Goal: Task Accomplishment & Management: Use online tool/utility

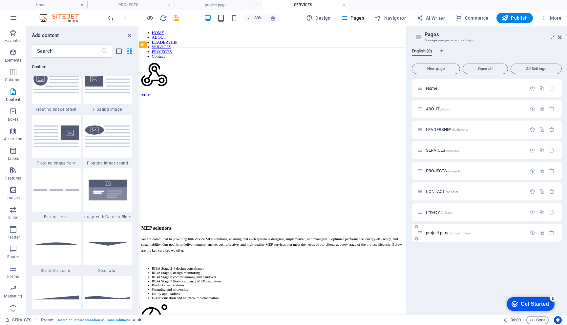
click at [443, 231] on div "project page /project-page" at bounding box center [471, 233] width 109 height 8
click at [438, 232] on span "project page /project-page" at bounding box center [448, 233] width 44 height 5
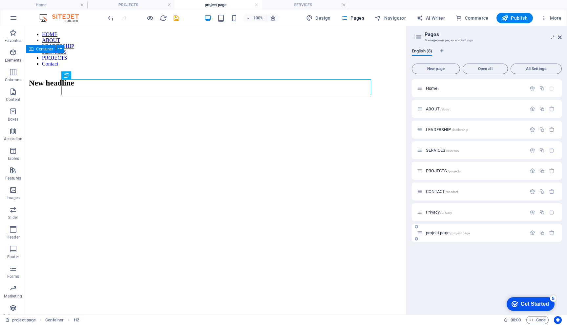
click at [438, 232] on span "project page /project-page" at bounding box center [448, 233] width 44 height 5
drag, startPoint x: 438, startPoint y: 232, endPoint x: 532, endPoint y: 234, distance: 93.2
click at [532, 234] on icon "button" at bounding box center [532, 233] width 6 height 6
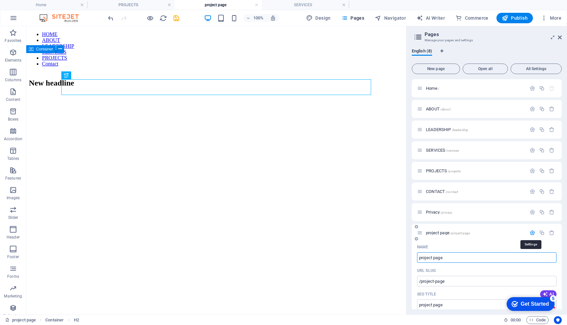
click at [436, 258] on input "project page" at bounding box center [486, 258] width 139 height 10
type input "[GEOGRAPHIC_DATA]"
type input "/victoria-house"
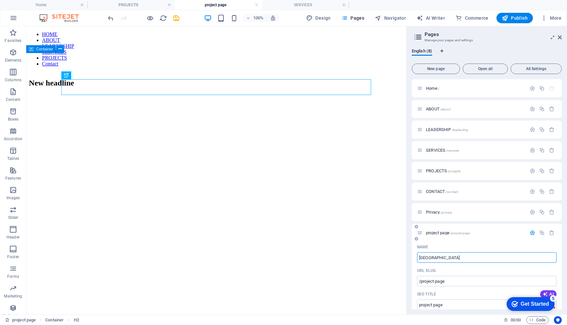
type input "[GEOGRAPHIC_DATA]"
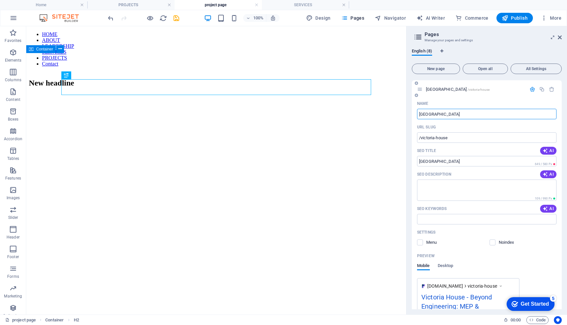
scroll to position [143, 0]
type input "[GEOGRAPHIC_DATA]"
click at [431, 188] on textarea "SEO Description" at bounding box center [486, 191] width 139 height 21
paste textarea "Providing building services expertise for 435 homes in [GEOGRAPHIC_DATA], part …"
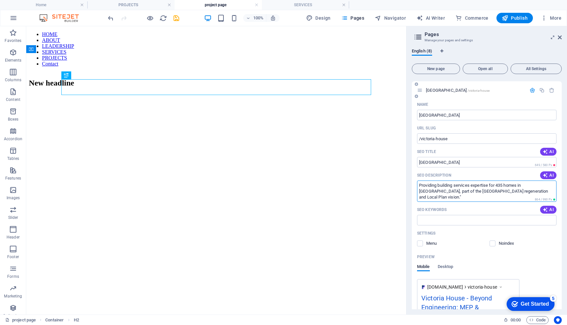
type textarea "Providing building services expertise for 435 homes in [GEOGRAPHIC_DATA], part …"
click at [464, 231] on div "Settings" at bounding box center [486, 233] width 139 height 10
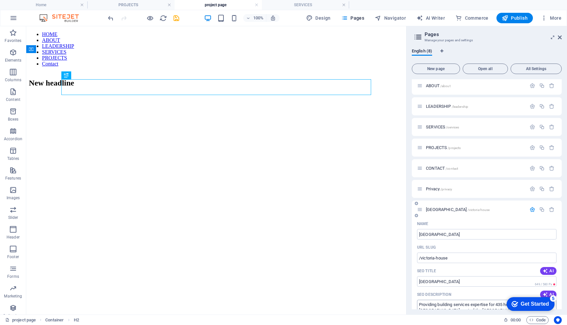
scroll to position [0, 0]
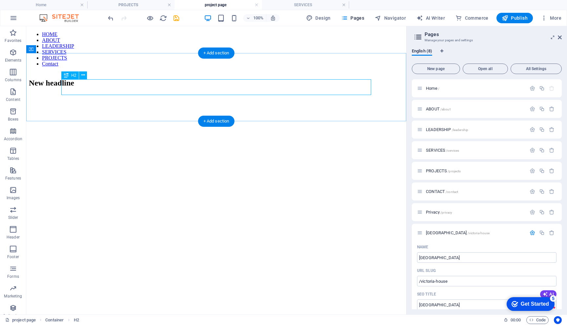
click at [137, 88] on div "New headline" at bounding box center [216, 83] width 375 height 9
click at [93, 88] on div "New headline" at bounding box center [216, 83] width 375 height 9
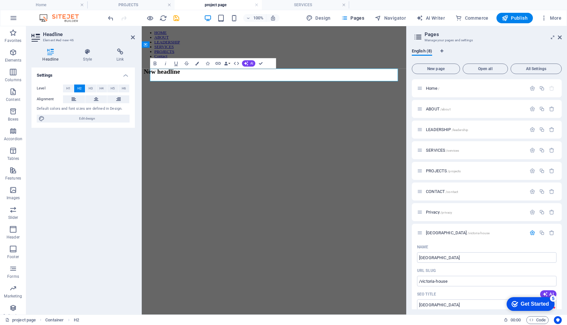
click at [93, 91] on button "H3" at bounding box center [90, 89] width 11 height 8
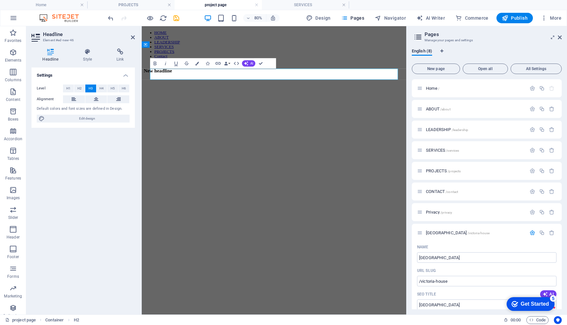
click at [67, 90] on span "H1" at bounding box center [68, 89] width 4 height 8
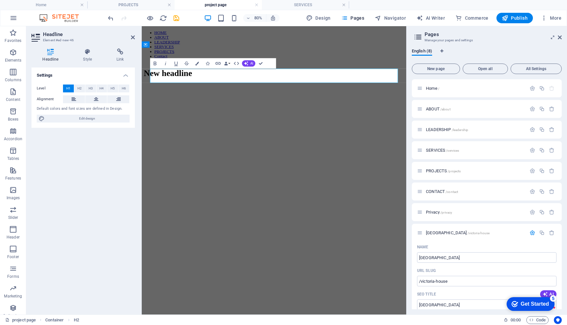
click at [198, 89] on h1 "New headline" at bounding box center [306, 85] width 325 height 12
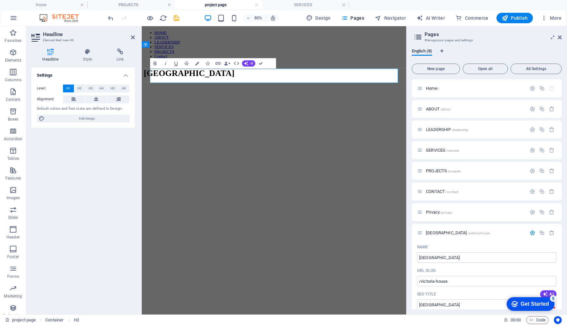
click at [195, 98] on html "HOME ABOUT LEADERSHIP SERVICES PROJECTS Contact [GEOGRAPHIC_DATA] [GEOGRAPHIC_D…" at bounding box center [307, 62] width 331 height 72
click at [132, 38] on icon at bounding box center [133, 37] width 4 height 5
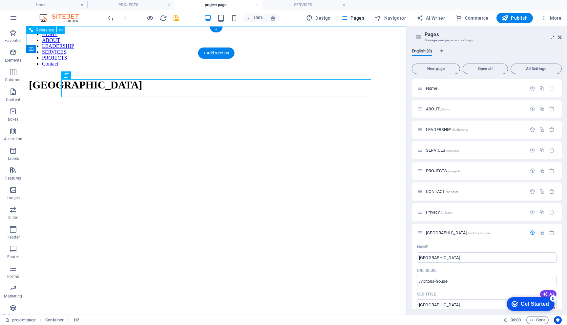
click at [145, 98] on html "HOME ABOUT LEADERSHIP SERVICES PROJECTS Contact [GEOGRAPHIC_DATA]" at bounding box center [216, 62] width 380 height 72
click at [154, 86] on div "[GEOGRAPHIC_DATA]" at bounding box center [216, 85] width 375 height 12
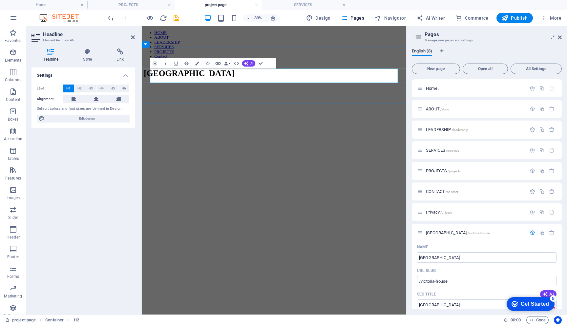
click at [240, 89] on h1 "[GEOGRAPHIC_DATA]" at bounding box center [306, 85] width 325 height 12
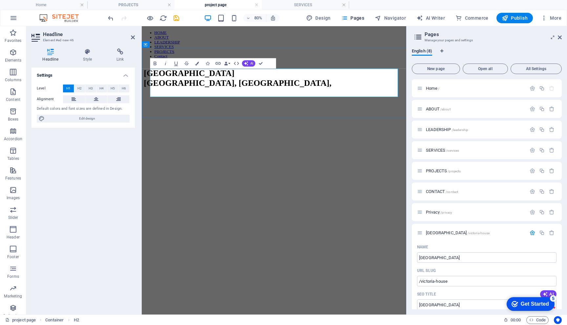
scroll to position [0, 1]
drag, startPoint x: 270, startPoint y: 86, endPoint x: 153, endPoint y: 103, distance: 118.3
click at [153, 103] on h1 "[GEOGRAPHIC_DATA], [GEOGRAPHIC_DATA]" at bounding box center [306, 91] width 325 height 24
click at [80, 89] on span "H2" at bounding box center [79, 89] width 4 height 8
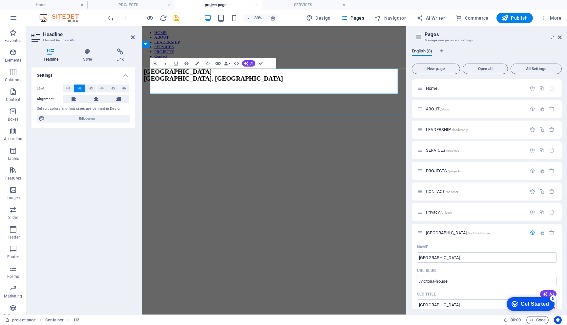
click at [257, 89] on h2 "[GEOGRAPHIC_DATA], [GEOGRAPHIC_DATA]" at bounding box center [306, 88] width 325 height 18
drag, startPoint x: 153, startPoint y: 103, endPoint x: 154, endPoint y: 88, distance: 14.5
click at [154, 88] on h2 "[GEOGRAPHIC_DATA], [GEOGRAPHIC_DATA]" at bounding box center [306, 88] width 325 height 18
click at [67, 89] on span "H1" at bounding box center [68, 89] width 4 height 8
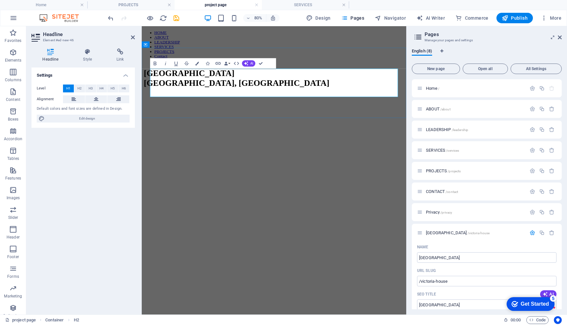
click at [91, 88] on span "H3" at bounding box center [91, 89] width 4 height 8
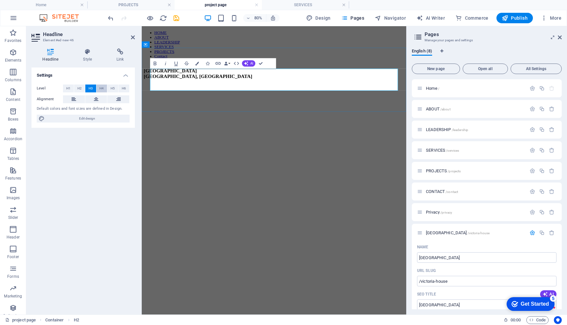
drag, startPoint x: 12, startPoint y: 62, endPoint x: 99, endPoint y: 87, distance: 90.3
click at [99, 87] on span "H4" at bounding box center [101, 89] width 4 height 8
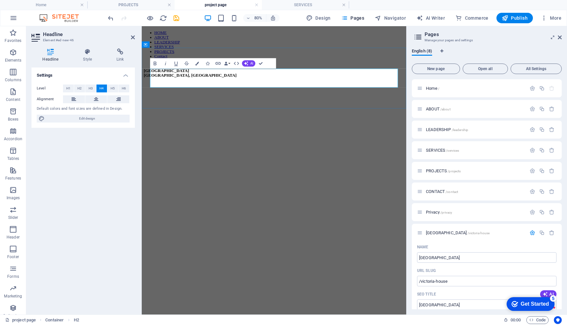
click at [115, 86] on button "H5" at bounding box center [112, 89] width 11 height 8
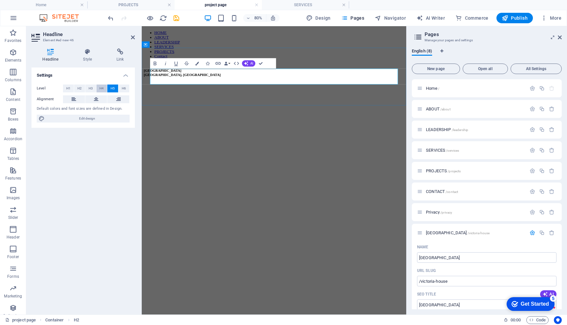
click at [121, 87] on button "H6" at bounding box center [123, 89] width 11 height 8
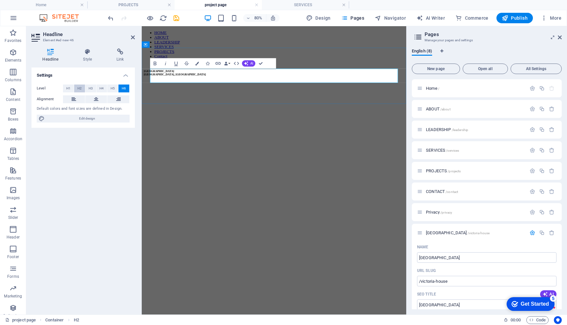
drag, startPoint x: 99, startPoint y: 87, endPoint x: 78, endPoint y: 88, distance: 21.7
click at [78, 88] on span "H2" at bounding box center [79, 89] width 4 height 8
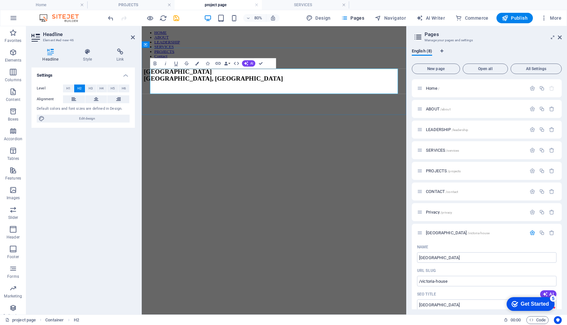
click at [73, 88] on button "H1" at bounding box center [68, 89] width 11 height 8
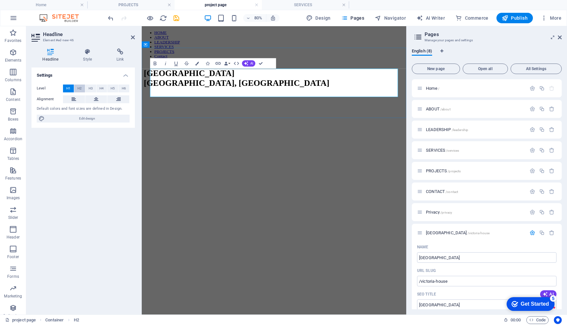
click at [199, 103] on h1 "[GEOGRAPHIC_DATA], [GEOGRAPHIC_DATA]" at bounding box center [306, 91] width 325 height 24
copy h1 "[GEOGRAPHIC_DATA], [GEOGRAPHIC_DATA]"
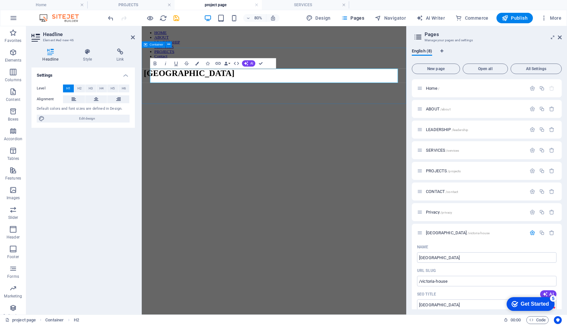
drag, startPoint x: 219, startPoint y: 114, endPoint x: 226, endPoint y: 118, distance: 7.7
click at [226, 91] on div "[GEOGRAPHIC_DATA], [GEOGRAPHIC_DATA]," at bounding box center [306, 85] width 325 height 12
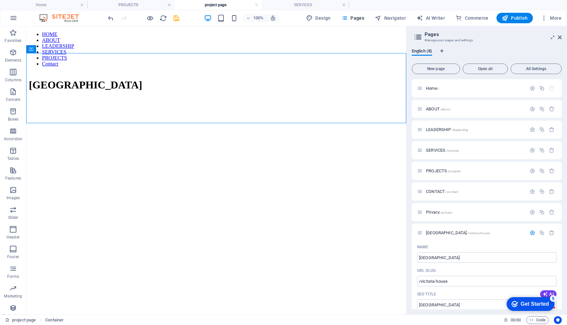
drag, startPoint x: 110, startPoint y: 118, endPoint x: 169, endPoint y: 129, distance: 59.3
click at [169, 98] on html "HOME ABOUT LEADERSHIP SERVICES PROJECTS Contact [GEOGRAPHIC_DATA]" at bounding box center [216, 62] width 380 height 72
click at [137, 98] on html "HOME ABOUT LEADERSHIP SERVICES PROJECTS Contact [GEOGRAPHIC_DATA]" at bounding box center [216, 62] width 380 height 72
drag, startPoint x: 169, startPoint y: 129, endPoint x: 161, endPoint y: 86, distance: 43.0
click at [161, 86] on div "[GEOGRAPHIC_DATA]" at bounding box center [216, 85] width 375 height 12
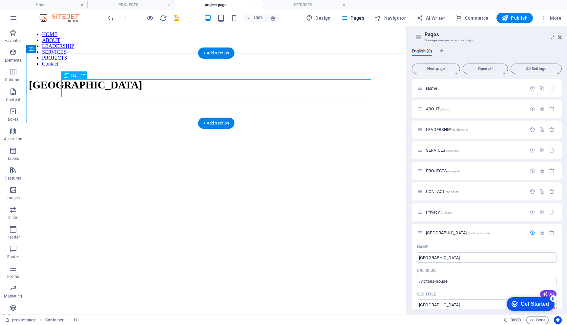
click at [83, 74] on icon at bounding box center [83, 75] width 4 height 7
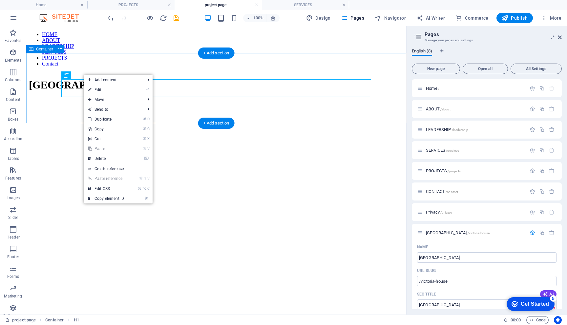
click at [100, 81] on span "Add content" at bounding box center [113, 80] width 59 height 10
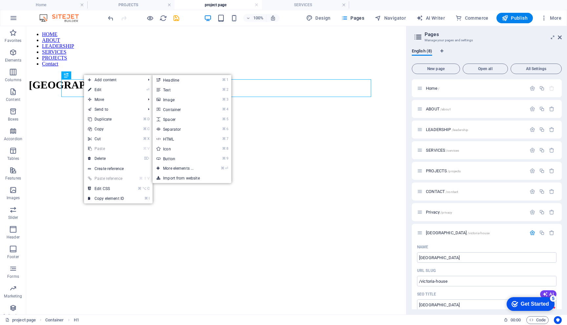
click at [174, 81] on link "⌘ 1 Headline" at bounding box center [180, 80] width 54 height 10
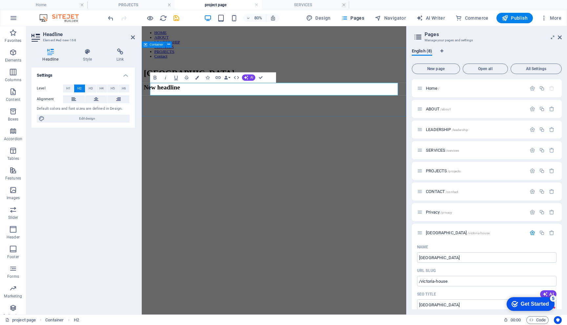
click at [174, 107] on div "Victoria House New headline" at bounding box center [306, 93] width 325 height 28
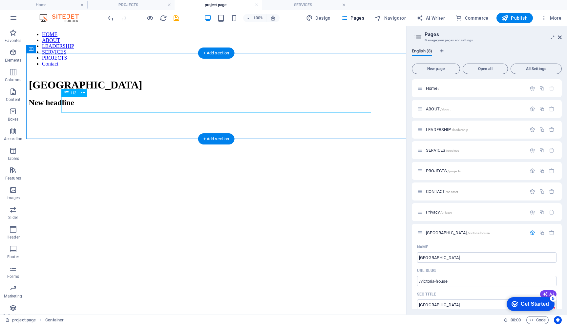
click at [133, 105] on div "New headline" at bounding box center [216, 102] width 375 height 9
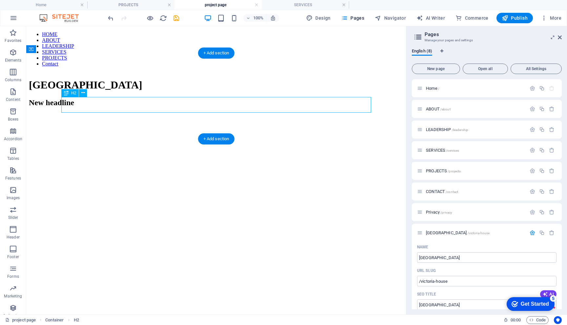
click at [125, 107] on div "New headline" at bounding box center [216, 102] width 375 height 9
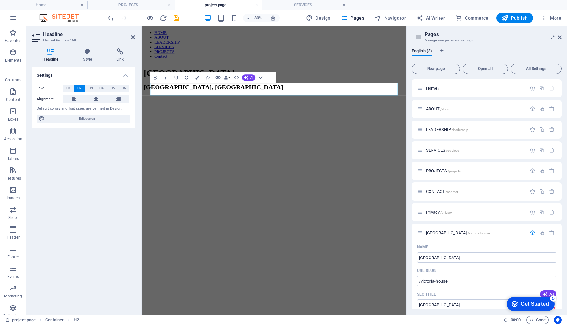
click at [67, 90] on span "H1" at bounding box center [68, 89] width 4 height 8
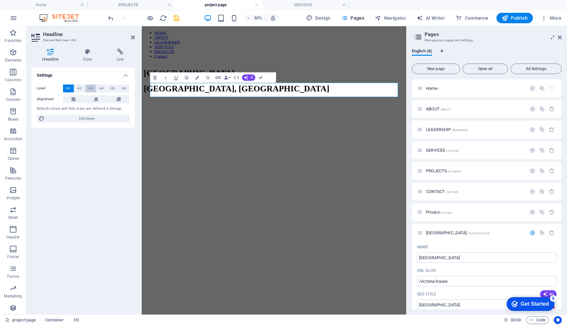
drag, startPoint x: 135, startPoint y: 60, endPoint x: 89, endPoint y: 89, distance: 54.0
click at [89, 89] on span "H3" at bounding box center [91, 89] width 4 height 8
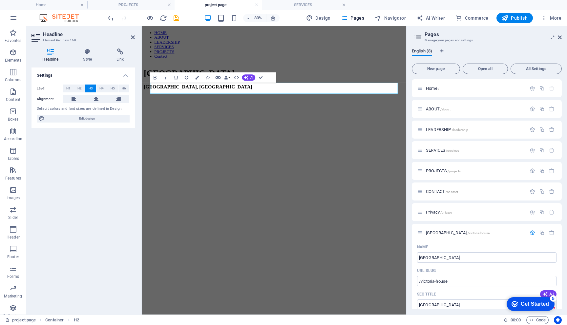
click at [202, 105] on div "[GEOGRAPHIC_DATA], [GEOGRAPHIC_DATA]" at bounding box center [306, 92] width 325 height 26
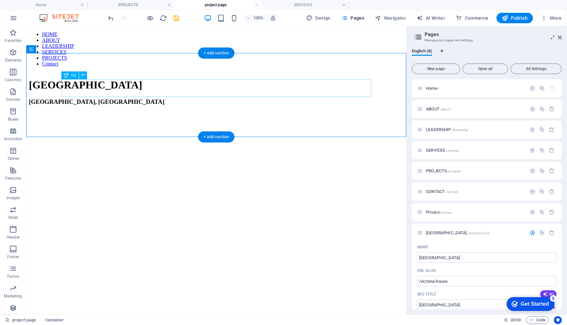
click at [149, 87] on div "[GEOGRAPHIC_DATA]" at bounding box center [216, 85] width 375 height 12
drag, startPoint x: 115, startPoint y: 115, endPoint x: 108, endPoint y: 100, distance: 16.7
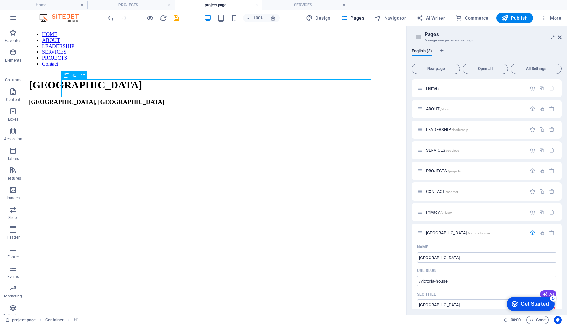
drag, startPoint x: 82, startPoint y: 74, endPoint x: 69, endPoint y: 77, distance: 13.8
click at [69, 77] on div "H1" at bounding box center [69, 75] width 17 height 8
drag, startPoint x: 95, startPoint y: 103, endPoint x: 74, endPoint y: 84, distance: 27.6
click at [74, 84] on div "[GEOGRAPHIC_DATA]" at bounding box center [216, 85] width 375 height 12
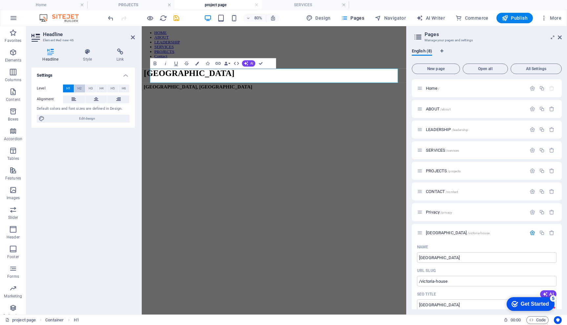
drag, startPoint x: 48, startPoint y: 58, endPoint x: 78, endPoint y: 87, distance: 41.5
click at [78, 87] on span "H2" at bounding box center [79, 89] width 4 height 8
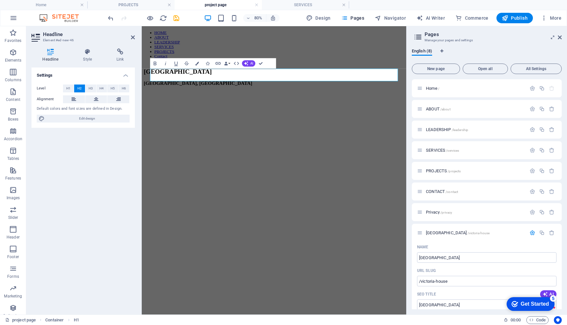
click at [295, 108] on html "HOME ABOUT LEADERSHIP SERVICES PROJECTS Contact [GEOGRAPHIC_DATA]" at bounding box center [307, 66] width 331 height 81
click at [261, 108] on html "HOME ABOUT LEADERSHIP SERVICES PROJECTS Contact [GEOGRAPHIC_DATA]" at bounding box center [307, 66] width 331 height 81
click at [134, 35] on icon at bounding box center [133, 37] width 4 height 5
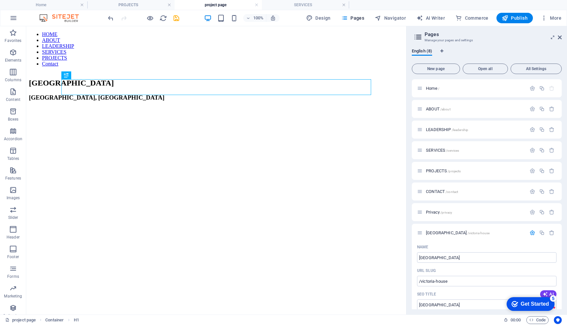
drag, startPoint x: 105, startPoint y: 113, endPoint x: 163, endPoint y: 162, distance: 76.6
click at [163, 108] on html "HOME ABOUT LEADERSHIP SERVICES PROJECTS Contact [GEOGRAPHIC_DATA]" at bounding box center [216, 66] width 380 height 81
drag, startPoint x: 163, startPoint y: 162, endPoint x: 165, endPoint y: 184, distance: 22.0
click at [165, 108] on html "HOME ABOUT LEADERSHIP SERVICES PROJECTS Contact [GEOGRAPHIC_DATA]" at bounding box center [216, 66] width 380 height 81
click at [261, 108] on html "HOME ABOUT LEADERSHIP SERVICES PROJECTS Contact [GEOGRAPHIC_DATA]" at bounding box center [216, 66] width 380 height 81
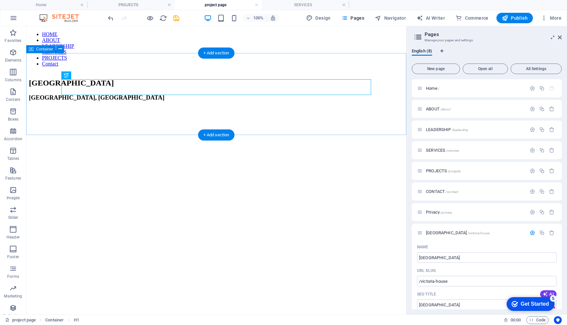
drag, startPoint x: 165, startPoint y: 184, endPoint x: 194, endPoint y: 130, distance: 61.9
click at [194, 101] on div "[GEOGRAPHIC_DATA], [GEOGRAPHIC_DATA]" at bounding box center [216, 90] width 375 height 23
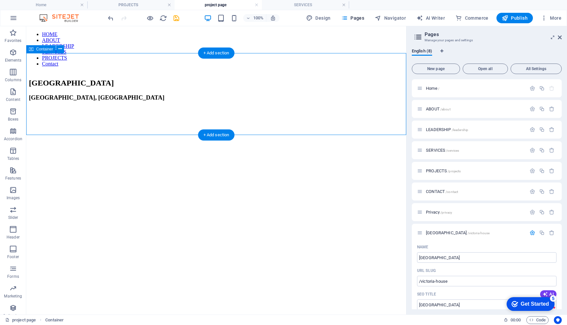
click at [212, 57] on div "+ Add section" at bounding box center [216, 53] width 36 height 11
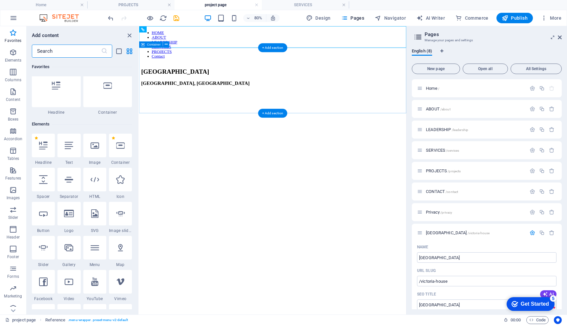
scroll to position [12, 0]
click at [97, 150] on icon at bounding box center [95, 146] width 9 height 9
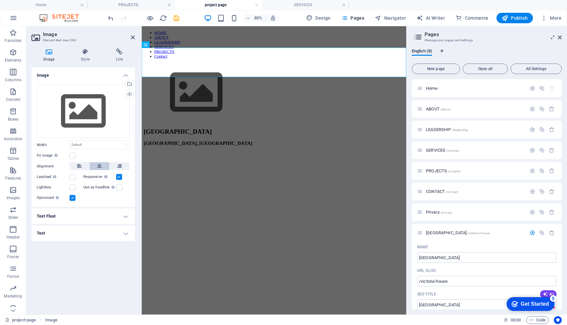
drag, startPoint x: 168, startPoint y: 103, endPoint x: 103, endPoint y: 163, distance: 88.2
click at [103, 163] on button at bounding box center [100, 166] width 20 height 8
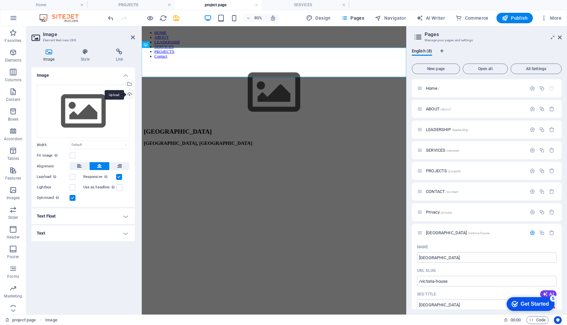
click at [130, 95] on div "Upload" at bounding box center [129, 95] width 10 height 10
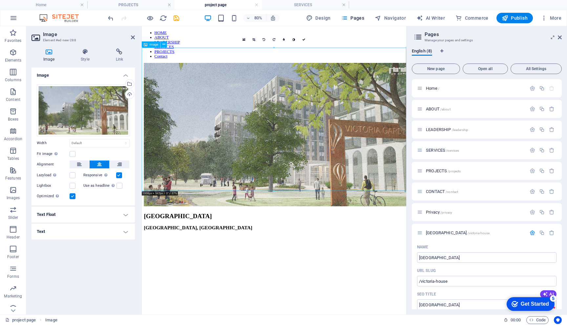
drag, startPoint x: 236, startPoint y: 111, endPoint x: 234, endPoint y: 174, distance: 63.0
click at [234, 174] on figure at bounding box center [306, 162] width 325 height 181
drag, startPoint x: 234, startPoint y: 174, endPoint x: 235, endPoint y: 227, distance: 52.8
click at [235, 227] on figure at bounding box center [306, 162] width 325 height 181
drag, startPoint x: 235, startPoint y: 227, endPoint x: 234, endPoint y: 232, distance: 5.0
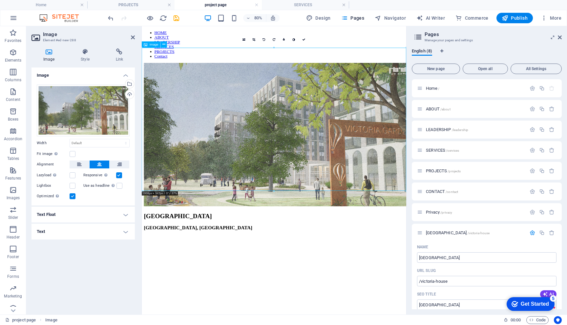
click at [234, 232] on figure at bounding box center [306, 162] width 325 height 181
drag, startPoint x: 234, startPoint y: 232, endPoint x: 242, endPoint y: 156, distance: 76.2
click at [242, 156] on figure at bounding box center [306, 162] width 325 height 181
drag, startPoint x: 100, startPoint y: 130, endPoint x: 111, endPoint y: 107, distance: 25.1
click at [111, 107] on div "Drag files here, click to choose files or select files from Files or our free s…" at bounding box center [83, 111] width 93 height 52
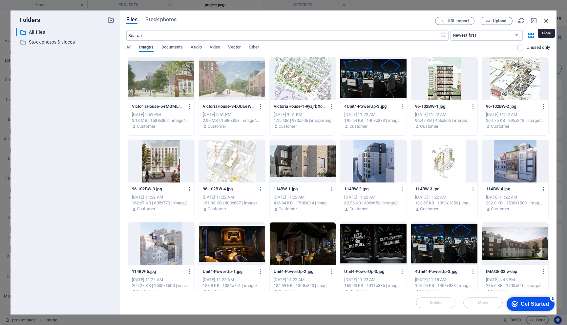
click at [543, 22] on icon "button" at bounding box center [545, 20] width 7 height 7
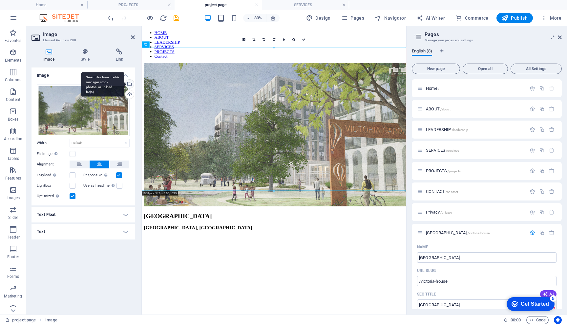
drag, startPoint x: 543, startPoint y: 22, endPoint x: 129, endPoint y: 82, distance: 418.2
click at [129, 82] on div "Select files from the file manager, stock photos, or upload file(s)" at bounding box center [129, 85] width 10 height 10
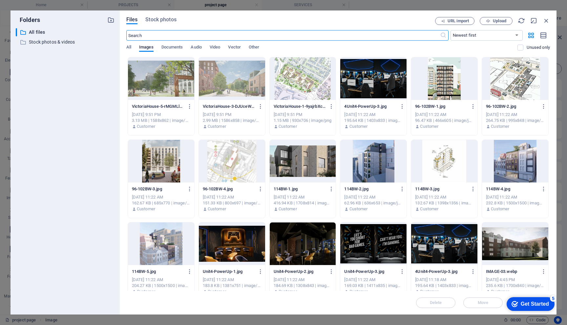
click at [486, 23] on icon "button" at bounding box center [488, 21] width 4 height 4
click at [490, 20] on span "Upload" at bounding box center [495, 21] width 27 height 4
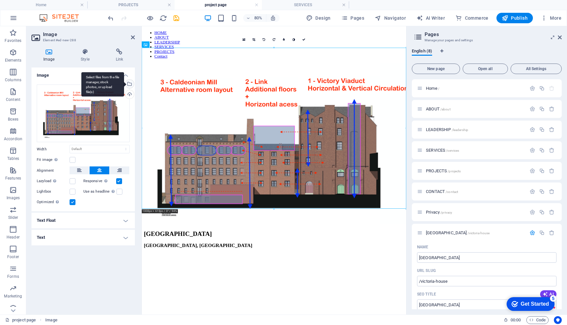
click at [130, 86] on div "Select files from the file manager, stock photos, or upload file(s)" at bounding box center [129, 85] width 10 height 10
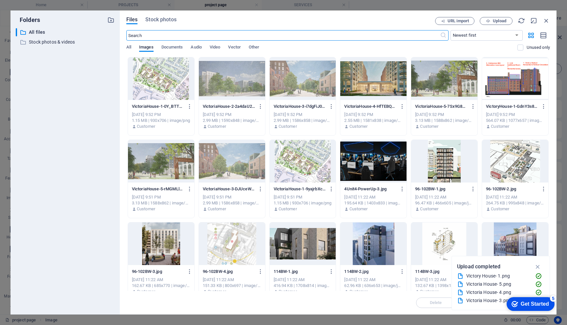
click at [157, 173] on div at bounding box center [161, 161] width 66 height 43
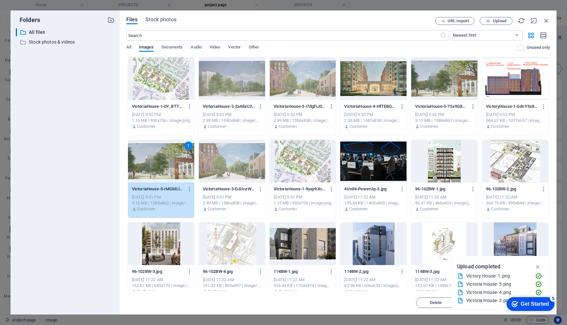
drag, startPoint x: 130, startPoint y: 86, endPoint x: 168, endPoint y: 169, distance: 91.3
click at [168, 169] on div "1" at bounding box center [161, 161] width 66 height 43
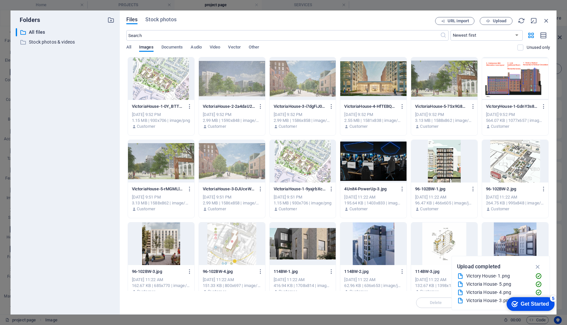
click at [168, 169] on div at bounding box center [161, 161] width 66 height 43
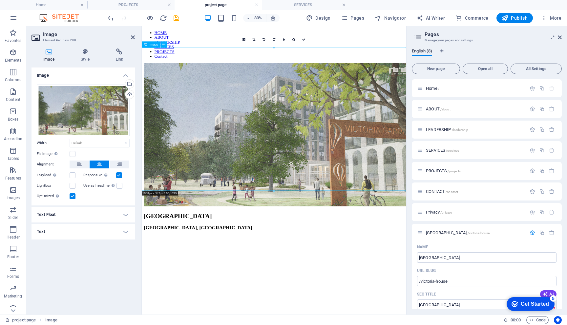
click at [561, 38] on icon at bounding box center [560, 37] width 4 height 5
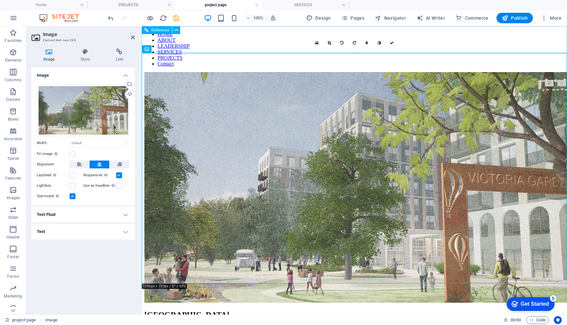
scroll to position [51, 0]
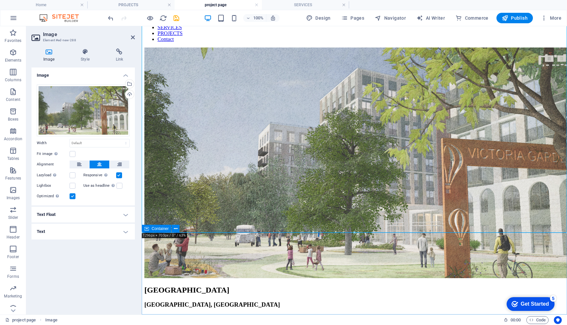
click at [386, 286] on div "[GEOGRAPHIC_DATA], [GEOGRAPHIC_DATA]" at bounding box center [354, 297] width 420 height 23
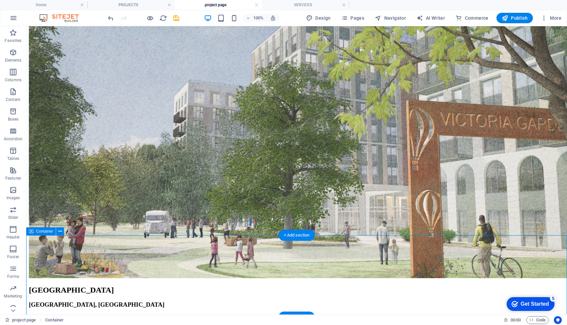
scroll to position [113, 0]
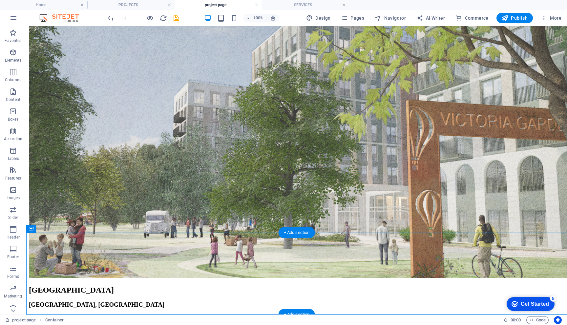
click at [285, 312] on div "+ Add section" at bounding box center [296, 314] width 36 height 11
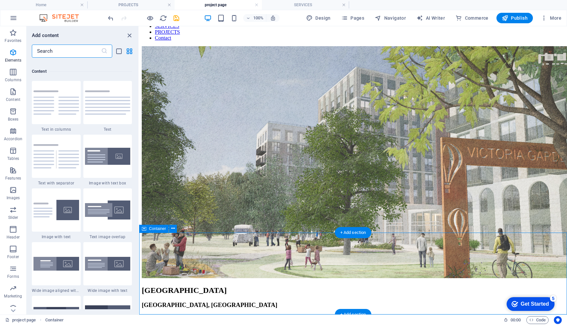
scroll to position [1148, 0]
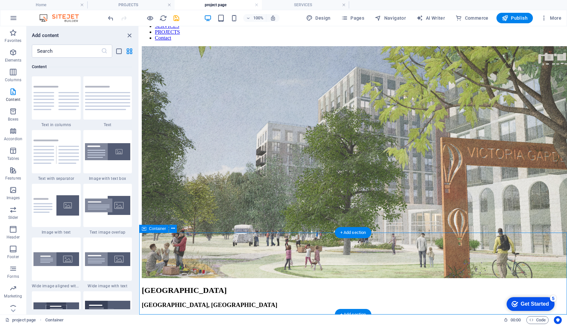
click at [49, 210] on img at bounding box center [56, 205] width 46 height 20
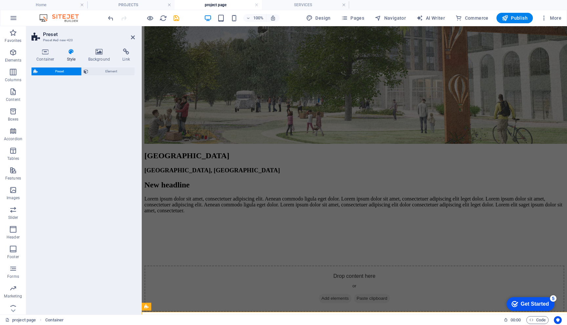
select select "rem"
select select "px"
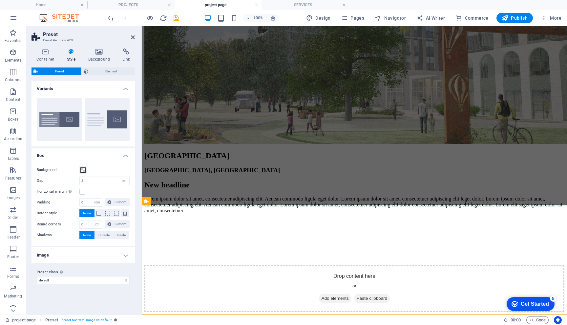
scroll to position [160, 0]
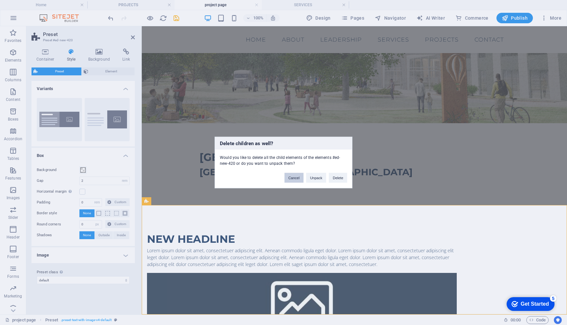
click at [297, 180] on button "Cancel" at bounding box center [293, 178] width 19 height 10
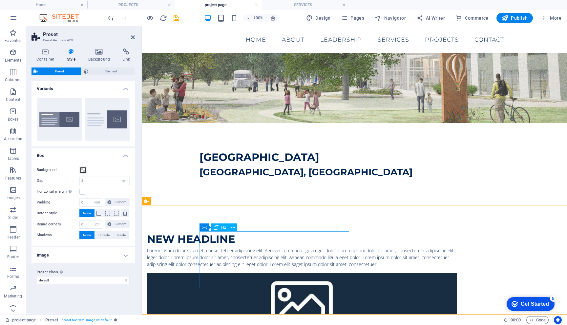
drag, startPoint x: 310, startPoint y: 195, endPoint x: 299, endPoint y: 234, distance: 41.1
click at [299, 234] on div "New headline" at bounding box center [302, 240] width 310 height 16
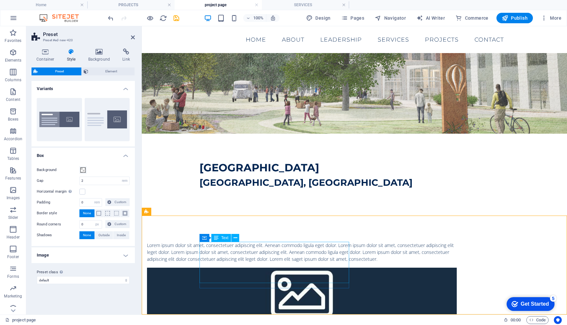
drag, startPoint x: 299, startPoint y: 234, endPoint x: 302, endPoint y: 255, distance: 20.9
click at [302, 255] on div "Lorem ipsum dolor sit amet, consectetuer adipiscing elit. Aenean commodo ligula…" at bounding box center [302, 252] width 310 height 21
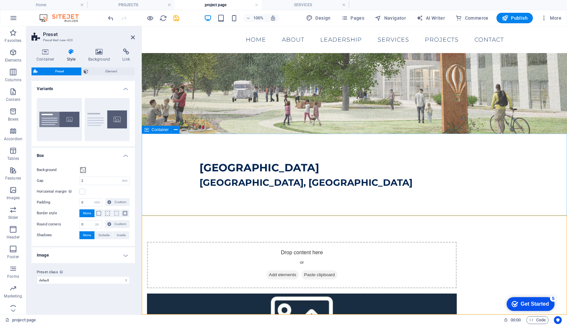
drag, startPoint x: 302, startPoint y: 255, endPoint x: 148, endPoint y: 226, distance: 156.9
click at [148, 226] on div "Drop content here or Add elements Paste clipboard Drop content here or Add elem…" at bounding box center [354, 314] width 425 height 197
drag, startPoint x: 148, startPoint y: 226, endPoint x: 310, endPoint y: 239, distance: 162.2
drag, startPoint x: 168, startPoint y: 213, endPoint x: 144, endPoint y: 215, distance: 24.0
click at [144, 215] on icon at bounding box center [146, 212] width 4 height 8
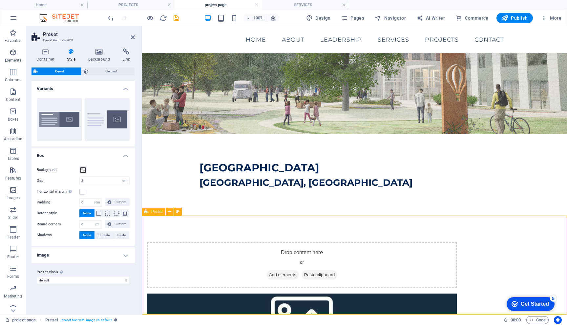
click at [171, 211] on button at bounding box center [170, 212] width 8 height 8
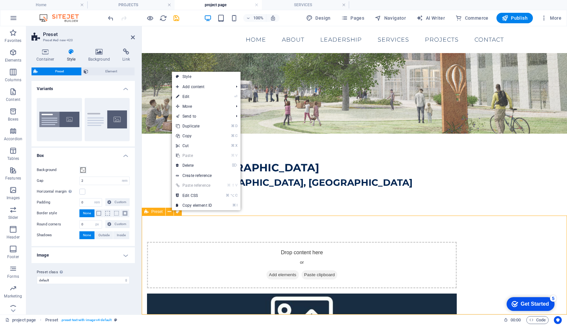
click at [187, 167] on link "⌦ Delete" at bounding box center [194, 166] width 44 height 10
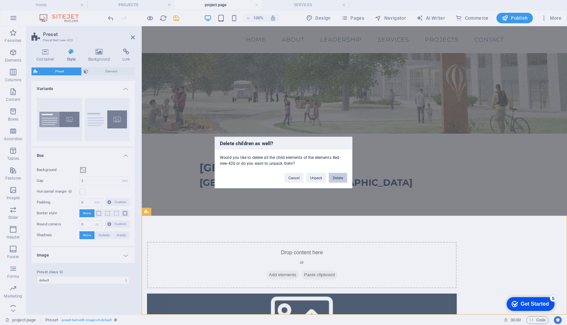
drag, startPoint x: 144, startPoint y: 215, endPoint x: 336, endPoint y: 181, distance: 195.4
click at [336, 181] on button "Delete" at bounding box center [338, 178] width 18 height 10
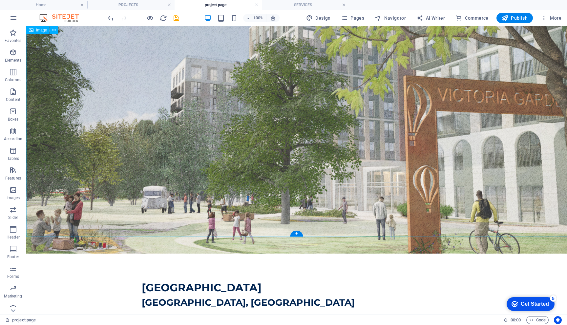
scroll to position [113, 0]
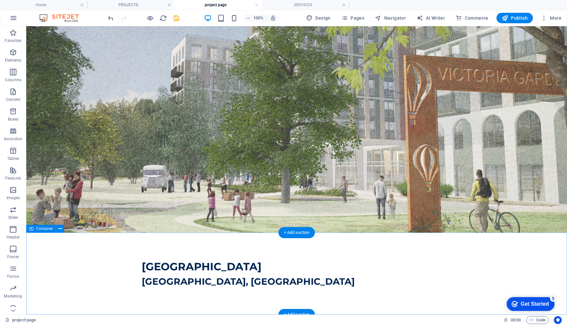
drag, startPoint x: 363, startPoint y: 208, endPoint x: 281, endPoint y: 301, distance: 124.1
click at [281, 301] on div "[GEOGRAPHIC_DATA], [GEOGRAPHIC_DATA]" at bounding box center [296, 274] width 540 height 82
click at [283, 314] on div "+ Add section" at bounding box center [296, 314] width 36 height 11
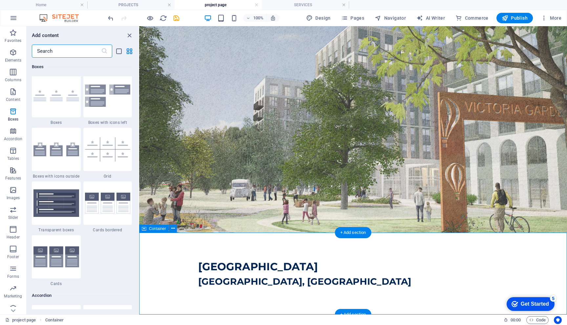
scroll to position [1865, 0]
click at [356, 17] on span "Pages" at bounding box center [352, 18] width 23 height 7
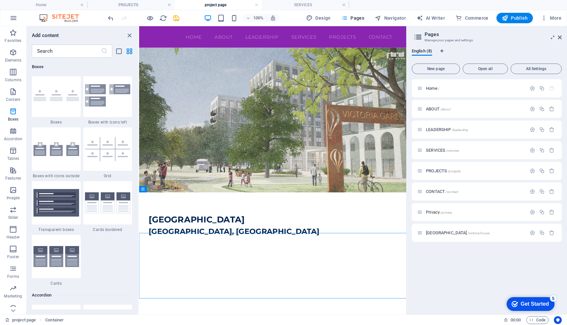
scroll to position [0, 0]
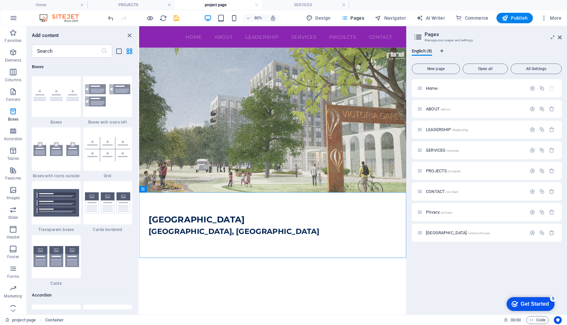
click at [435, 131] on span "LEADERSHIP /leadership" at bounding box center [447, 129] width 42 height 5
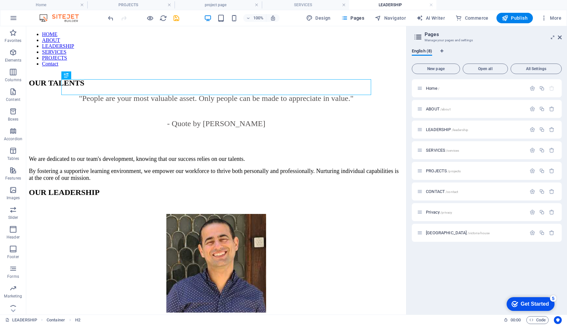
scroll to position [15, 0]
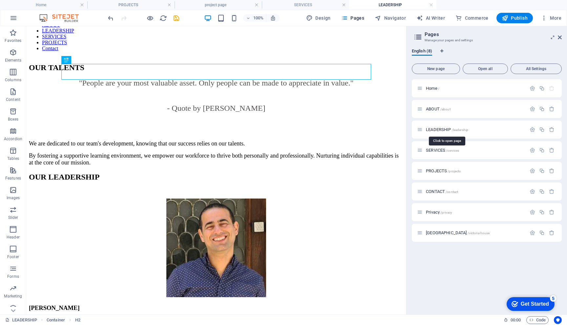
drag, startPoint x: 382, startPoint y: 44, endPoint x: 295, endPoint y: 133, distance: 125.0
click at [295, 140] on div "We are dedicated to our team's development, knowing that our success relies on …" at bounding box center [216, 153] width 375 height 26
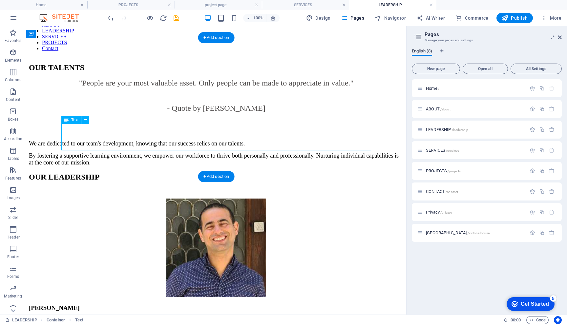
click at [552, 37] on icon at bounding box center [552, 37] width 0 height 5
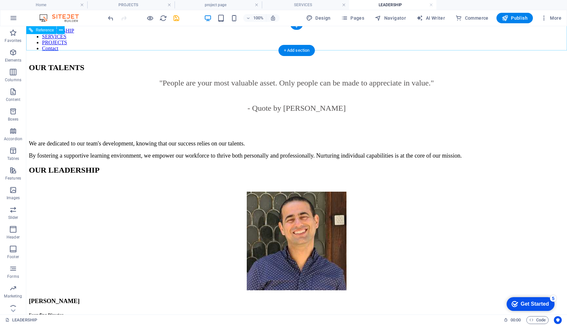
scroll to position [0, 0]
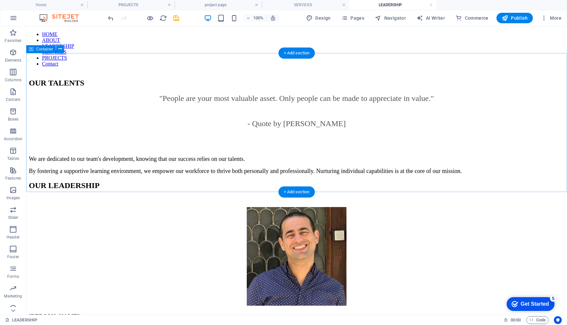
click at [115, 114] on div "OUR TALENTS "People are your most valuable asset. Only people can be made to ap…" at bounding box center [296, 127] width 535 height 96
drag, startPoint x: 295, startPoint y: 133, endPoint x: 160, endPoint y: 114, distance: 135.7
click at [160, 114] on div ""People are your most valuable asset. Only people can be made to appreciate in …" at bounding box center [296, 122] width 535 height 56
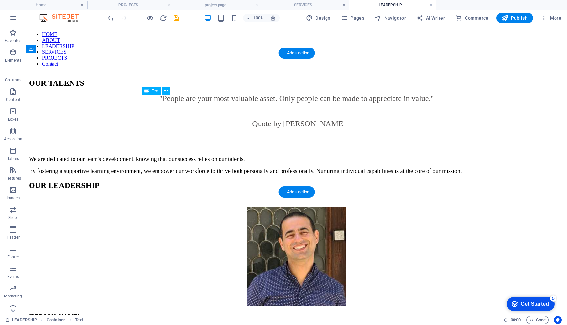
click at [176, 79] on div "OUR TALENTS "People are your most valuable asset. Only people can be made to ap…" at bounding box center [296, 127] width 535 height 96
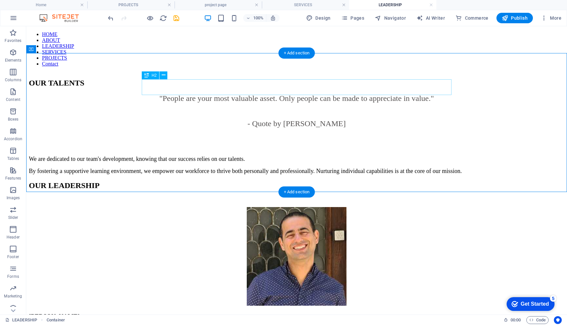
drag, startPoint x: 160, startPoint y: 114, endPoint x: 175, endPoint y: 84, distance: 34.0
click at [175, 84] on div "OUR TALENTS" at bounding box center [296, 83] width 535 height 9
drag, startPoint x: 175, startPoint y: 84, endPoint x: 86, endPoint y: 95, distance: 90.2
click at [86, 95] on div "OUR TALENTS "People are your most valuable asset. Only people can be made to ap…" at bounding box center [296, 127] width 535 height 96
click at [86, 96] on div "OUR TALENTS "People are your most valuable asset. Only people can be made to ap…" at bounding box center [296, 127] width 535 height 96
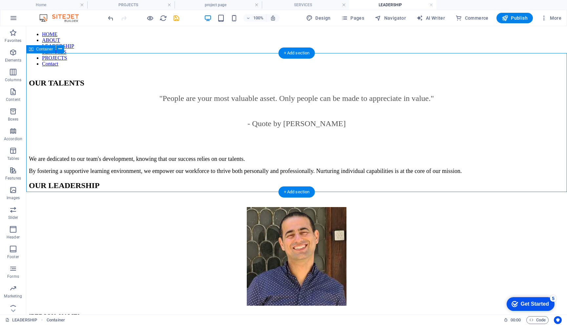
click at [43, 50] on span "Container" at bounding box center [44, 49] width 17 height 4
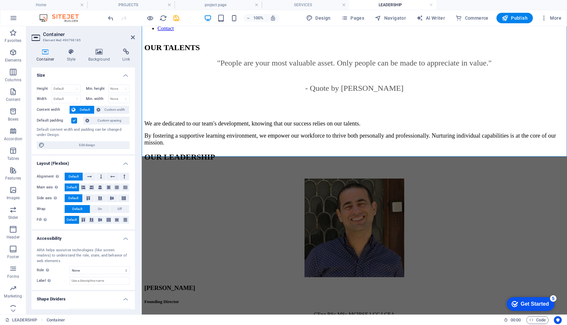
scroll to position [12, 0]
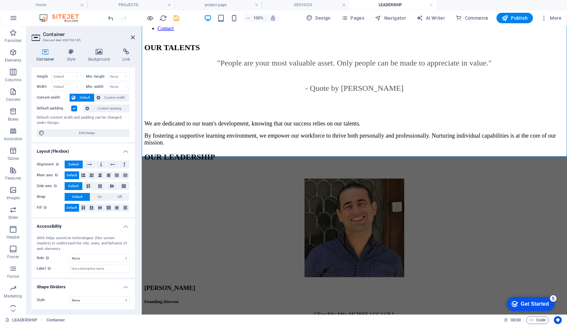
click at [227, 120] on div "We are dedicated to our team's development, knowing that our success relies on …" at bounding box center [354, 133] width 420 height 26
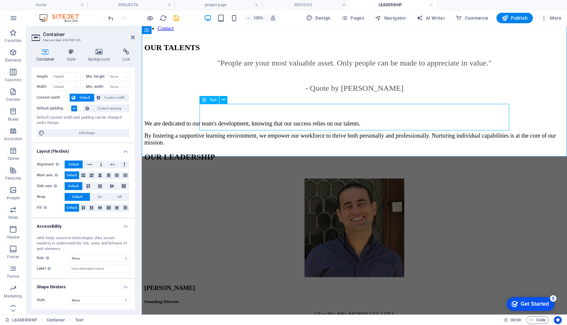
click at [213, 102] on div "Text" at bounding box center [209, 100] width 20 height 8
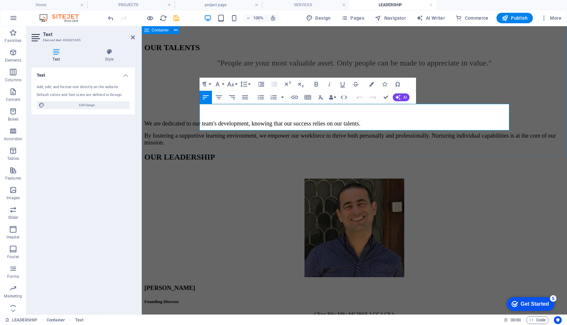
drag, startPoint x: 201, startPoint y: 96, endPoint x: 217, endPoint y: 152, distance: 58.2
click at [217, 146] on div "OUR TALENTS "People are your most valuable asset. Only people can be made to ap…" at bounding box center [354, 94] width 420 height 103
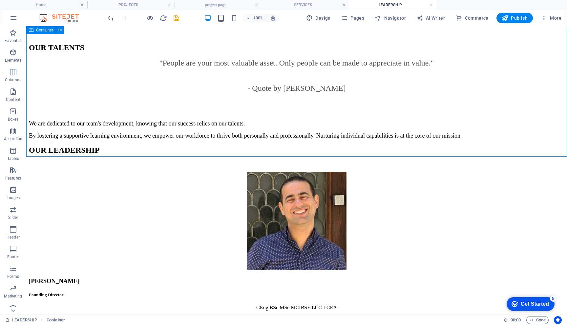
click at [212, 65] on div ""People are your most valuable asset. Only people can be made to appreciate in …" at bounding box center [296, 87] width 535 height 56
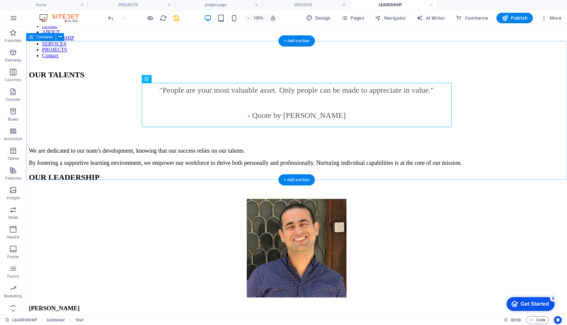
scroll to position [0, 0]
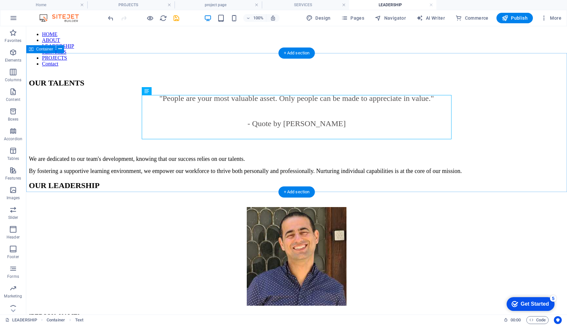
click at [45, 48] on span "Container" at bounding box center [44, 49] width 17 height 4
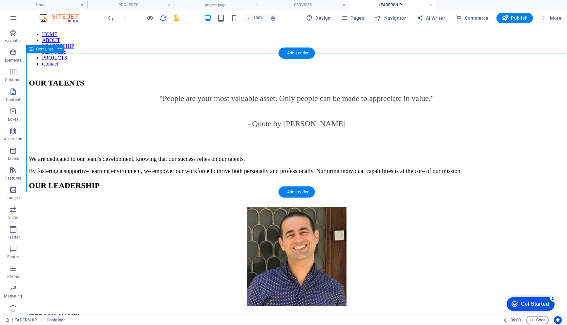
click at [46, 79] on div "OUR TALENTS "People are your most valuable asset. Only people can be made to ap…" at bounding box center [296, 127] width 535 height 96
drag, startPoint x: 101, startPoint y: 152, endPoint x: 85, endPoint y: 76, distance: 77.4
click at [62, 79] on div "OUR TALENTS "People are your most valuable asset. Only people can be made to ap…" at bounding box center [296, 127] width 535 height 96
click at [62, 51] on button at bounding box center [60, 49] width 8 height 8
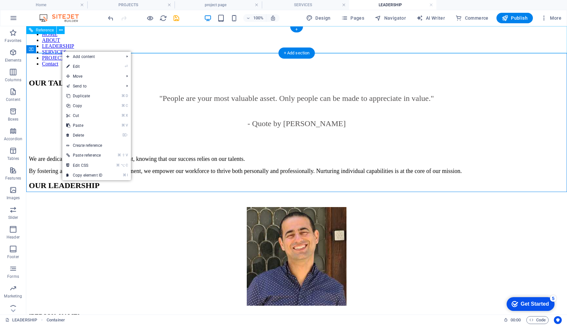
click at [79, 105] on link "⌘ C Copy" at bounding box center [84, 106] width 44 height 10
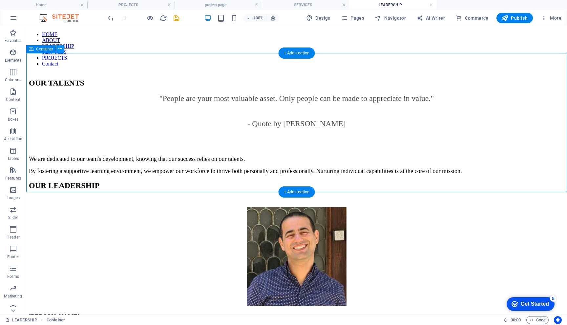
click at [353, 19] on span "Pages" at bounding box center [352, 18] width 23 height 7
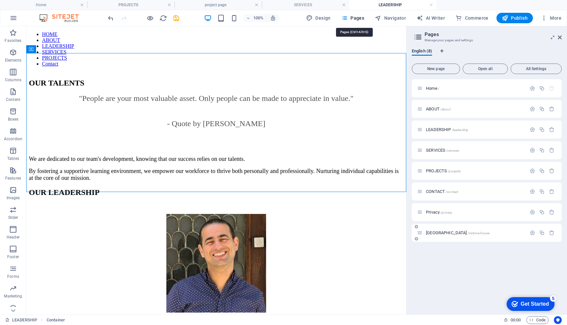
drag, startPoint x: 59, startPoint y: 50, endPoint x: 436, endPoint y: 234, distance: 419.1
click at [436, 234] on span "[GEOGRAPHIC_DATA] /[GEOGRAPHIC_DATA]" at bounding box center [458, 233] width 64 height 5
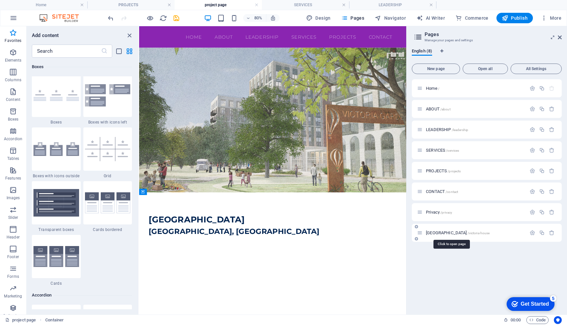
click at [436, 234] on span "[GEOGRAPHIC_DATA] /[GEOGRAPHIC_DATA]" at bounding box center [458, 233] width 64 height 5
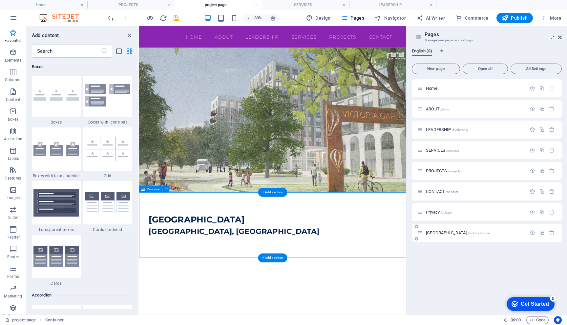
click at [344, 304] on div "[GEOGRAPHIC_DATA], [GEOGRAPHIC_DATA]" at bounding box center [306, 275] width 334 height 82
drag, startPoint x: 575, startPoint y: 260, endPoint x: 294, endPoint y: 316, distance: 286.7
click at [294, 316] on html "HOME ABOUT LEADERSHIP SERVICES PROJECTS Contact [GEOGRAPHIC_DATA]" at bounding box center [306, 171] width 334 height 290
click at [301, 315] on div "[GEOGRAPHIC_DATA], [GEOGRAPHIC_DATA]" at bounding box center [306, 275] width 334 height 82
click at [265, 259] on div "+ Add section" at bounding box center [272, 258] width 29 height 9
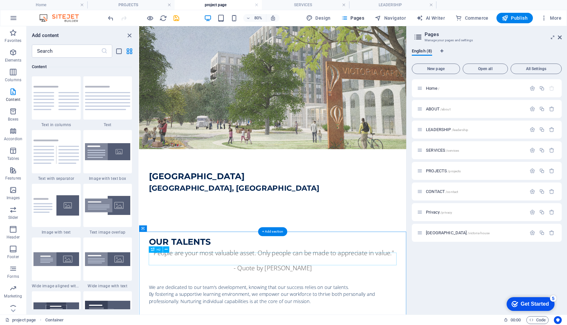
scroll to position [68, 0]
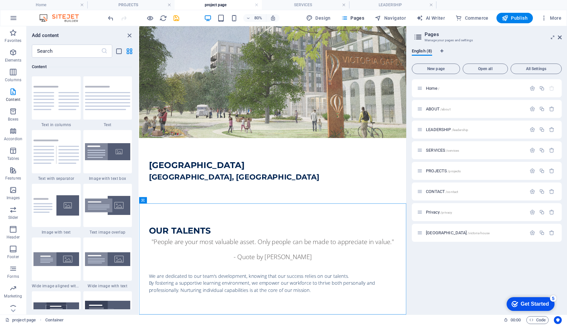
click at [559, 34] on h2 "Pages" at bounding box center [492, 34] width 137 height 6
click at [559, 37] on icon at bounding box center [560, 37] width 4 height 5
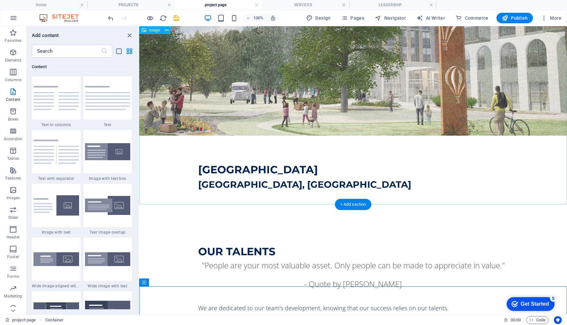
scroll to position [191, 0]
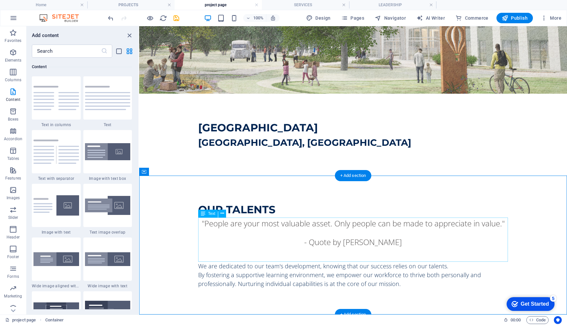
drag, startPoint x: 698, startPoint y: 63, endPoint x: 404, endPoint y: 222, distance: 333.7
click at [404, 222] on div ""People are your most valuable asset. Only people can be made to appreciate in …" at bounding box center [353, 240] width 310 height 44
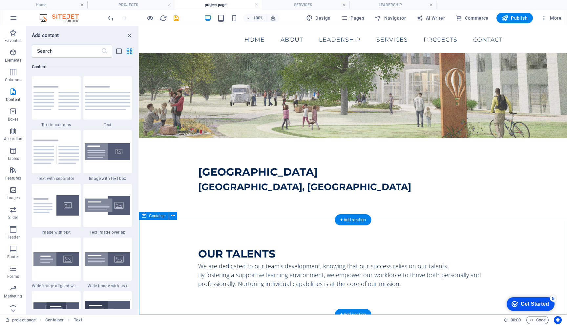
scroll to position [147, 0]
click at [256, 252] on div "OUR TALENTS" at bounding box center [353, 254] width 310 height 16
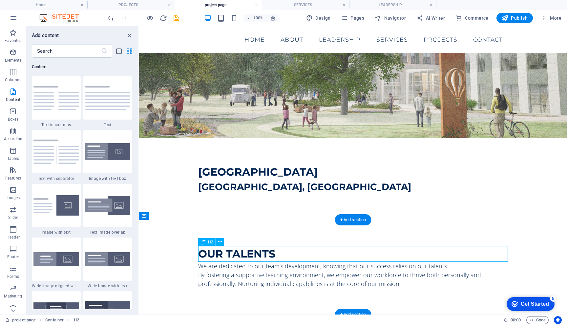
scroll to position [131, 0]
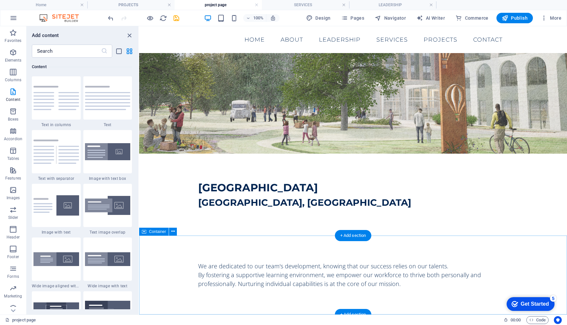
click at [240, 267] on div "We are dedicated to our team's development, knowing that our success relies on …" at bounding box center [353, 275] width 310 height 27
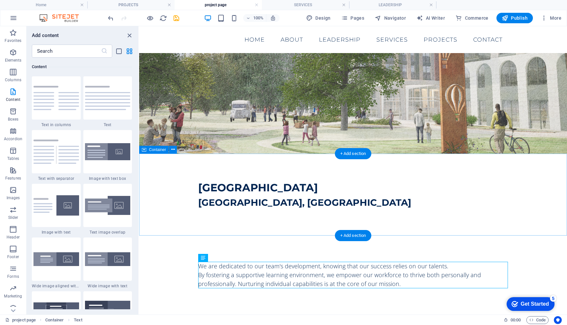
drag, startPoint x: 404, startPoint y: 222, endPoint x: 206, endPoint y: 232, distance: 198.4
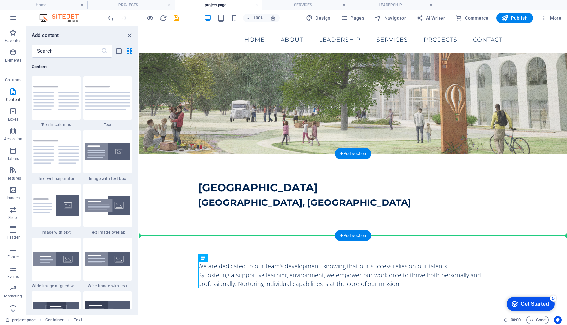
drag, startPoint x: 206, startPoint y: 232, endPoint x: 208, endPoint y: 224, distance: 8.8
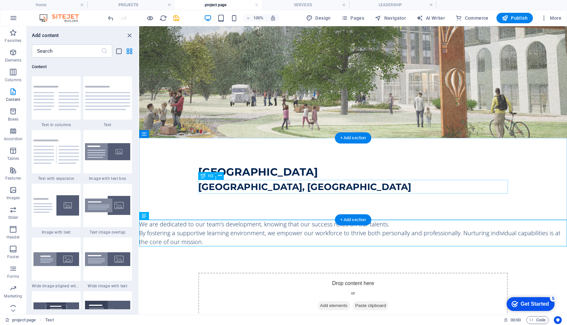
drag, startPoint x: 208, startPoint y: 224, endPoint x: 209, endPoint y: 193, distance: 30.8
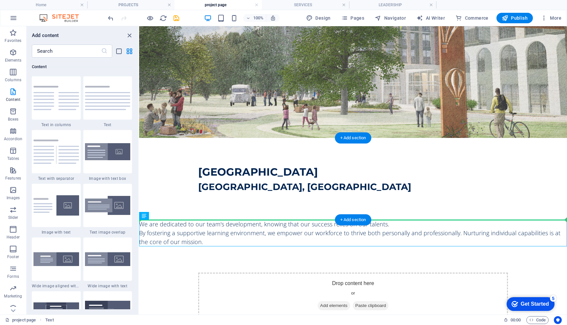
drag, startPoint x: 209, startPoint y: 193, endPoint x: 205, endPoint y: 196, distance: 5.6
drag, startPoint x: 205, startPoint y: 196, endPoint x: 191, endPoint y: 194, distance: 14.2
drag, startPoint x: 191, startPoint y: 194, endPoint x: 144, endPoint y: 201, distance: 47.4
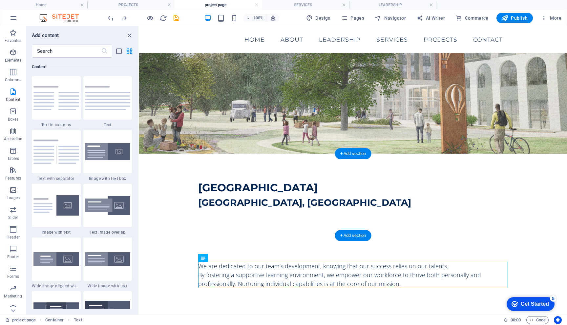
click at [226, 223] on div "[GEOGRAPHIC_DATA], [GEOGRAPHIC_DATA]" at bounding box center [353, 195] width 428 height 82
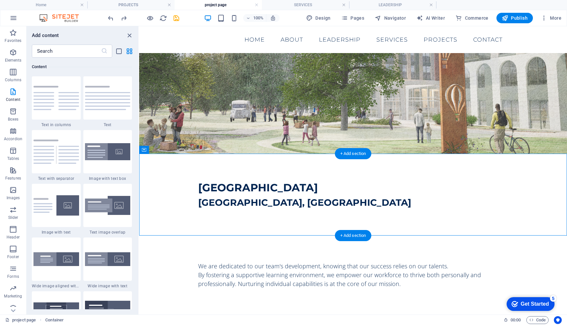
click at [273, 200] on div "[GEOGRAPHIC_DATA], [GEOGRAPHIC_DATA]" at bounding box center [353, 203] width 310 height 14
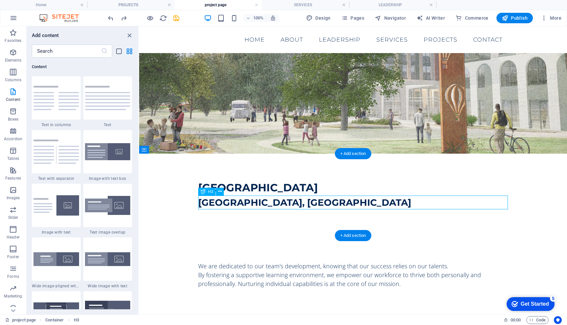
click at [220, 193] on icon at bounding box center [220, 191] width 4 height 7
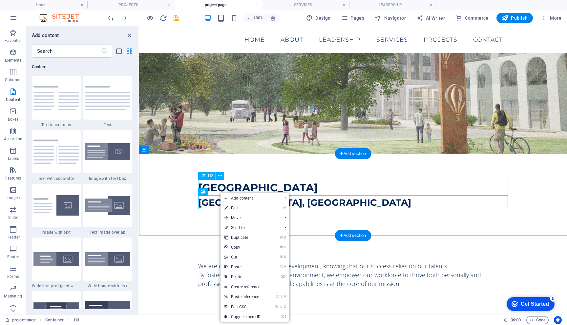
click at [228, 199] on span "Add content" at bounding box center [249, 198] width 59 height 10
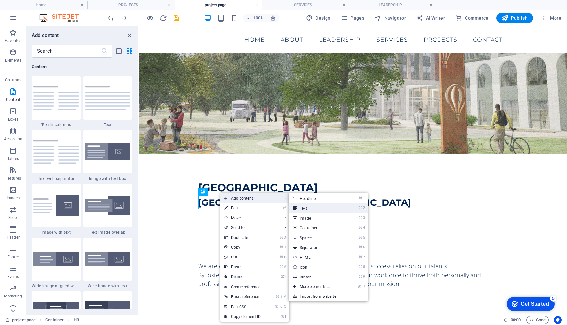
drag, startPoint x: 5, startPoint y: 175, endPoint x: 300, endPoint y: 208, distance: 297.4
click at [300, 208] on link "⌘ 2 Text" at bounding box center [316, 208] width 54 height 10
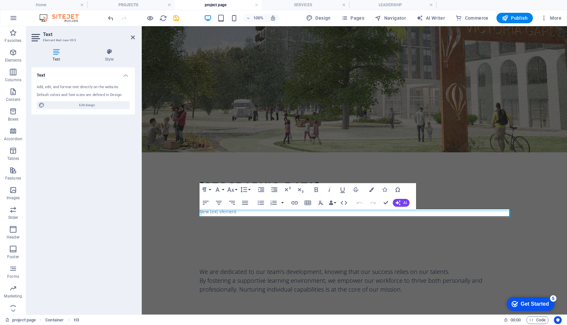
scroll to position [130, 0]
click at [306, 205] on icon "button" at bounding box center [308, 203] width 8 height 8
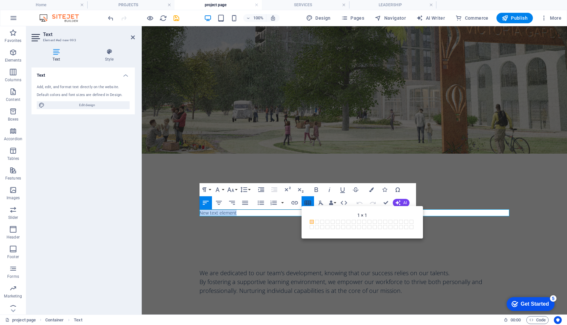
click at [322, 221] on span at bounding box center [322, 222] width 4 height 4
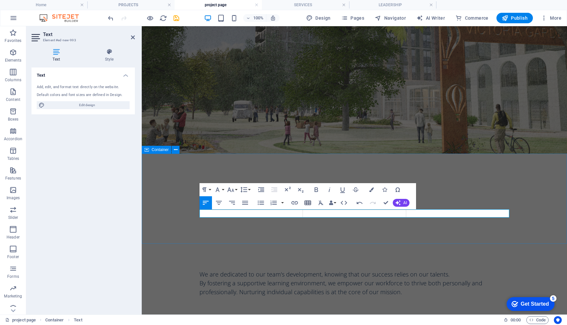
click at [314, 234] on div "[GEOGRAPHIC_DATA], [GEOGRAPHIC_DATA]" at bounding box center [354, 199] width 425 height 90
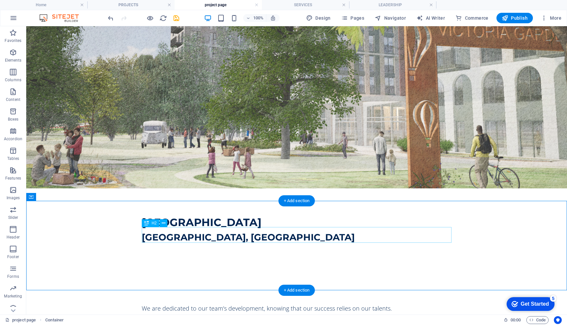
scroll to position [173, 0]
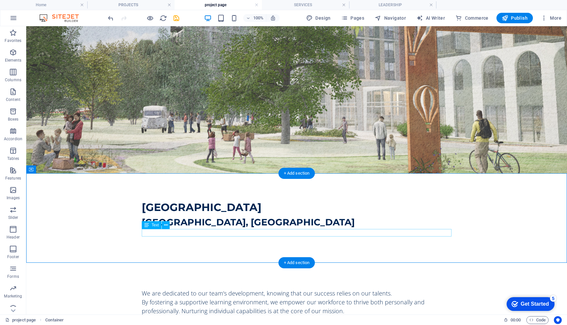
click at [303, 235] on div at bounding box center [297, 233] width 310 height 8
click at [156, 229] on div "Text" at bounding box center [152, 225] width 20 height 8
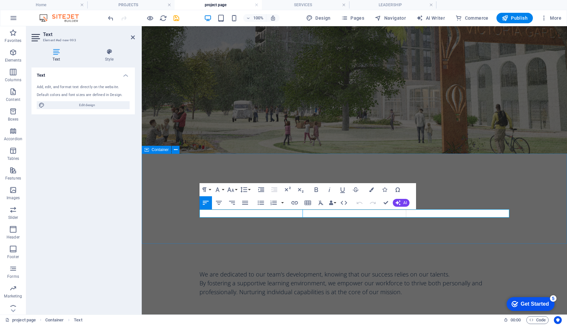
click at [209, 216] on td at bounding box center [251, 214] width 103 height 8
click at [307, 214] on td at bounding box center [354, 214] width 103 height 8
click at [419, 212] on td at bounding box center [457, 214] width 103 height 8
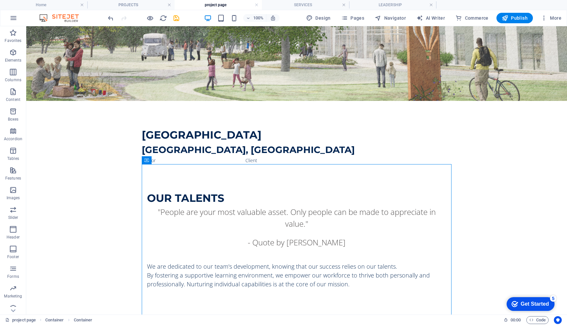
scroll to position [246, 0]
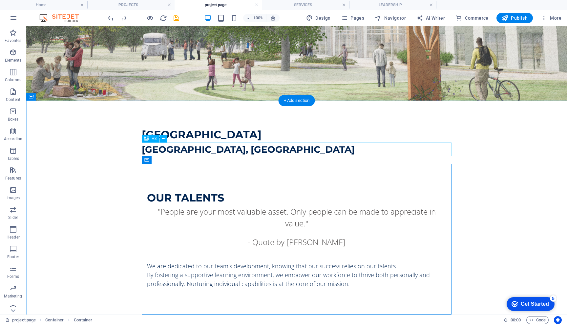
click at [376, 156] on div "[GEOGRAPHIC_DATA], [GEOGRAPHIC_DATA]" at bounding box center [297, 150] width 310 height 14
drag, startPoint x: 304, startPoint y: 212, endPoint x: 378, endPoint y: 165, distance: 87.9
click at [378, 165] on div "OUR TALENTS "People are your most valuable asset. Only people can be made to ap…" at bounding box center [297, 239] width 310 height 151
drag, startPoint x: 352, startPoint y: 138, endPoint x: 121, endPoint y: 18, distance: 259.9
click at [121, 18] on icon "redo" at bounding box center [124, 18] width 8 height 8
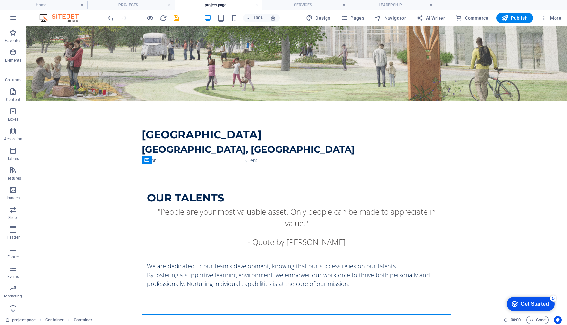
click at [121, 18] on div at bounding box center [143, 18] width 73 height 10
click at [249, 161] on div "Sector Client" at bounding box center [297, 160] width 310 height 8
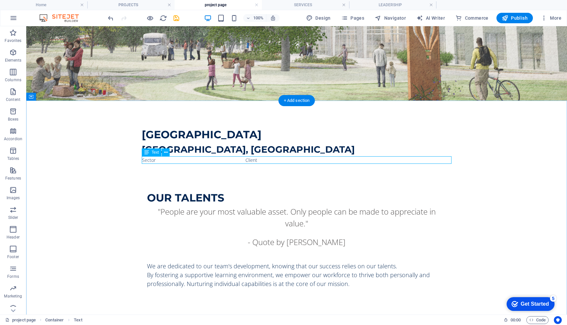
click at [353, 159] on div "Sector Client" at bounding box center [297, 160] width 310 height 8
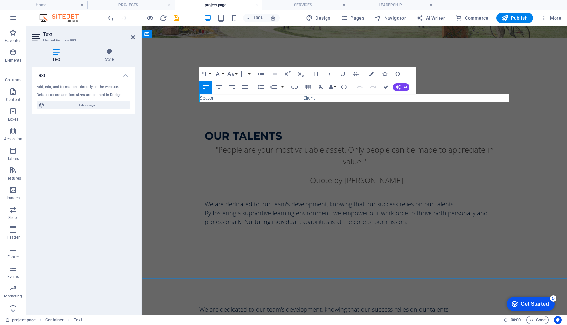
click at [412, 99] on td at bounding box center [457, 98] width 103 height 8
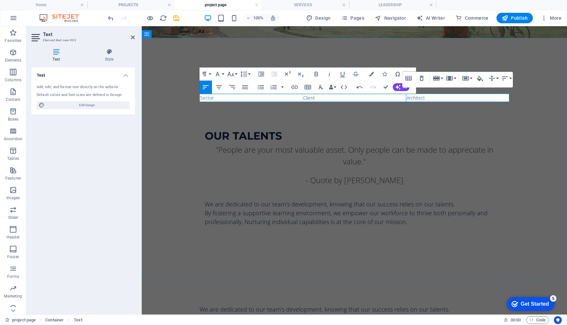
scroll to position [0, 1]
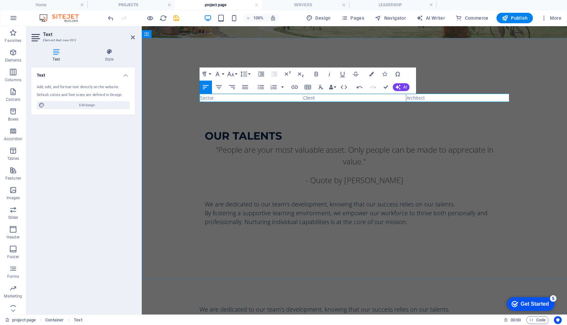
click at [228, 99] on td "Sector" at bounding box center [251, 98] width 103 height 8
drag, startPoint x: 468, startPoint y: 159, endPoint x: 214, endPoint y: 98, distance: 261.1
click at [214, 98] on td "Sector" at bounding box center [251, 98] width 103 height 8
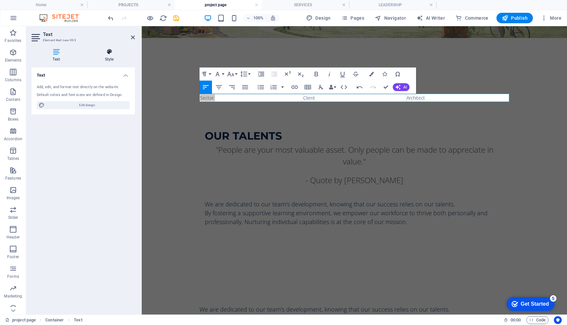
drag, startPoint x: 73, startPoint y: 72, endPoint x: 112, endPoint y: 60, distance: 41.2
click at [112, 60] on h4 "Style" at bounding box center [109, 56] width 51 height 14
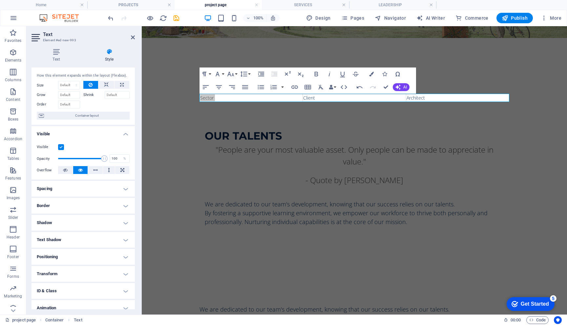
scroll to position [0, 0]
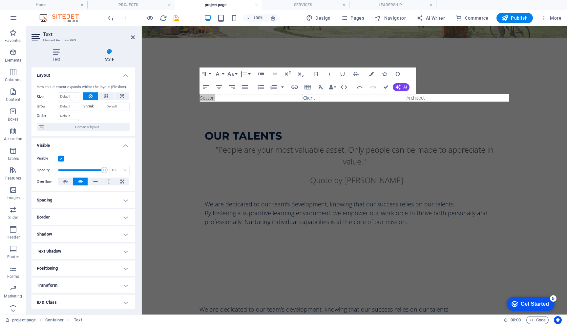
click at [58, 54] on icon at bounding box center [56, 52] width 50 height 7
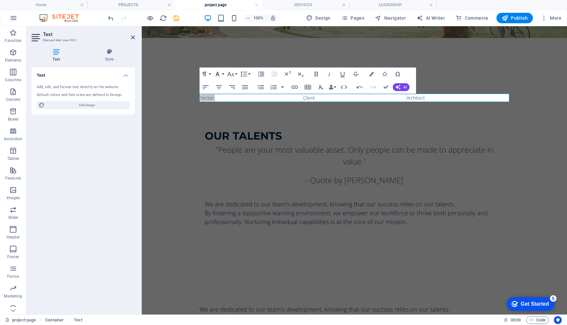
drag, startPoint x: 112, startPoint y: 60, endPoint x: 220, endPoint y: 76, distance: 109.1
click at [220, 76] on icon "button" at bounding box center [218, 74] width 8 height 8
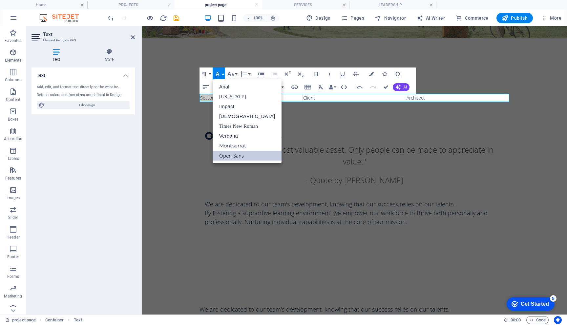
click at [220, 76] on icon "button" at bounding box center [218, 74] width 8 height 8
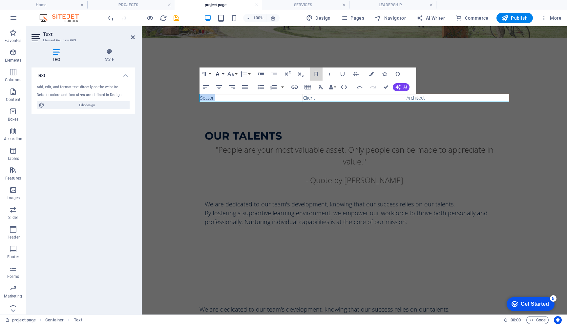
click at [315, 76] on icon "button" at bounding box center [316, 74] width 8 height 8
drag, startPoint x: 220, startPoint y: 76, endPoint x: 315, endPoint y: 76, distance: 94.5
click at [315, 76] on icon "button" at bounding box center [316, 74] width 8 height 8
drag, startPoint x: 315, startPoint y: 76, endPoint x: 91, endPoint y: 106, distance: 225.3
click at [91, 106] on span "Edit design" at bounding box center [87, 105] width 81 height 8
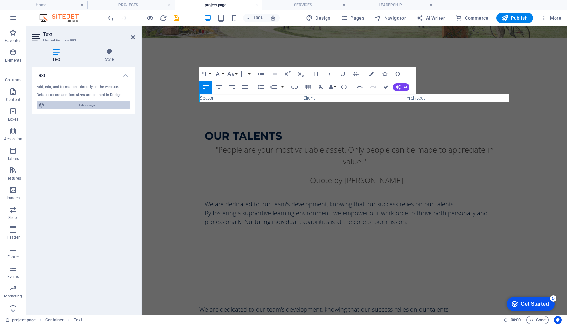
select select "px"
select select "400"
select select "px"
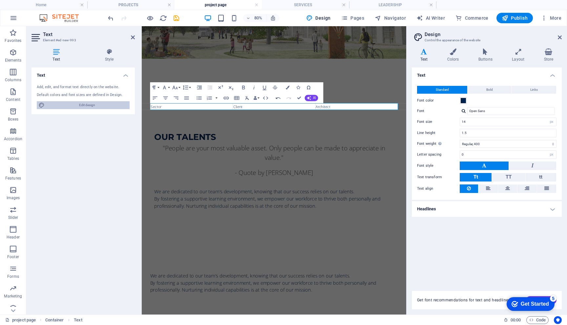
scroll to position [165, 0]
click at [533, 123] on input "14" at bounding box center [508, 122] width 96 height 8
type input "16"
click at [491, 90] on span "Bold" at bounding box center [489, 90] width 7 height 8
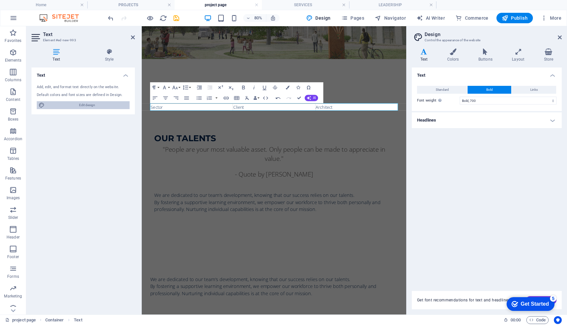
click at [451, 91] on button "Standard" at bounding box center [442, 90] width 50 height 8
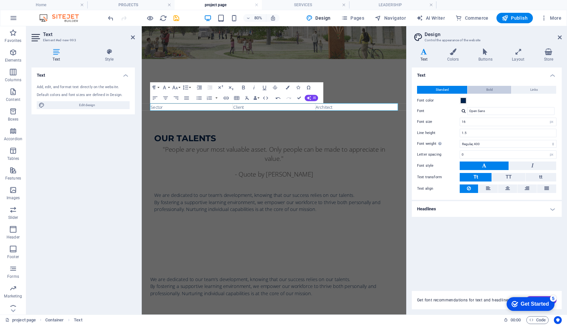
drag, startPoint x: 91, startPoint y: 106, endPoint x: 484, endPoint y: 89, distance: 393.3
click at [484, 89] on button "Bold" at bounding box center [489, 90] width 44 height 8
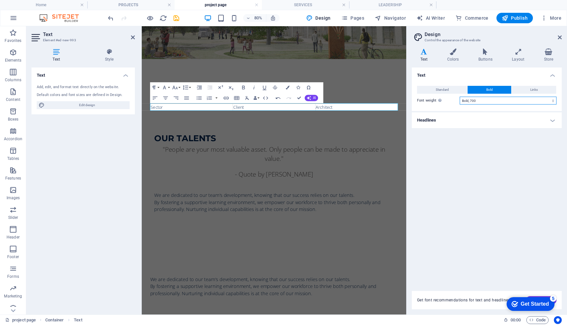
click at [483, 102] on select "Thin, 100 Extra-light, 200 Light, 300 Regular, 400 Medium, 500 Semi-bold, 600 B…" at bounding box center [507, 101] width 97 height 8
select select "800"
click at [449, 89] on button "Standard" at bounding box center [442, 90] width 50 height 8
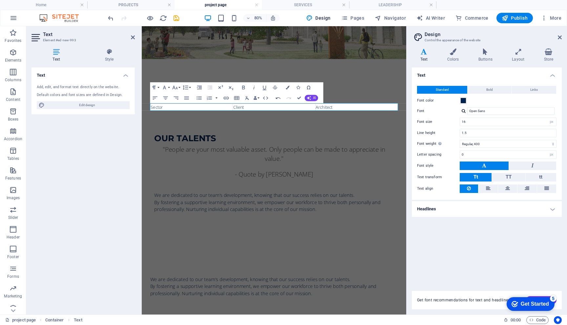
click at [390, 134] on div "OUR TALENTS "People are your most valuable asset. Only people can be made to ap…" at bounding box center [307, 209] width 310 height 154
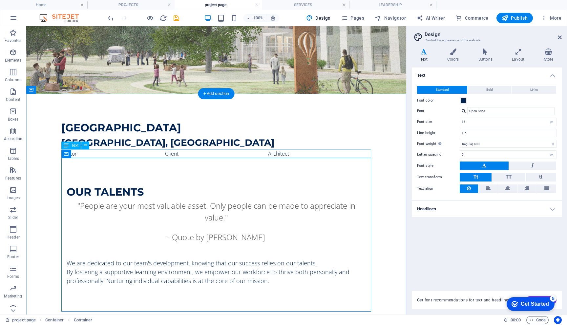
drag, startPoint x: 475, startPoint y: 115, endPoint x: 276, endPoint y: 155, distance: 202.7
click at [276, 155] on div "Sector Client Architect" at bounding box center [216, 154] width 310 height 9
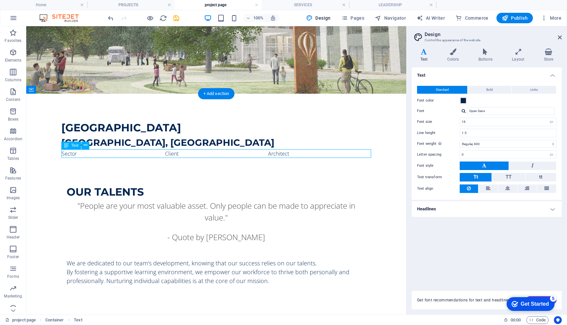
click at [88, 146] on button at bounding box center [85, 146] width 8 height 8
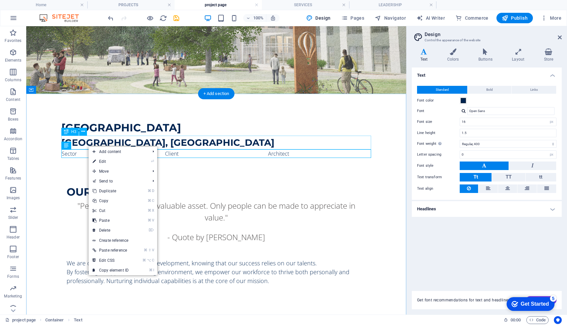
click at [100, 160] on link "⏎ Edit" at bounding box center [111, 162] width 44 height 10
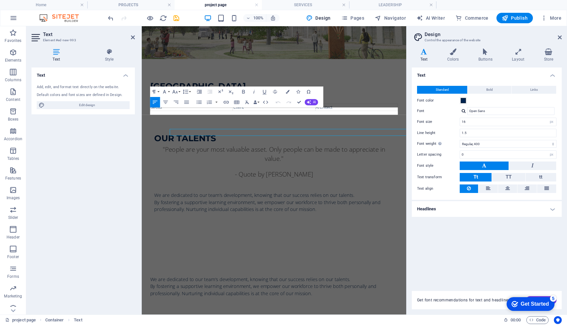
scroll to position [160, 0]
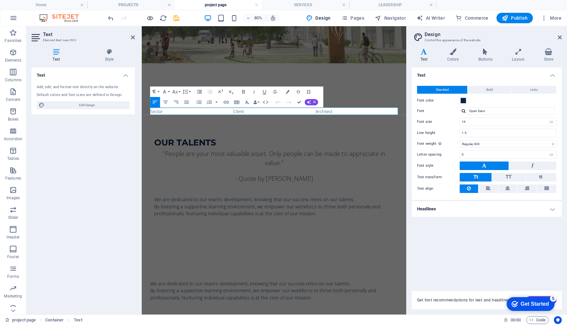
click at [244, 92] on icon "button" at bounding box center [243, 92] width 3 height 4
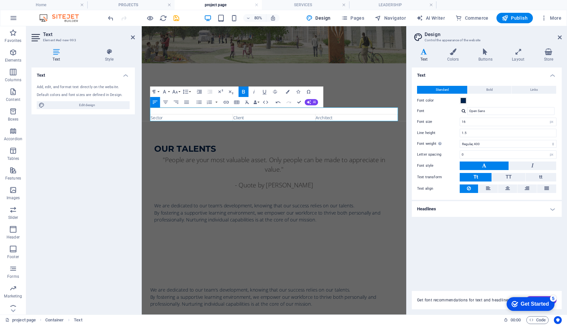
drag, startPoint x: 250, startPoint y: 129, endPoint x: 244, endPoint y: 92, distance: 37.5
click at [244, 92] on icon "button" at bounding box center [243, 92] width 3 height 4
click at [267, 134] on table "​ Sector Client Architect" at bounding box center [307, 136] width 310 height 17
click at [256, 133] on table "​ Sector Client Architect" at bounding box center [307, 136] width 310 height 17
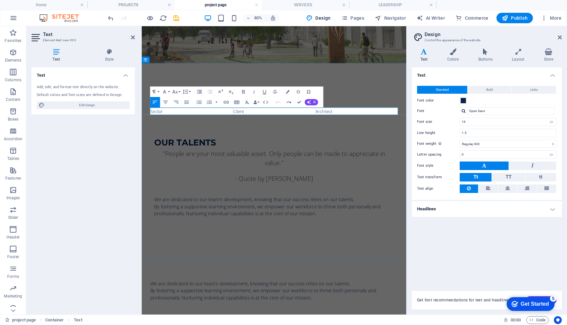
drag, startPoint x: 386, startPoint y: 118, endPoint x: 232, endPoint y: 134, distance: 155.3
click at [232, 134] on td "Sector" at bounding box center [204, 132] width 103 height 9
drag, startPoint x: 90, startPoint y: 108, endPoint x: 244, endPoint y: 90, distance: 155.5
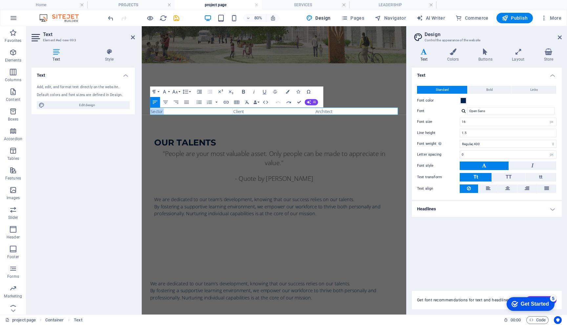
click at [244, 90] on icon "button" at bounding box center [243, 92] width 6 height 6
drag, startPoint x: 386, startPoint y: 116, endPoint x: 262, endPoint y: 132, distance: 124.7
click at [262, 132] on td "Client" at bounding box center [306, 132] width 103 height 9
click at [97, 51] on icon at bounding box center [109, 52] width 51 height 7
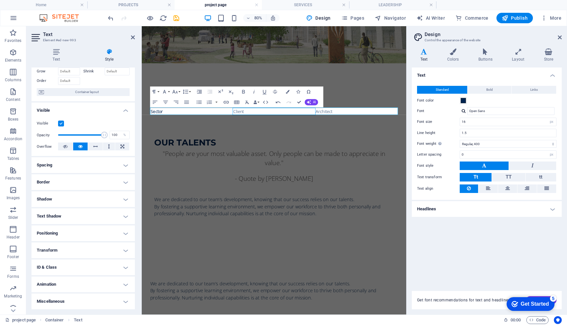
scroll to position [0, 0]
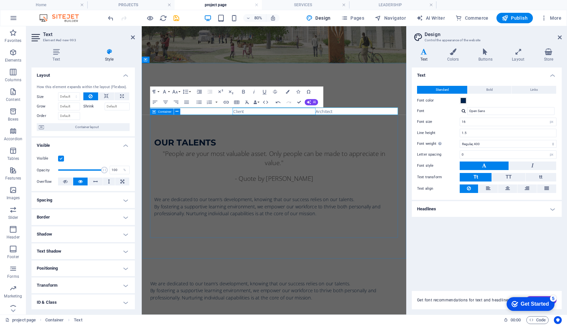
click at [344, 151] on div "OUR TALENTS "People are your most valuable asset. Only people can be made to ap…" at bounding box center [307, 214] width 310 height 154
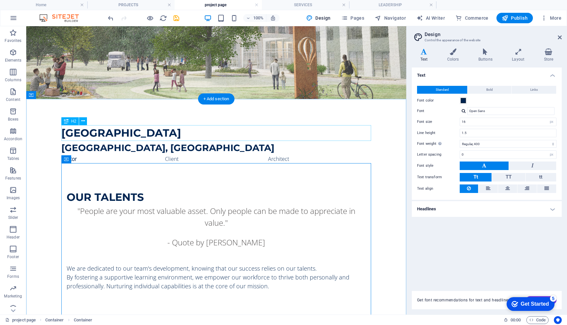
drag, startPoint x: 123, startPoint y: 78, endPoint x: 306, endPoint y: 156, distance: 199.1
click at [306, 156] on div "Sector Client Architect" at bounding box center [216, 159] width 310 height 9
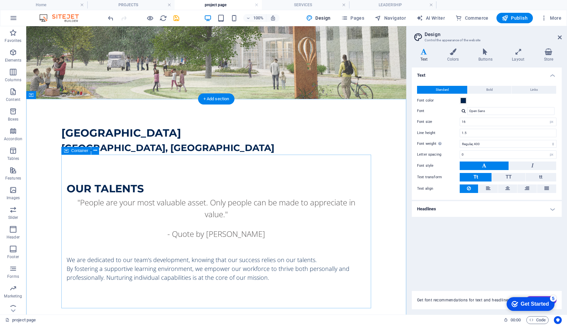
drag, startPoint x: 306, startPoint y: 156, endPoint x: 247, endPoint y: 184, distance: 65.7
click at [247, 184] on div "OUR TALENTS" at bounding box center [216, 189] width 299 height 16
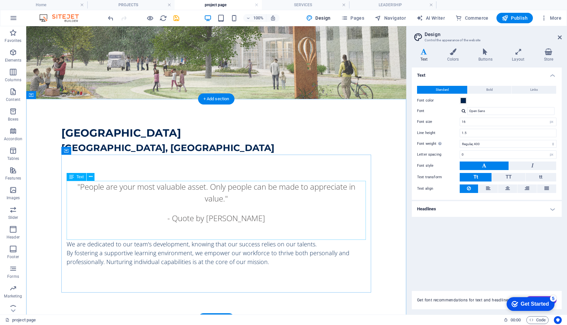
click at [247, 184] on div ""People are your most valuable asset. Only people can be made to appreciate in …" at bounding box center [216, 210] width 299 height 59
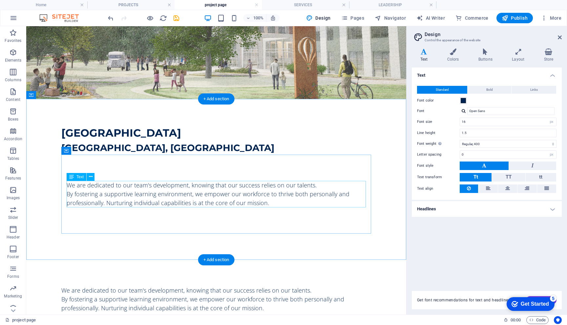
click at [227, 173] on div "We are dedicated to our team's development, knowing that our success relies on …" at bounding box center [216, 194] width 310 height 79
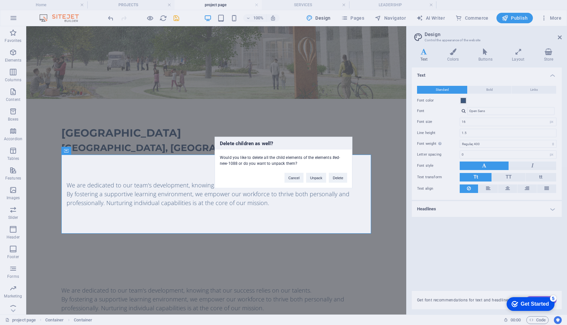
click at [332, 178] on button "Delete" at bounding box center [338, 178] width 18 height 10
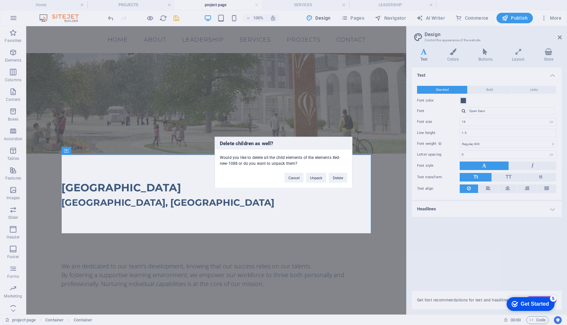
scroll to position [105, 0]
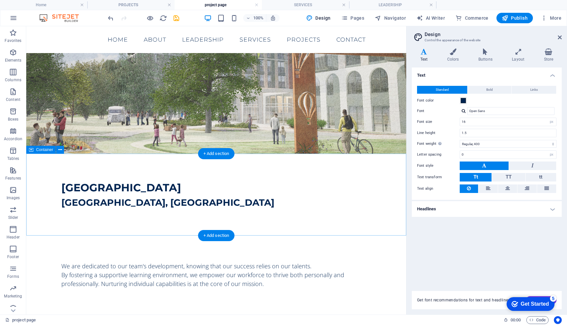
click at [194, 217] on div "[GEOGRAPHIC_DATA], [GEOGRAPHIC_DATA]" at bounding box center [216, 195] width 380 height 82
click at [192, 189] on div "[GEOGRAPHIC_DATA]" at bounding box center [216, 188] width 310 height 16
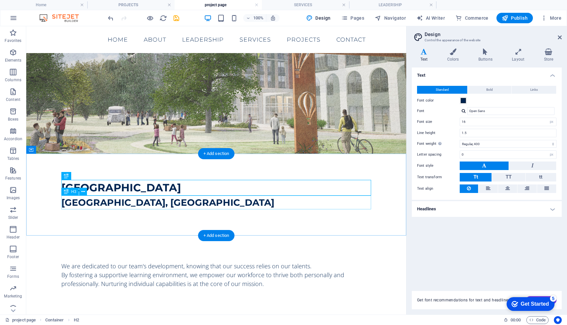
drag, startPoint x: 247, startPoint y: 184, endPoint x: 192, endPoint y: 197, distance: 56.9
click at [192, 197] on div "[GEOGRAPHIC_DATA], [GEOGRAPHIC_DATA]" at bounding box center [216, 203] width 310 height 14
click at [185, 182] on div "[GEOGRAPHIC_DATA]" at bounding box center [216, 188] width 310 height 16
click at [183, 165] on div "[GEOGRAPHIC_DATA], [GEOGRAPHIC_DATA]" at bounding box center [216, 195] width 380 height 82
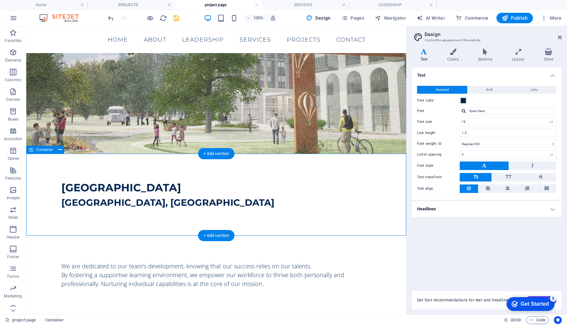
click at [60, 149] on icon at bounding box center [60, 150] width 4 height 7
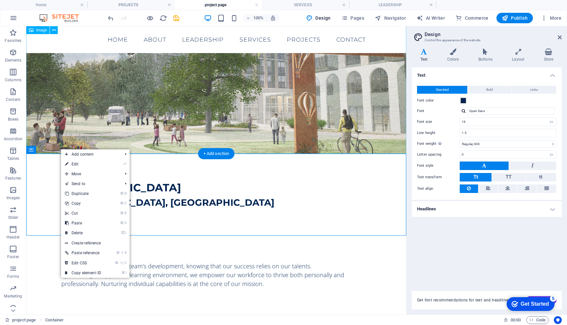
click at [79, 164] on link "⏎ Edit" at bounding box center [83, 164] width 44 height 10
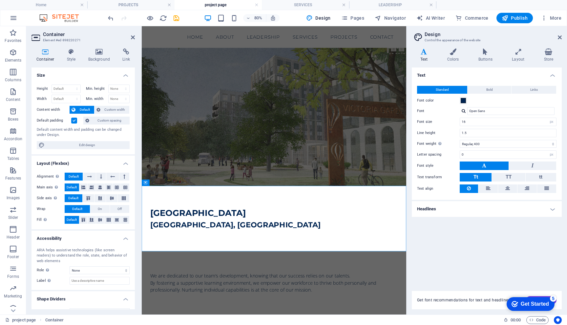
scroll to position [6, 0]
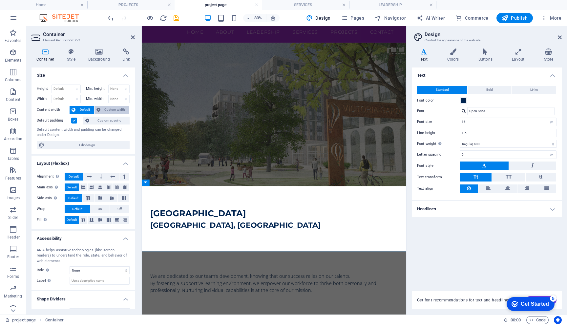
drag, startPoint x: 165, startPoint y: 171, endPoint x: 103, endPoint y: 109, distance: 87.9
click at [103, 109] on span "Custom width" at bounding box center [114, 110] width 25 height 8
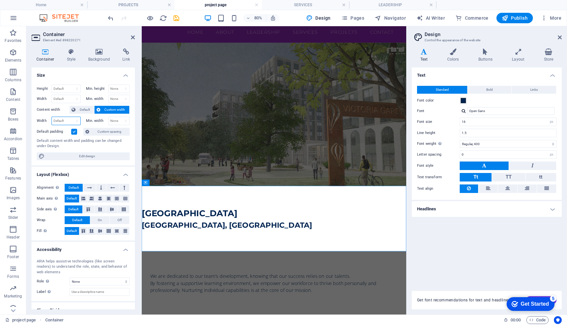
click at [71, 121] on select "Default px rem % em vh vw" at bounding box center [66, 121] width 29 height 8
click at [75, 121] on select "Default px rem % em vh vw" at bounding box center [66, 121] width 29 height 8
click at [71, 123] on select "Default px rem % em vh vw" at bounding box center [66, 121] width 29 height 8
click at [60, 121] on select "Default px rem % em vh vw" at bounding box center [66, 121] width 29 height 8
select select "px"
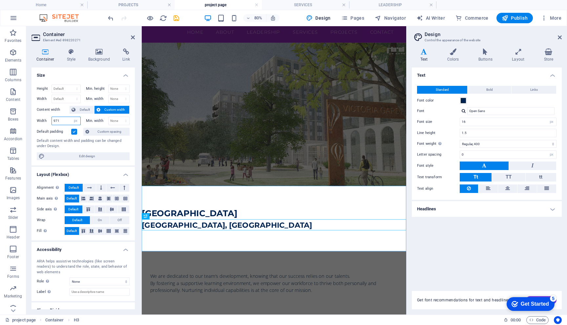
type input "970"
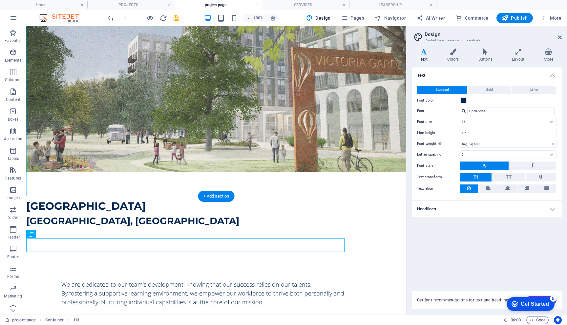
scroll to position [100, 0]
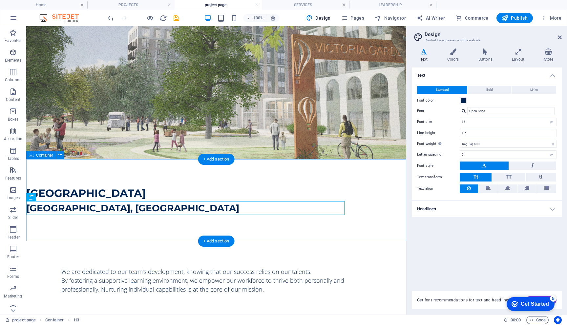
click at [82, 173] on div "[GEOGRAPHIC_DATA], [GEOGRAPHIC_DATA]" at bounding box center [216, 200] width 380 height 82
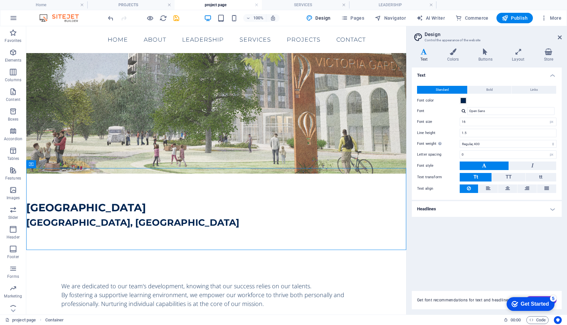
scroll to position [84, 0]
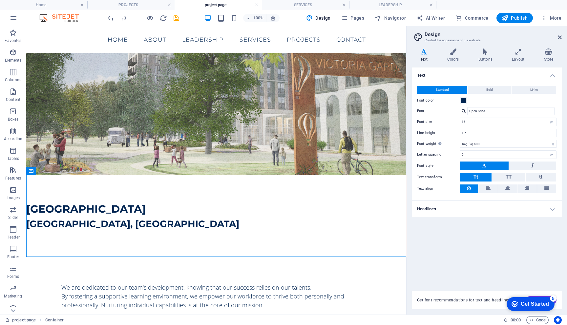
click at [111, 20] on icon "undo" at bounding box center [111, 18] width 8 height 8
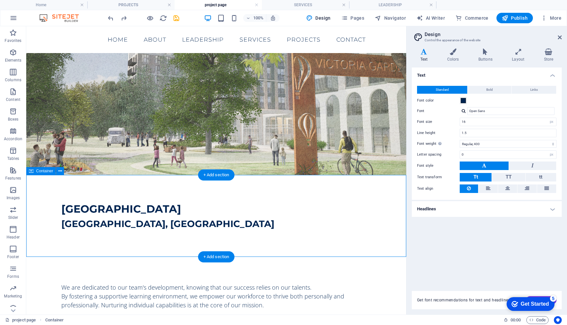
click at [130, 196] on div "[GEOGRAPHIC_DATA], [GEOGRAPHIC_DATA]" at bounding box center [216, 216] width 380 height 82
drag, startPoint x: 82, startPoint y: 173, endPoint x: 75, endPoint y: 197, distance: 25.3
click at [32, 171] on icon at bounding box center [31, 171] width 5 height 8
click at [59, 171] on icon at bounding box center [60, 171] width 4 height 7
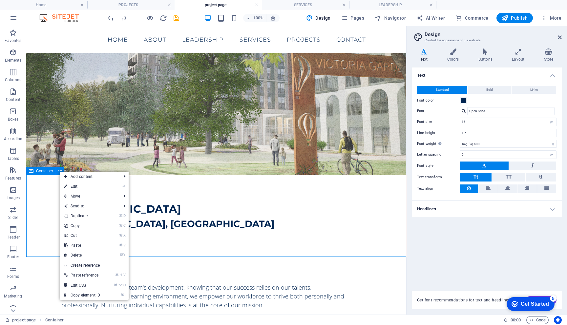
click at [68, 184] on link "⏎ Edit" at bounding box center [82, 187] width 44 height 10
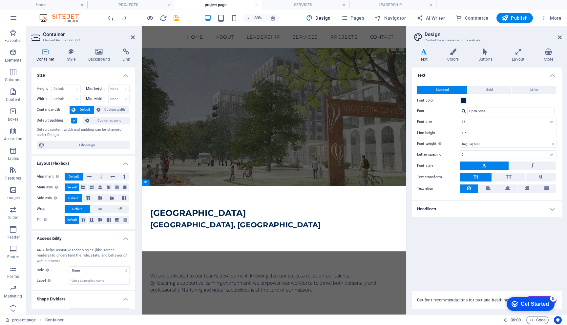
scroll to position [6, 0]
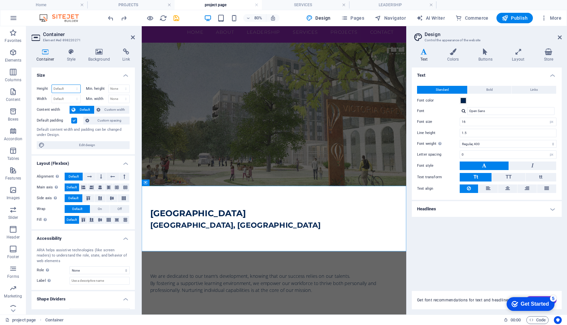
click at [63, 90] on select "Default px rem % vh vw" at bounding box center [66, 89] width 29 height 8
select select "px"
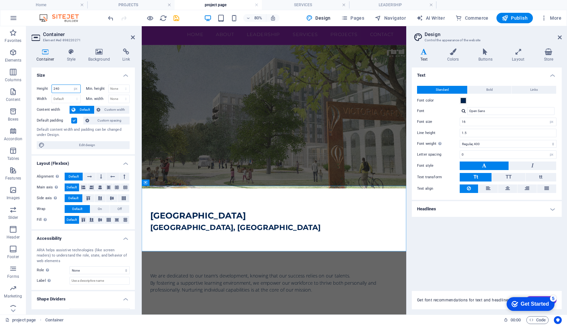
scroll to position [3, 0]
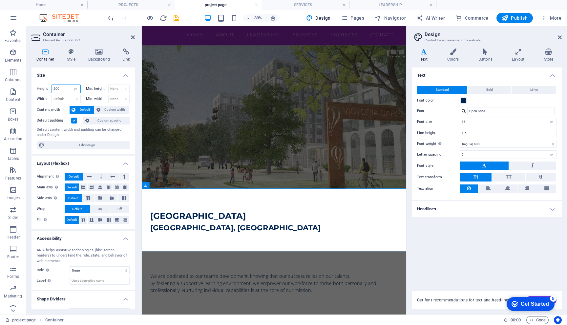
type input "200"
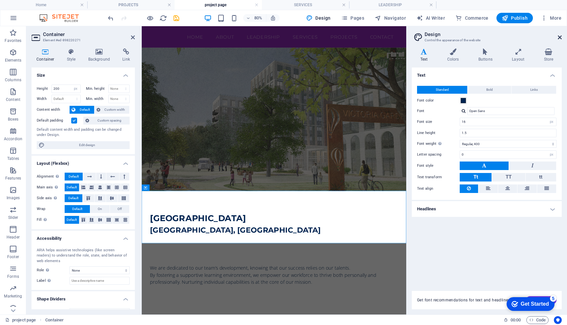
click at [560, 35] on icon at bounding box center [560, 37] width 4 height 5
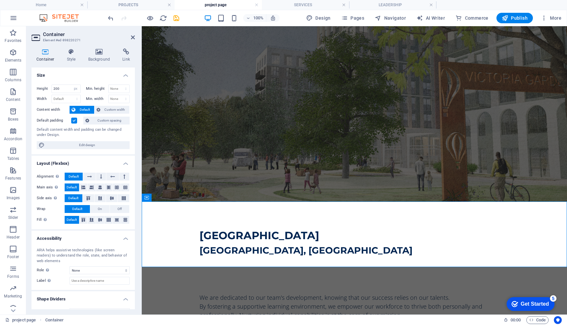
scroll to position [96, 0]
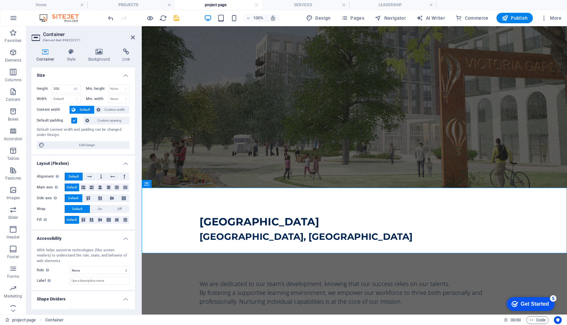
click at [519, 268] on div "We are dedicated to our team's development, knowing that our success relies on …" at bounding box center [354, 293] width 425 height 79
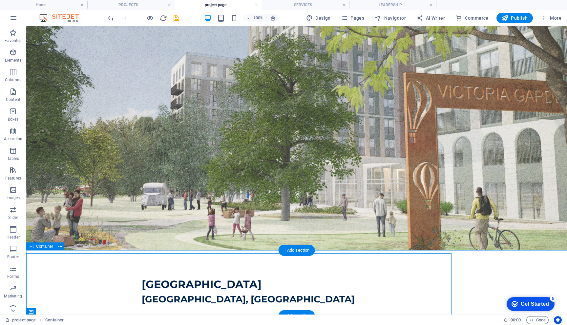
scroll to position [176, 0]
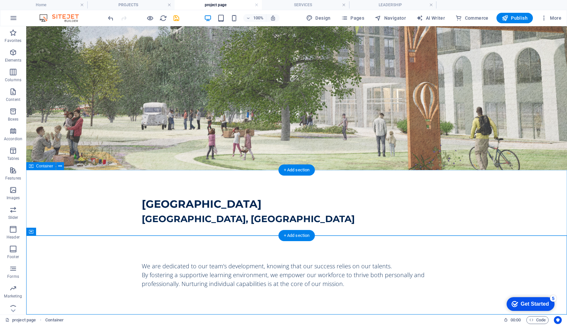
drag, startPoint x: 586, startPoint y: 62, endPoint x: 502, endPoint y: 233, distance: 191.0
click at [502, 233] on div "[GEOGRAPHIC_DATA], [GEOGRAPHIC_DATA]" at bounding box center [296, 203] width 540 height 66
click at [393, 251] on div "We are dedicated to our team's development, knowing that our success relies on …" at bounding box center [296, 275] width 540 height 79
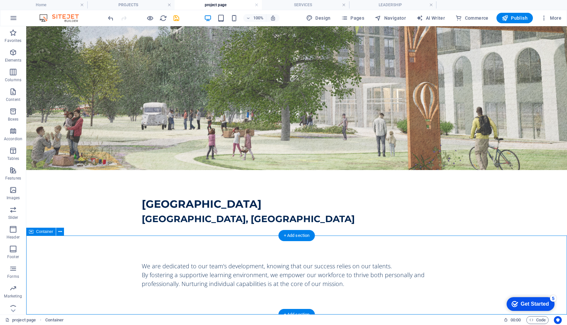
click at [58, 233] on icon at bounding box center [60, 232] width 4 height 7
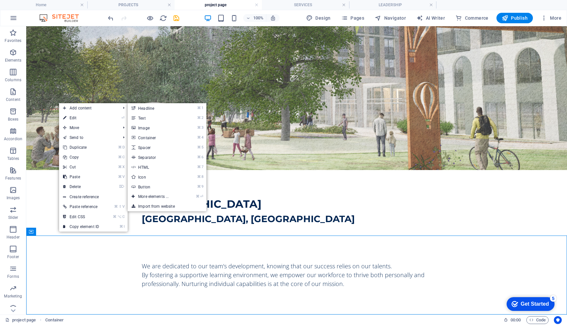
click at [90, 110] on span "Add content" at bounding box center [88, 108] width 59 height 10
click at [151, 120] on link "⌘ 2 Text" at bounding box center [155, 118] width 54 height 10
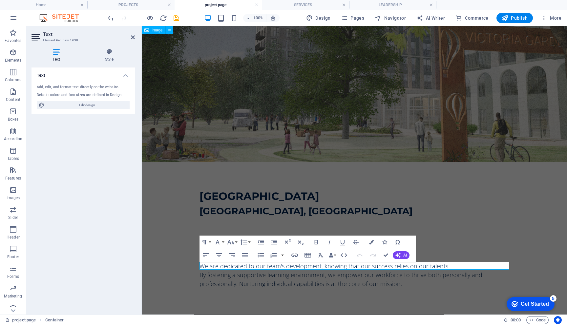
scroll to position [113, 0]
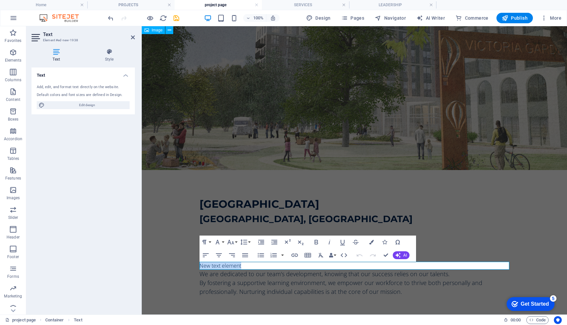
click at [310, 254] on icon "button" at bounding box center [308, 256] width 8 height 8
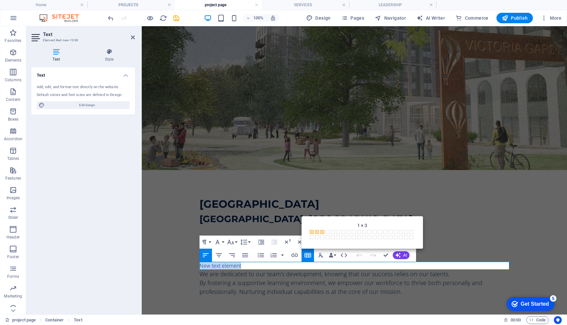
click at [321, 233] on span at bounding box center [322, 232] width 4 height 4
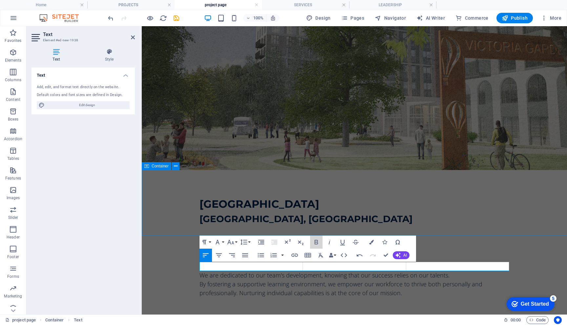
click at [319, 243] on icon "button" at bounding box center [316, 242] width 8 height 8
click at [182, 267] on div "We are dedicated to our team's development, knowing that our success relies on …" at bounding box center [354, 280] width 425 height 88
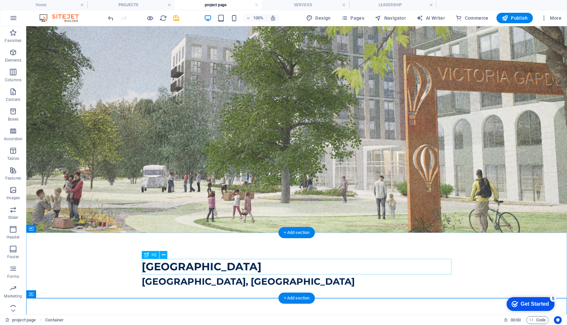
click at [189, 267] on div "[GEOGRAPHIC_DATA]" at bounding box center [297, 267] width 310 height 16
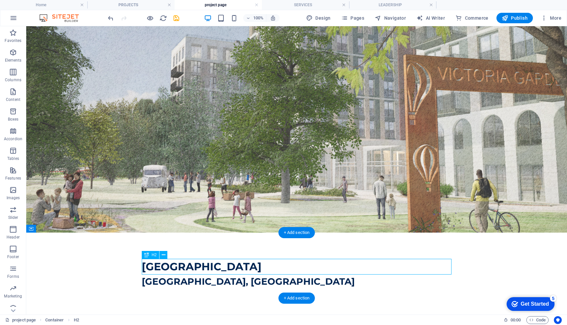
scroll to position [185, 0]
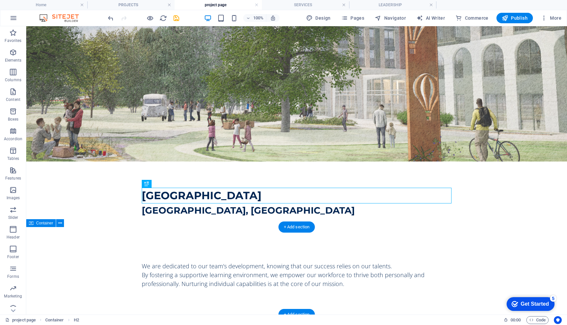
click at [193, 253] on div "We are dedicated to our team's development, knowing that our success relies on …" at bounding box center [296, 271] width 540 height 88
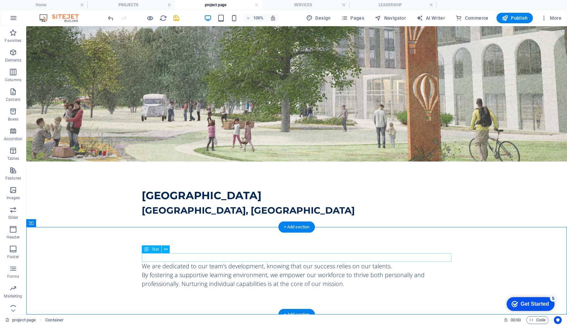
drag, startPoint x: 502, startPoint y: 233, endPoint x: 193, endPoint y: 258, distance: 309.6
click at [193, 258] on div at bounding box center [297, 258] width 310 height 9
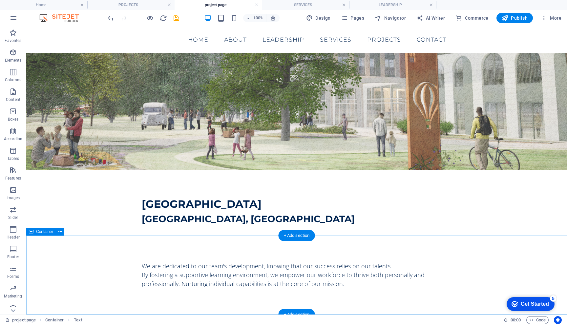
scroll to position [176, 0]
click at [191, 257] on div "We are dedicated to our team's development, knowing that our success relies on …" at bounding box center [296, 275] width 540 height 79
drag, startPoint x: 191, startPoint y: 257, endPoint x: 86, endPoint y: 256, distance: 105.3
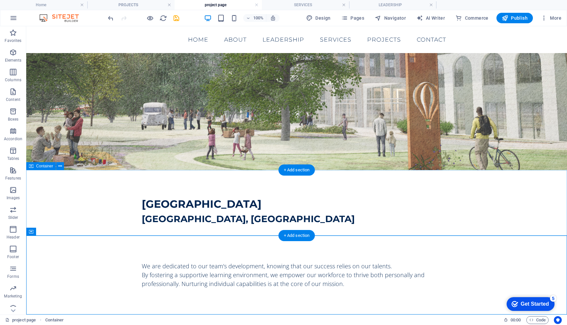
click at [55, 247] on div "We are dedicated to our team's development, knowing that our success relies on …" at bounding box center [296, 275] width 540 height 79
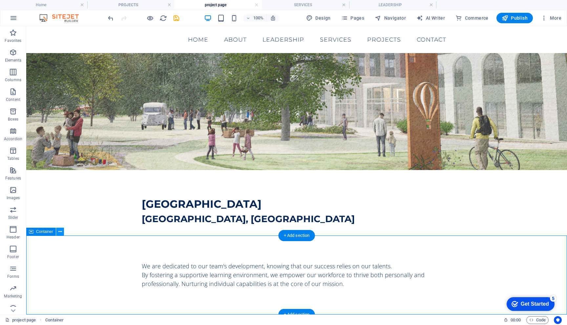
click at [292, 235] on div "+ Add section" at bounding box center [296, 235] width 36 height 11
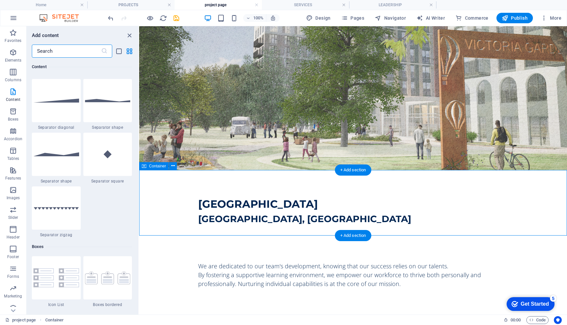
scroll to position [1634, 0]
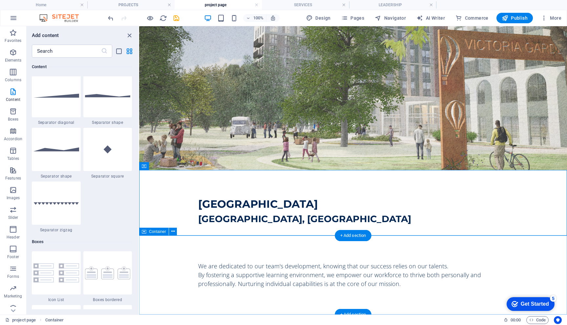
drag, startPoint x: 198, startPoint y: 256, endPoint x: 214, endPoint y: 260, distance: 16.2
click at [214, 260] on div "We are dedicated to our team's development, knowing that our success relies on …" at bounding box center [353, 275] width 428 height 79
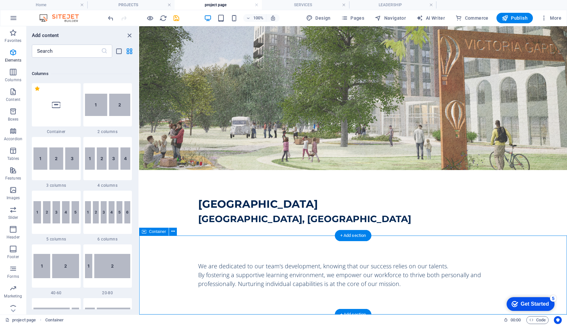
scroll to position [310, 0]
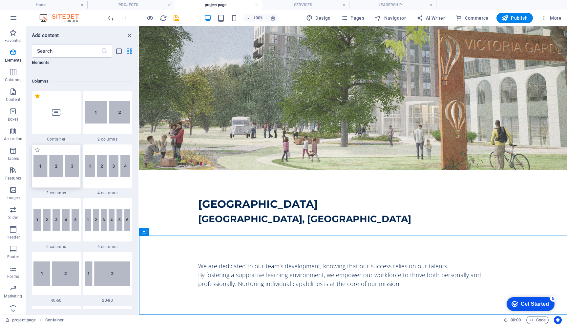
drag, startPoint x: 75, startPoint y: 234, endPoint x: 69, endPoint y: 174, distance: 59.4
click at [69, 174] on img at bounding box center [56, 166] width 46 height 22
select select "rem"
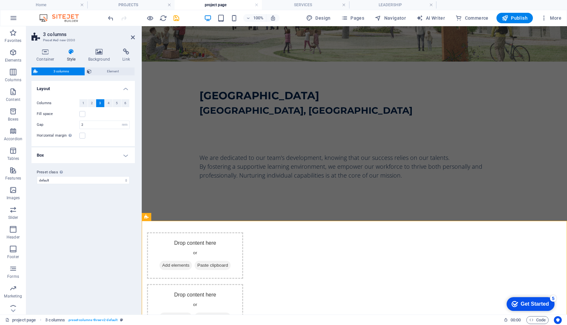
scroll to position [224, 0]
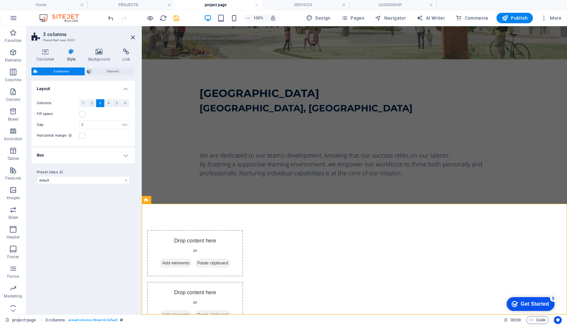
click at [192, 263] on span "Add elements" at bounding box center [175, 263] width 32 height 9
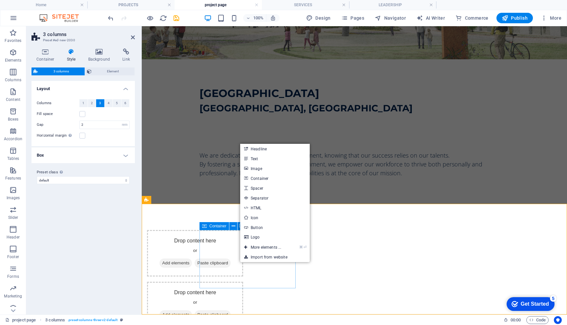
click at [254, 148] on link "Headline" at bounding box center [275, 149] width 70 height 10
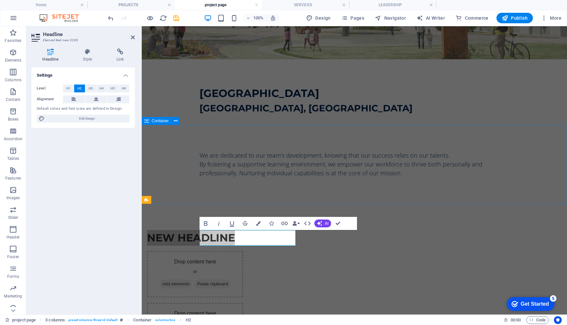
click at [112, 89] on span "H5" at bounding box center [113, 89] width 4 height 8
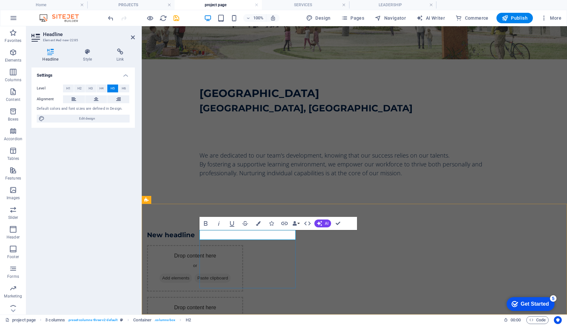
click at [220, 234] on h5 "New headline" at bounding box center [195, 235] width 96 height 10
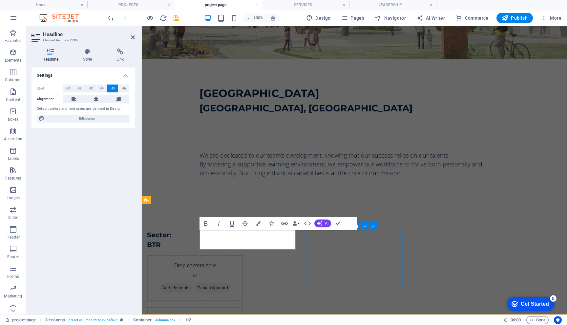
click at [243, 255] on div "Drop content here or Add elements Paste clipboard" at bounding box center [195, 278] width 96 height 47
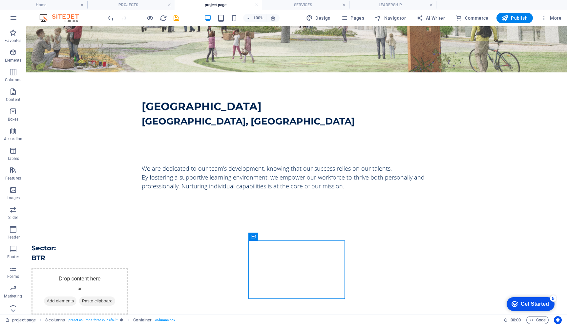
scroll to position [276, 0]
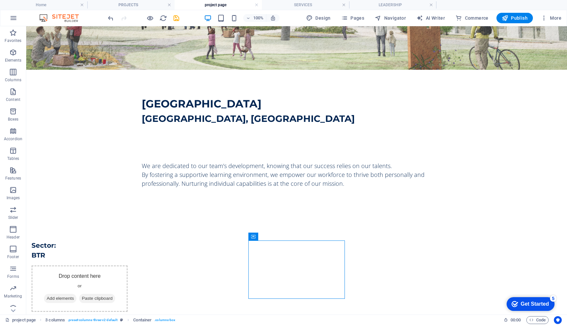
drag, startPoint x: 222, startPoint y: 242, endPoint x: 289, endPoint y: 275, distance: 73.9
click at [76, 294] on span "Add elements" at bounding box center [60, 298] width 32 height 9
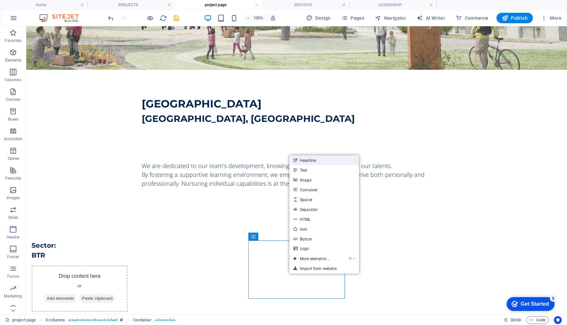
drag, startPoint x: 262, startPoint y: 248, endPoint x: 308, endPoint y: 161, distance: 98.6
click at [308, 161] on link "Headline" at bounding box center [324, 160] width 70 height 10
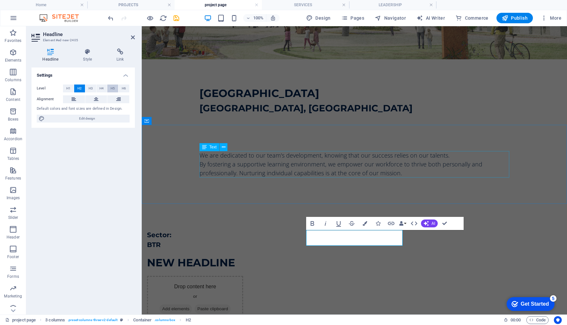
drag, startPoint x: 308, startPoint y: 161, endPoint x: 112, endPoint y: 86, distance: 208.9
click at [112, 86] on span "H5" at bounding box center [113, 89] width 4 height 8
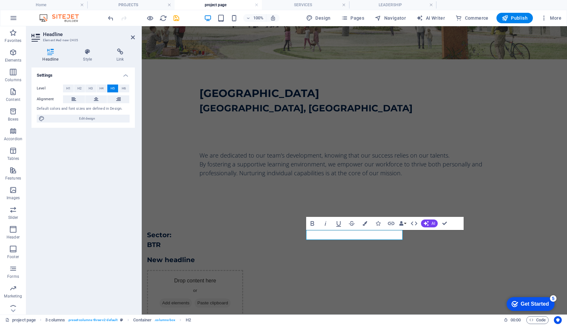
click at [243, 255] on h5 "New headline" at bounding box center [195, 260] width 96 height 10
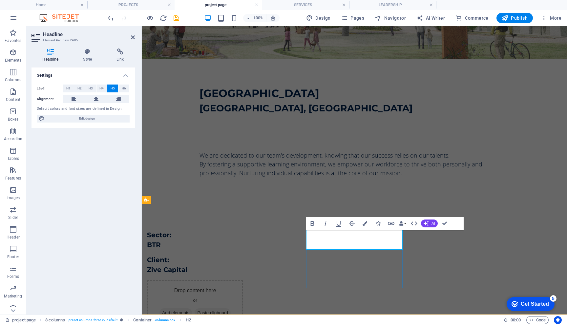
scroll to position [0, 1]
click at [243, 264] on div "​Client: ‌Zive Capital Zive Capital" at bounding box center [195, 265] width 96 height 20
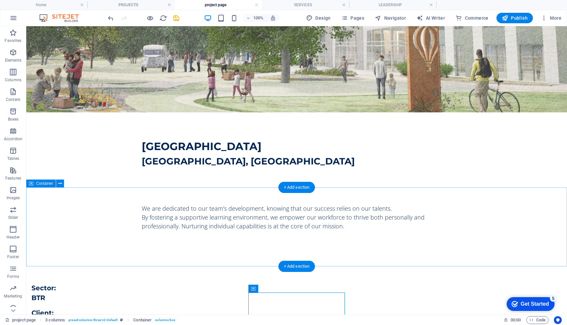
scroll to position [241, 0]
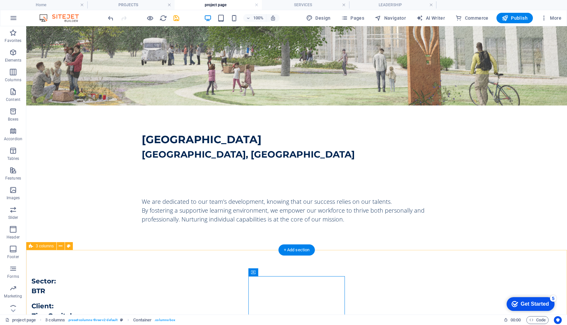
click at [367, 265] on div "Sector: BTR Client: Zive Capital Drop content here or Add elements Paste clipbo…" at bounding box center [296, 324] width 540 height 149
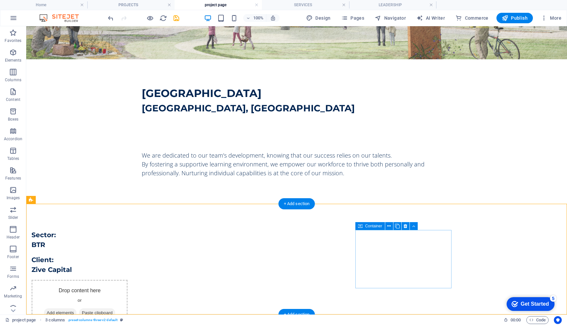
scroll to position [280, 0]
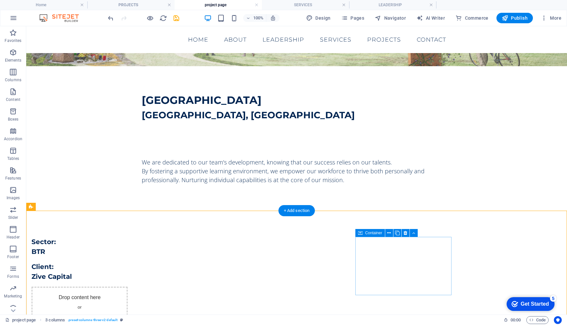
click at [76, 315] on span "Add elements" at bounding box center [60, 319] width 32 height 9
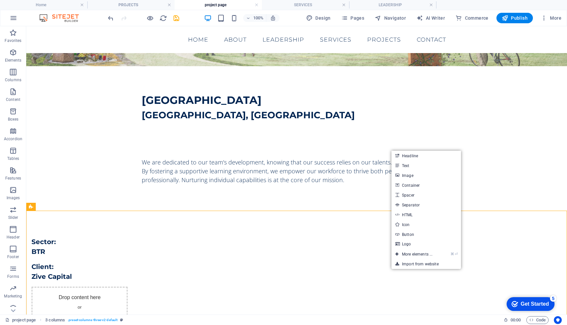
click at [403, 156] on link "Headline" at bounding box center [426, 156] width 70 height 10
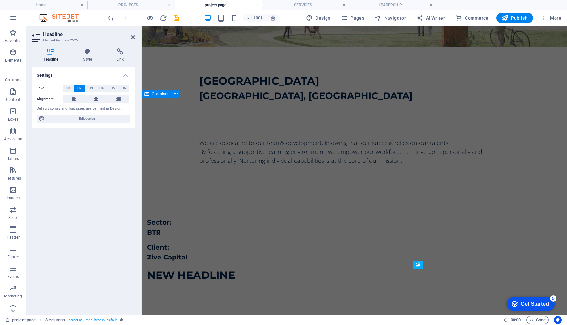
scroll to position [186, 0]
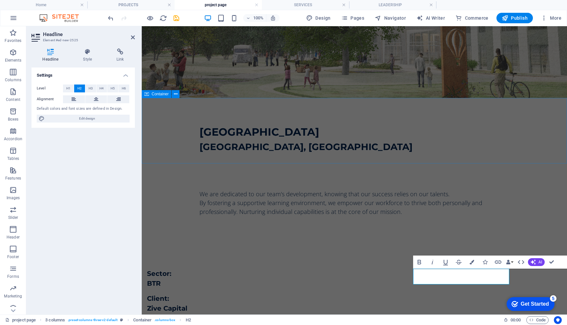
click at [114, 87] on span "H5" at bounding box center [113, 89] width 4 height 8
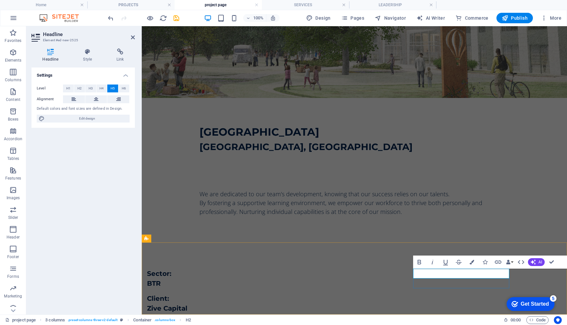
click at [243, 319] on h5 "New headline" at bounding box center [195, 324] width 96 height 10
click at [378, 291] on div "Sector: BTR Client: Zive Capital Architect: ‌Broadway Malyan Broadway Malyan" at bounding box center [354, 304] width 425 height 122
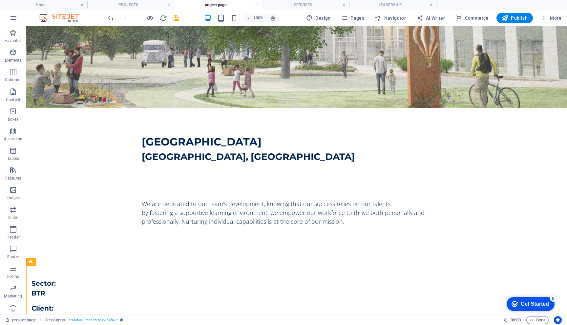
scroll to position [248, 0]
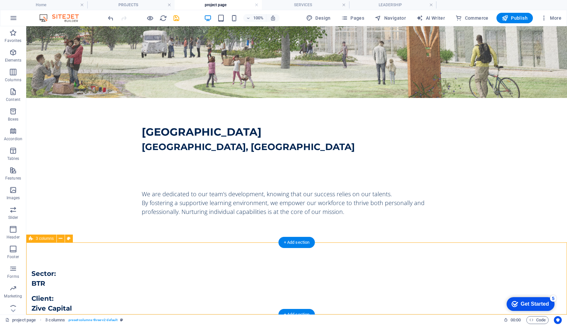
click at [323, 259] on div "Sector: BTR Client: Zive Capital Architect: Broadway Malyan" at bounding box center [296, 304] width 540 height 122
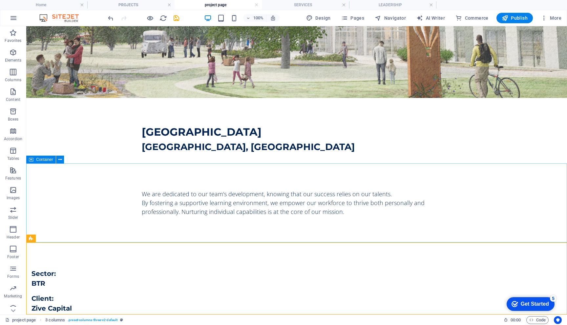
drag, startPoint x: 236, startPoint y: 265, endPoint x: 48, endPoint y: 157, distance: 217.0
click at [48, 157] on div "Container Placeholder Container H2 Reference H3 Image Preset Container H2 Conta…" at bounding box center [296, 46] width 540 height 537
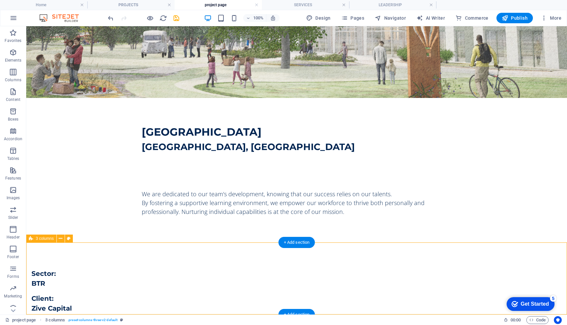
click at [48, 250] on div "Sector: BTR Client: Zive Capital Architect: Broadway Malyan" at bounding box center [296, 304] width 540 height 122
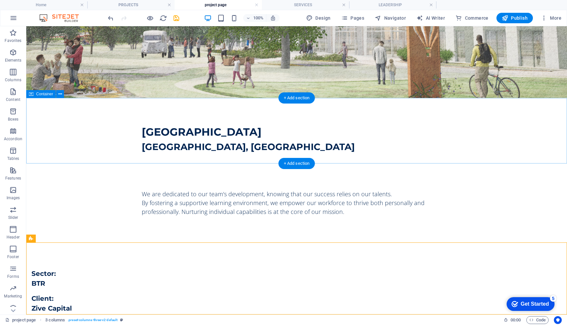
drag, startPoint x: 74, startPoint y: 183, endPoint x: 48, endPoint y: 154, distance: 39.4
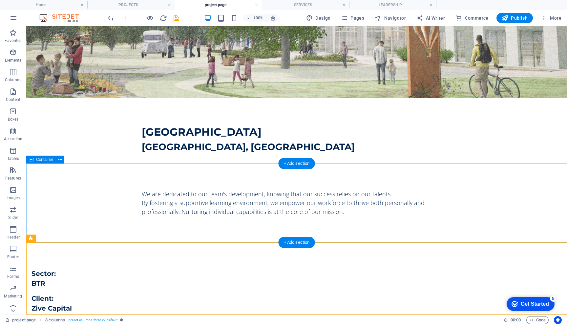
drag, startPoint x: 48, startPoint y: 154, endPoint x: 46, endPoint y: 179, distance: 25.0
click at [46, 179] on div "We are dedicated to our team's development, knowing that our success relies on …" at bounding box center [296, 203] width 540 height 79
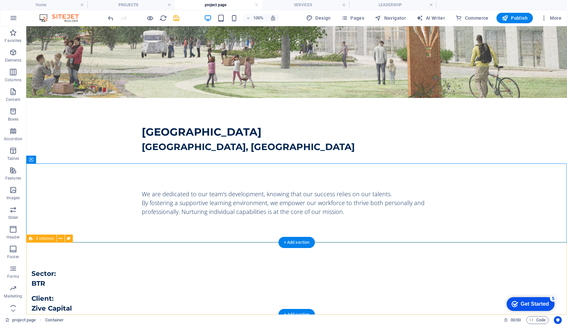
drag, startPoint x: 46, startPoint y: 179, endPoint x: 51, endPoint y: 281, distance: 101.8
click at [50, 276] on div "Sector: BTR Client: Zive Capital Architect: Broadway Malyan" at bounding box center [296, 304] width 540 height 122
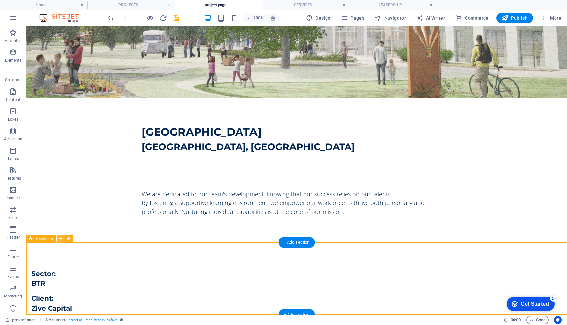
drag, startPoint x: 51, startPoint y: 281, endPoint x: 85, endPoint y: 265, distance: 37.0
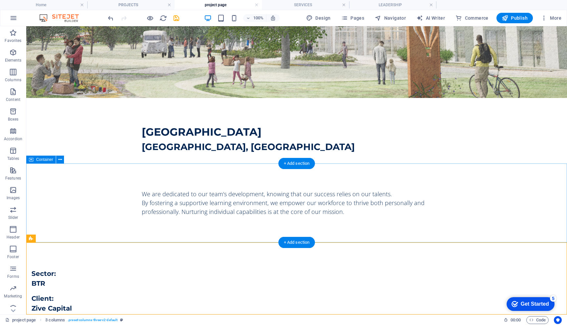
click at [30, 239] on icon at bounding box center [31, 239] width 4 height 8
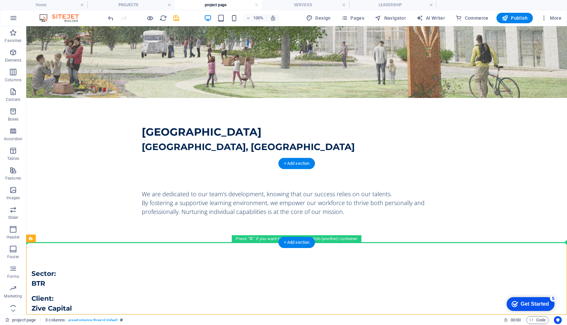
drag, startPoint x: 85, startPoint y: 265, endPoint x: 33, endPoint y: 218, distance: 69.4
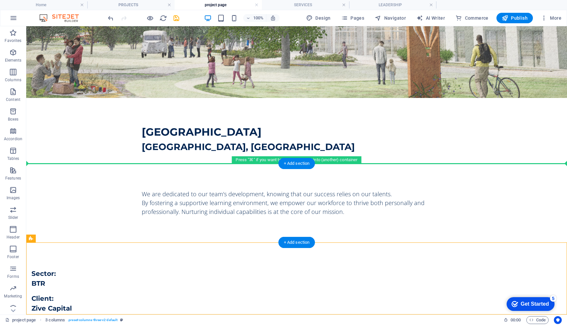
drag, startPoint x: 33, startPoint y: 218, endPoint x: 34, endPoint y: 203, distance: 15.8
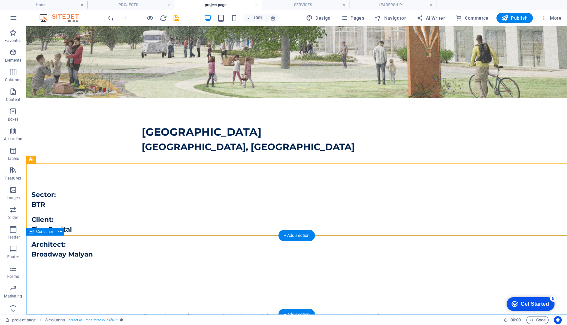
click at [39, 286] on div "We are dedicated to our team's development, knowing that our success relies on …" at bounding box center [296, 325] width 540 height 79
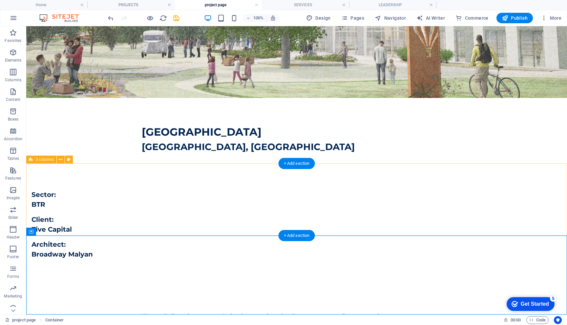
click at [117, 179] on div "Sector: BTR Client: Zive Capital Architect: Broadway Malyan" at bounding box center [296, 225] width 540 height 122
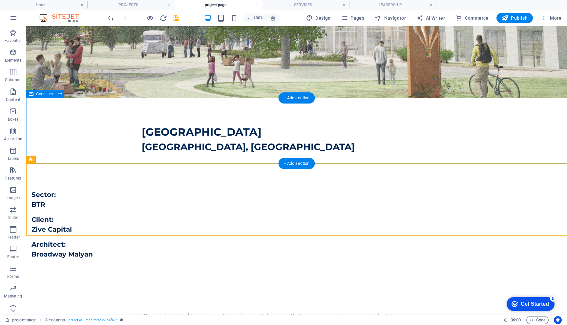
drag, startPoint x: 34, startPoint y: 203, endPoint x: 84, endPoint y: 186, distance: 52.7
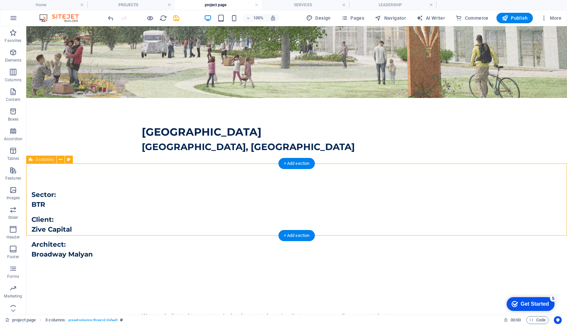
drag, startPoint x: 84, startPoint y: 186, endPoint x: 33, endPoint y: 175, distance: 52.5
click at [33, 175] on div "Sector: BTR Client: Zive Capital Architect: Broadway Malyan" at bounding box center [296, 225] width 540 height 122
click at [29, 160] on icon at bounding box center [31, 160] width 4 height 8
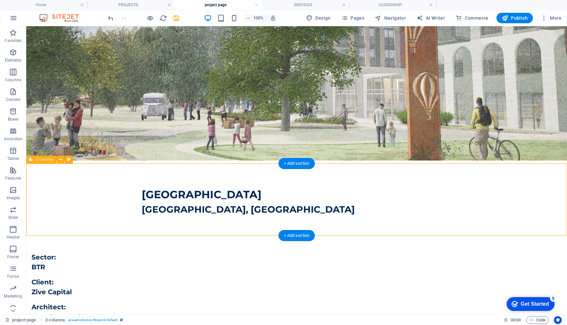
select select "rem"
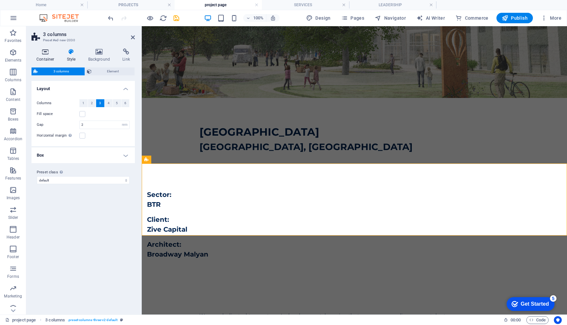
drag, startPoint x: 7, startPoint y: 149, endPoint x: 41, endPoint y: 57, distance: 97.8
click at [41, 57] on h4 "Container" at bounding box center [46, 56] width 31 height 14
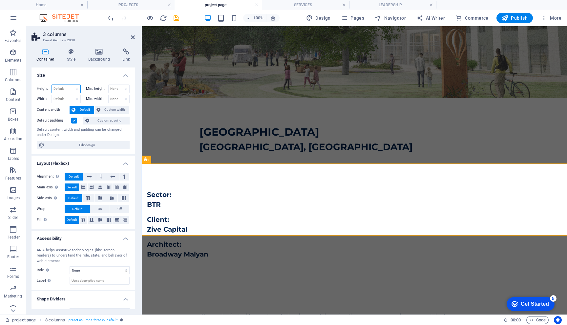
click at [60, 88] on select "Default px rem % vh vw" at bounding box center [66, 89] width 29 height 8
select select "px"
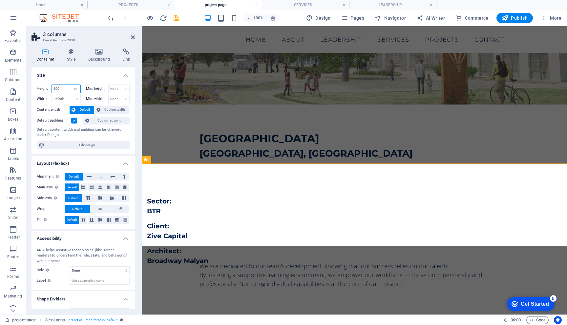
scroll to position [179, 0]
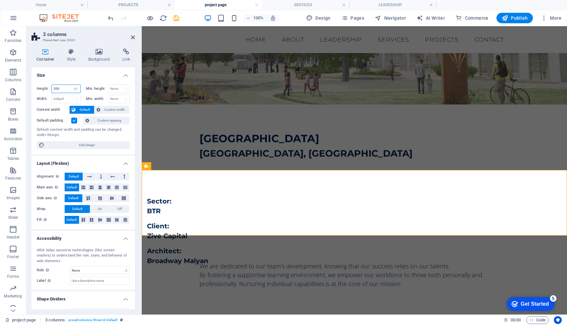
drag, startPoint x: 60, startPoint y: 94, endPoint x: 55, endPoint y: 88, distance: 7.7
click at [55, 88] on input "200" at bounding box center [66, 89] width 29 height 8
type input "100"
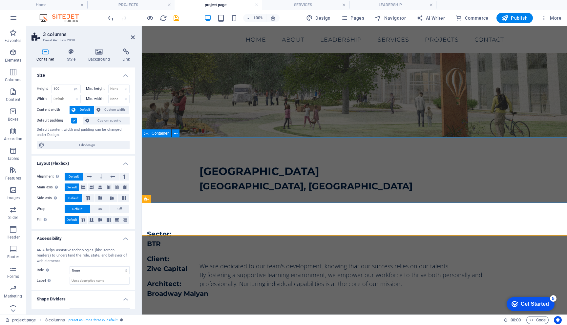
drag, startPoint x: 197, startPoint y: 114, endPoint x: 161, endPoint y: 161, distance: 59.4
click at [161, 161] on div "[GEOGRAPHIC_DATA], [GEOGRAPHIC_DATA]" at bounding box center [354, 170] width 425 height 66
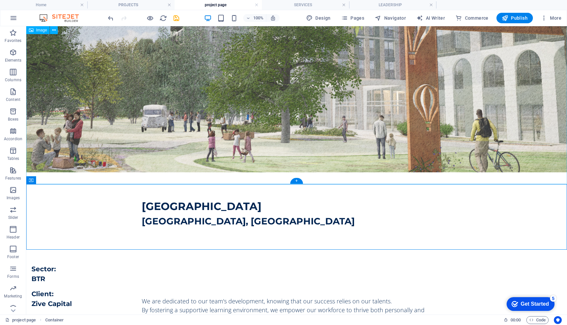
scroll to position [192, 0]
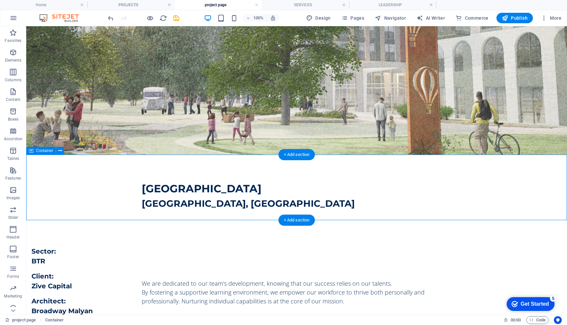
click at [109, 246] on div "Sector: BTR Client: Zive Capital Architect: Broadway Malyan" at bounding box center [296, 236] width 540 height 33
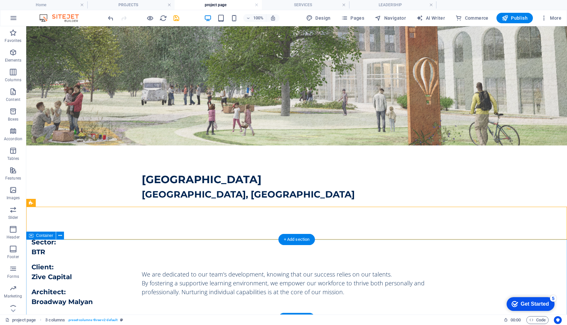
scroll to position [209, 0]
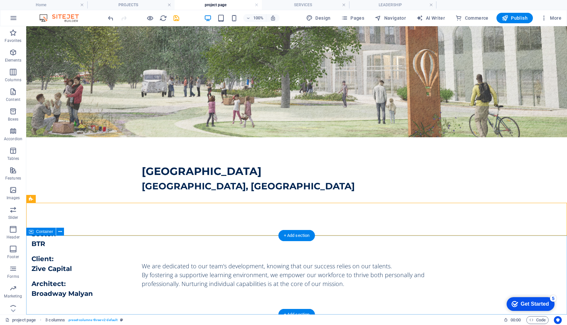
drag, startPoint x: 46, startPoint y: 161, endPoint x: 94, endPoint y: 274, distance: 122.4
click at [94, 274] on div "We are dedicated to our team's development, knowing that our success relies on …" at bounding box center [296, 275] width 540 height 79
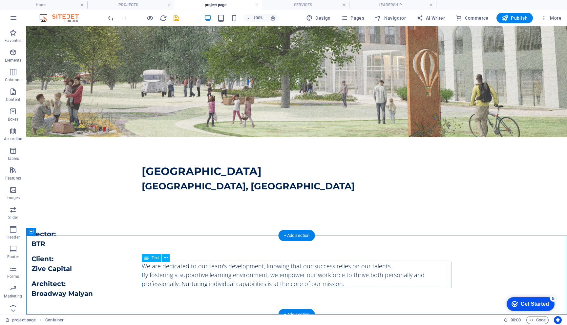
click at [164, 275] on div "We are dedicated to our team's development, knowing that our success relies on …" at bounding box center [297, 275] width 310 height 27
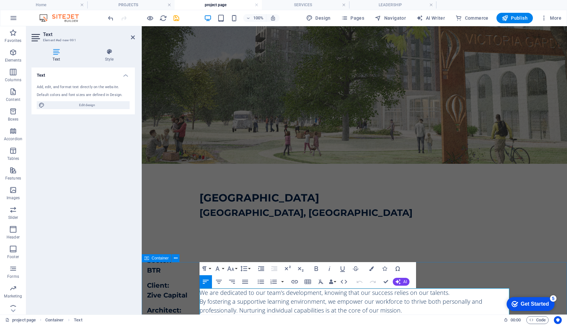
click at [164, 275] on div "We are dedicated to our team's development, knowing that our success relies on …" at bounding box center [354, 301] width 425 height 79
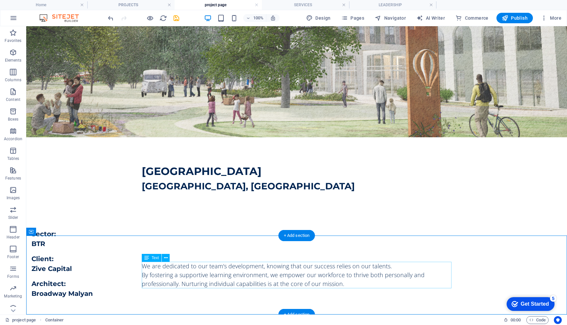
drag, startPoint x: 164, startPoint y: 275, endPoint x: 170, endPoint y: 281, distance: 8.6
click at [170, 281] on div "We are dedicated to our team's development, knowing that our success relies on …" at bounding box center [297, 275] width 310 height 27
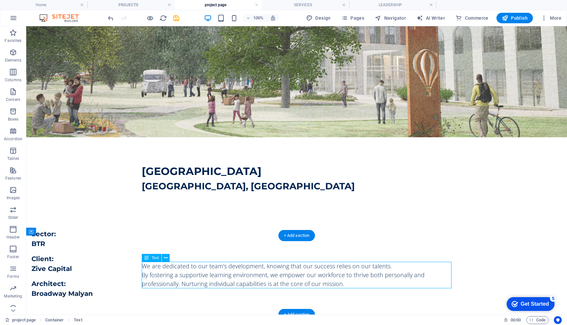
click at [170, 281] on div "We are dedicated to our team's development, knowing that our success relies on …" at bounding box center [297, 275] width 310 height 27
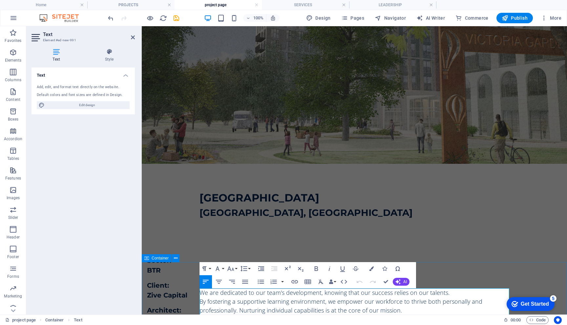
scroll to position [146, 0]
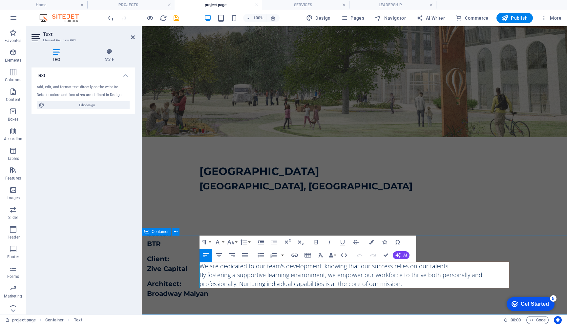
drag, startPoint x: 286, startPoint y: 281, endPoint x: 223, endPoint y: 271, distance: 63.7
click at [223, 271] on span "By fostering a supportive learning environment, we empower our workforce to thr…" at bounding box center [340, 279] width 283 height 17
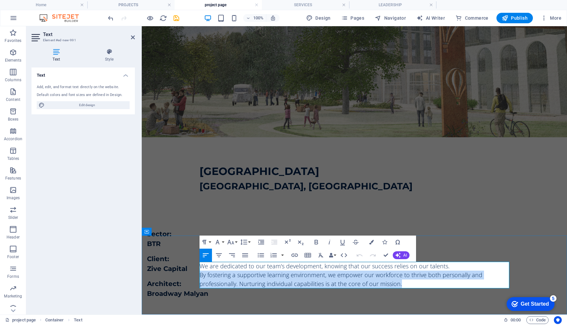
click at [223, 271] on span "By fostering a supportive learning environment, we empower our workforce to thr…" at bounding box center [340, 279] width 283 height 17
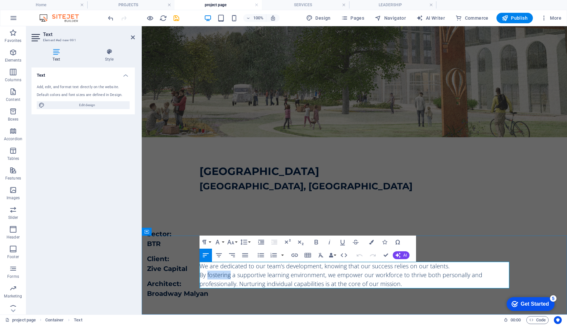
click at [223, 271] on span "By fostering a supportive learning environment, we empower our workforce to thr…" at bounding box center [340, 279] width 283 height 17
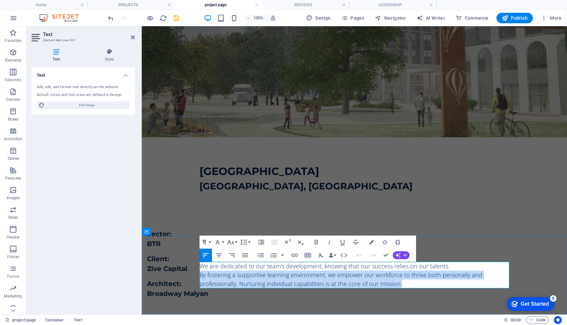
click at [223, 271] on span "By fostering a supportive learning environment, we empower our workforce to thr…" at bounding box center [340, 279] width 283 height 17
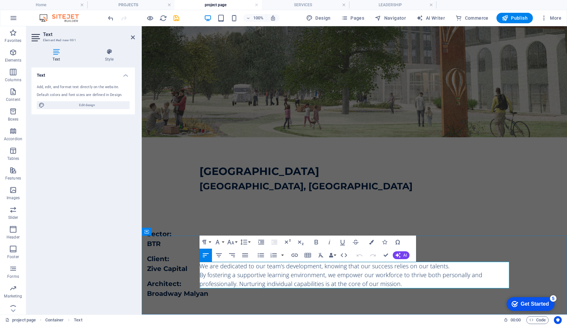
drag, startPoint x: 223, startPoint y: 271, endPoint x: 381, endPoint y: 280, distance: 158.3
click at [381, 280] on span "By fostering a supportive learning environment, we empower our workforce to thr…" at bounding box center [340, 279] width 283 height 17
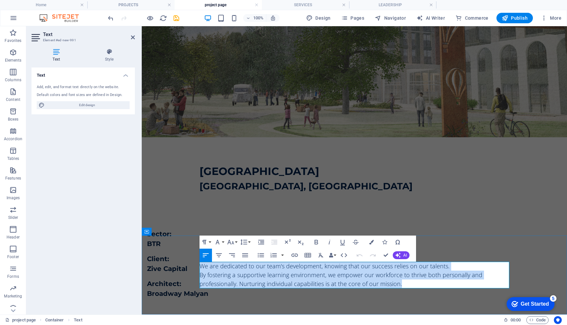
drag, startPoint x: 381, startPoint y: 280, endPoint x: 201, endPoint y: 264, distance: 180.8
click at [201, 264] on div "We are dedicated to our team's development, knowing that our success relies on …" at bounding box center [354, 275] width 310 height 27
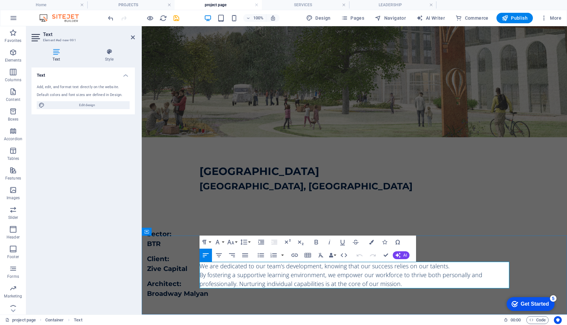
scroll to position [143, 0]
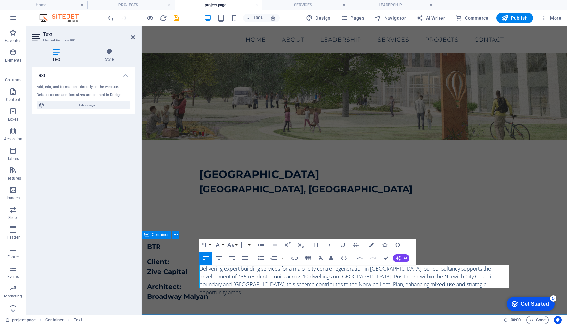
drag, startPoint x: 201, startPoint y: 264, endPoint x: 173, endPoint y: 267, distance: 27.7
click at [173, 267] on div "Delivering expert building services for a major city centre regeneration in [GE…" at bounding box center [354, 281] width 425 height 84
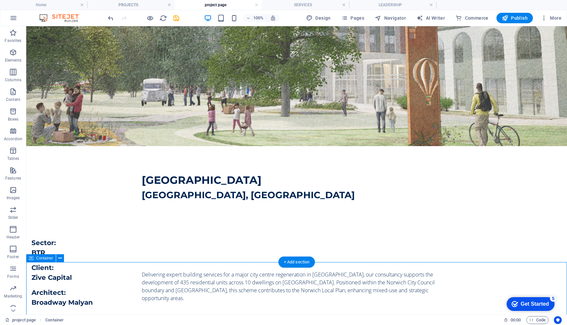
scroll to position [206, 0]
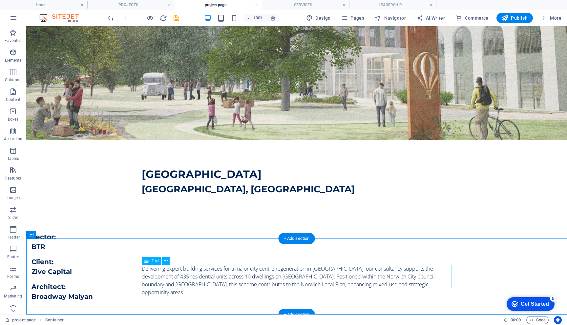
click at [171, 276] on div "Delivering expert building services for a major city centre regeneration in [GE…" at bounding box center [297, 280] width 310 height 31
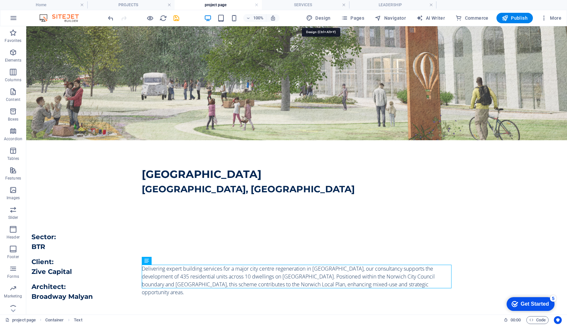
click at [312, 20] on icon "button" at bounding box center [309, 18] width 7 height 7
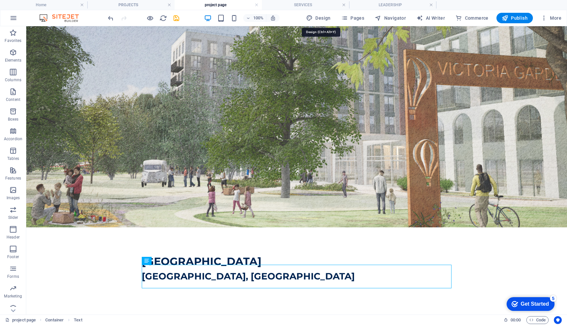
select select "px"
select select "400"
select select "px"
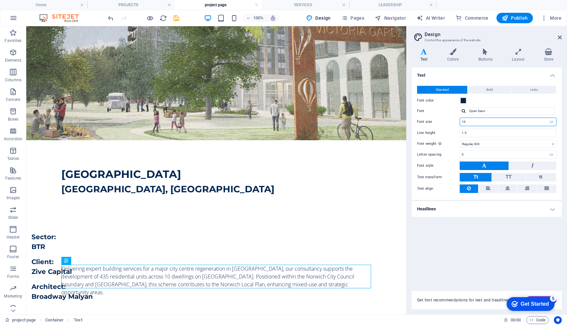
click at [485, 119] on input "16" at bounding box center [508, 122] width 96 height 8
type input "18"
click at [487, 133] on input "1.5" at bounding box center [508, 133] width 96 height 8
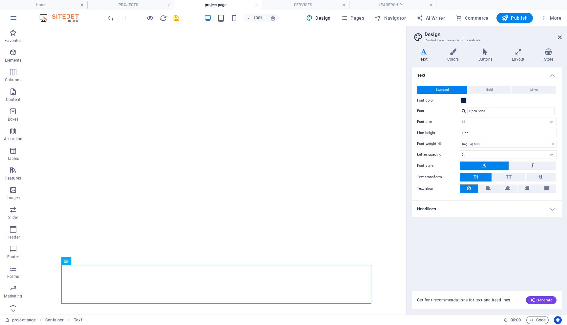
select select "px"
select select "400"
select select "px"
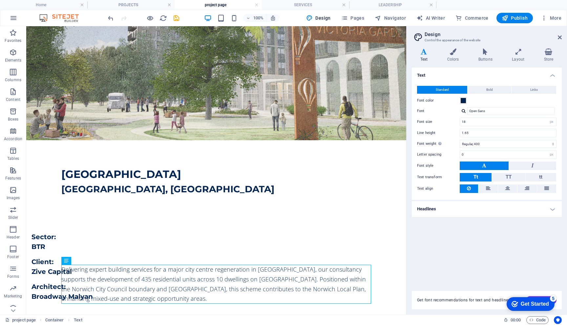
click at [370, 174] on div "[GEOGRAPHIC_DATA]" at bounding box center [216, 175] width 310 height 16
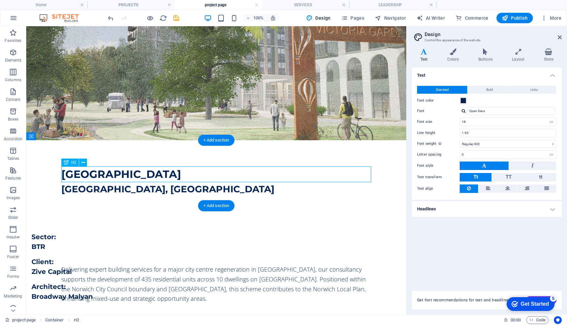
click at [560, 37] on icon at bounding box center [560, 37] width 4 height 5
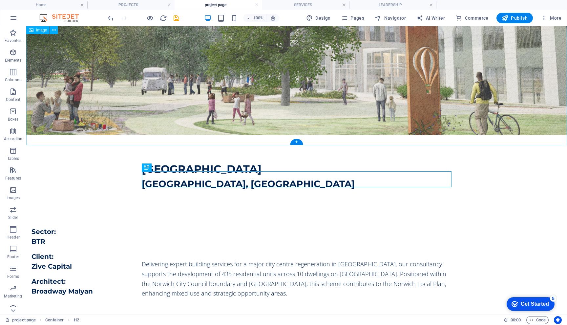
scroll to position [221, 0]
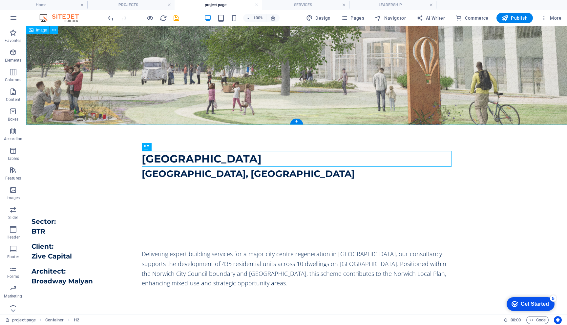
click at [305, 263] on div "Delivering expert building services for a major city centre regeneration in [GE…" at bounding box center [297, 269] width 310 height 39
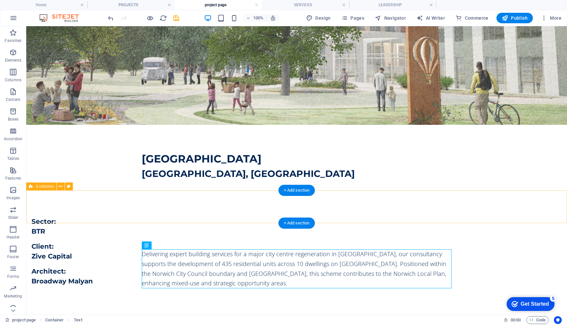
drag, startPoint x: 26, startPoint y: 26, endPoint x: 150, endPoint y: 219, distance: 228.8
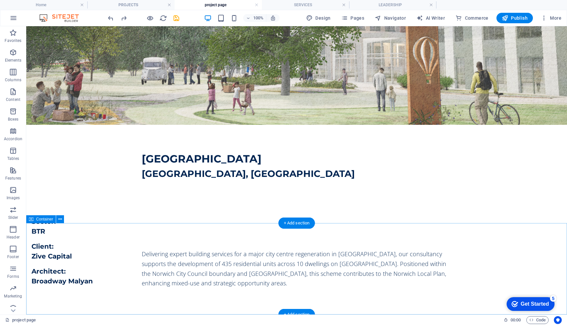
click at [145, 241] on div "Delivering expert building services for a major city centre regeneration in [GE…" at bounding box center [296, 269] width 540 height 92
click at [44, 219] on span "Container" at bounding box center [44, 219] width 17 height 4
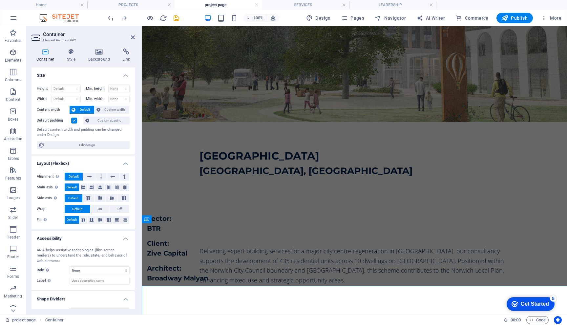
scroll to position [159, 0]
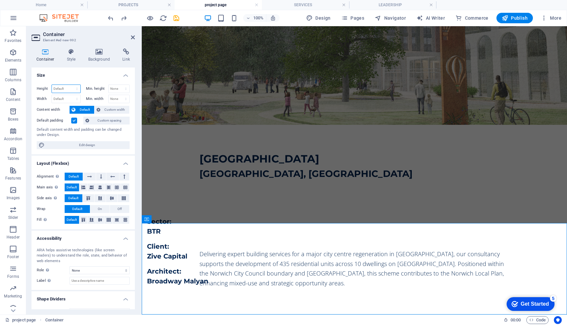
click at [55, 90] on select "Default px rem % vh vw" at bounding box center [66, 89] width 29 height 8
select select "px"
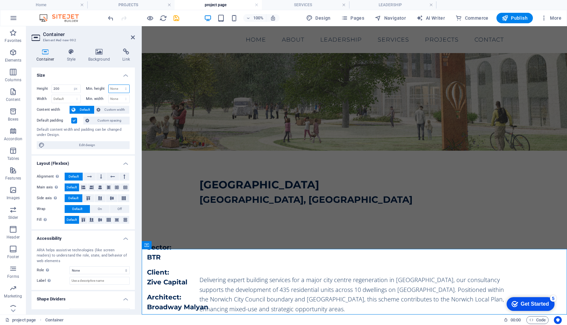
click at [109, 91] on select "None px rem % vh vw" at bounding box center [119, 89] width 21 height 8
click at [65, 90] on input "200" at bounding box center [66, 89] width 29 height 8
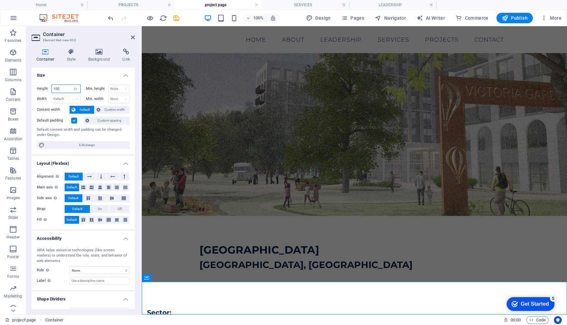
scroll to position [100, 0]
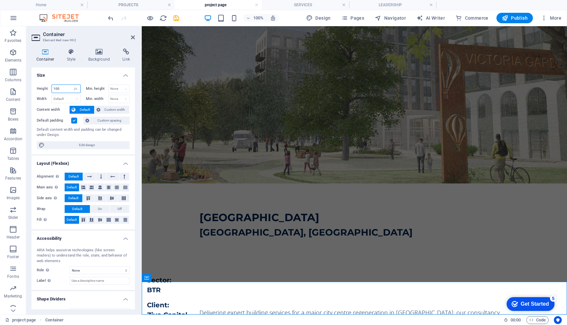
type input "100"
click at [57, 100] on select "Default px rem % em vh vw" at bounding box center [66, 99] width 29 height 8
click at [133, 37] on icon at bounding box center [133, 37] width 4 height 5
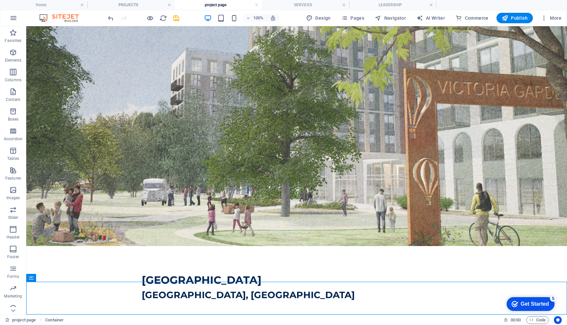
scroll to position [163, 0]
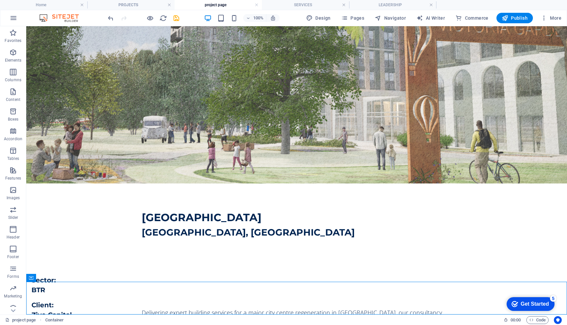
click at [107, 215] on div "[GEOGRAPHIC_DATA], [GEOGRAPHIC_DATA]" at bounding box center [296, 217] width 540 height 66
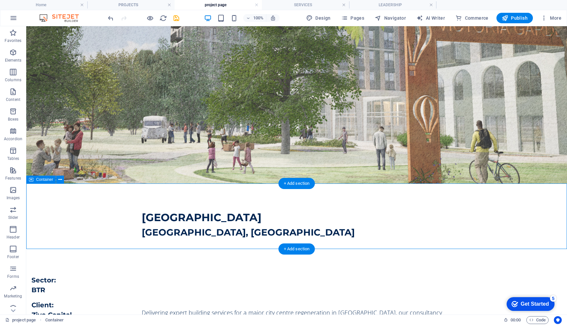
click at [97, 308] on div "Delivering expert building services for a major city centre regeneration in [GE…" at bounding box center [296, 298] width 540 height 33
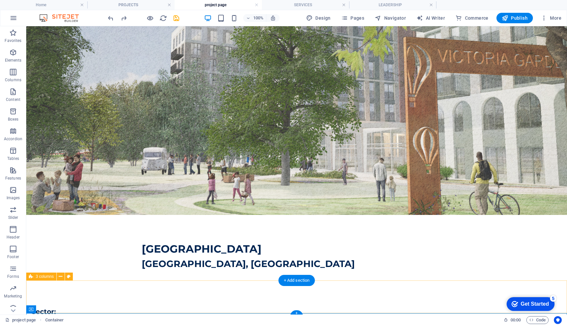
scroll to position [221, 0]
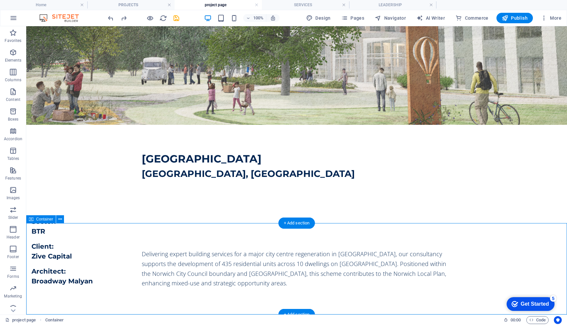
drag, startPoint x: 159, startPoint y: 63, endPoint x: 194, endPoint y: 243, distance: 183.4
click at [194, 243] on div "Delivering expert building services for a major city centre regeneration in [GE…" at bounding box center [296, 269] width 540 height 92
click at [46, 226] on div "Delivering expert building services for a major city centre regeneration in [GE…" at bounding box center [296, 269] width 540 height 92
drag, startPoint x: 194, startPoint y: 243, endPoint x: 147, endPoint y: 247, distance: 46.7
click at [147, 247] on div "Delivering expert building services for a major city centre regeneration in [GE…" at bounding box center [296, 269] width 540 height 92
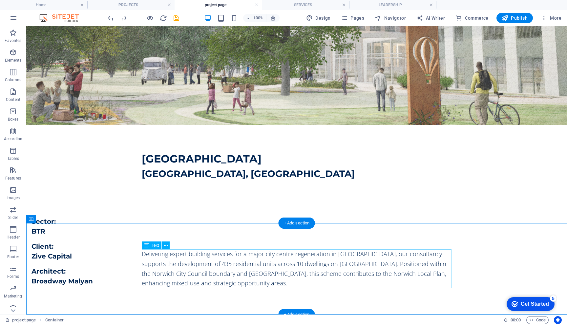
click at [147, 257] on div "Delivering expert building services for a major city centre regeneration in [GE…" at bounding box center [297, 269] width 310 height 39
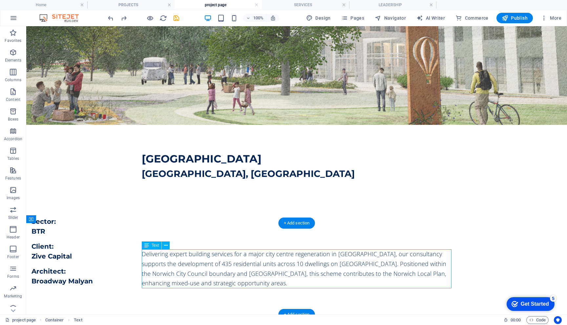
click at [146, 245] on icon at bounding box center [146, 246] width 5 height 8
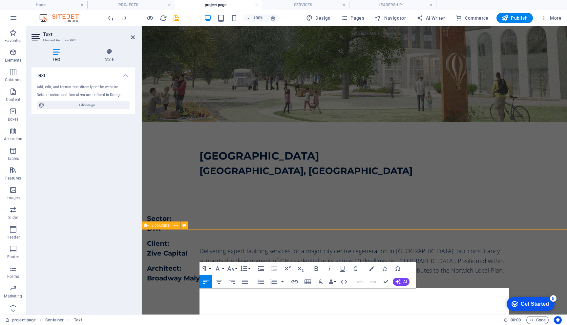
scroll to position [120, 0]
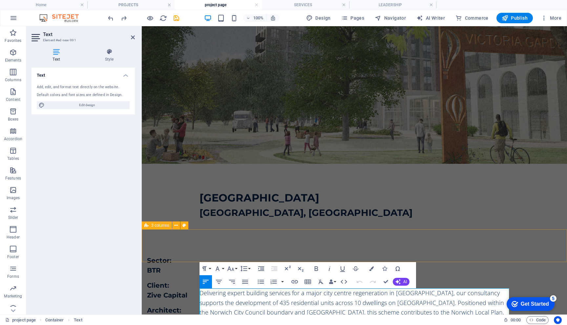
click at [110, 53] on icon at bounding box center [109, 52] width 51 height 7
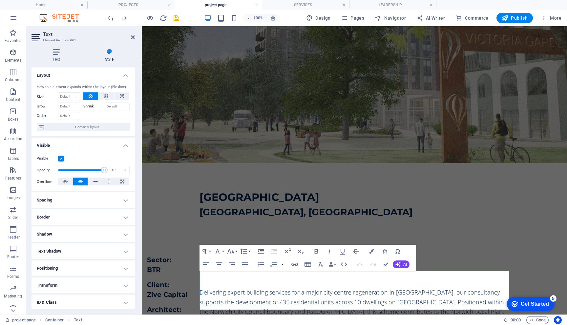
scroll to position [159, 0]
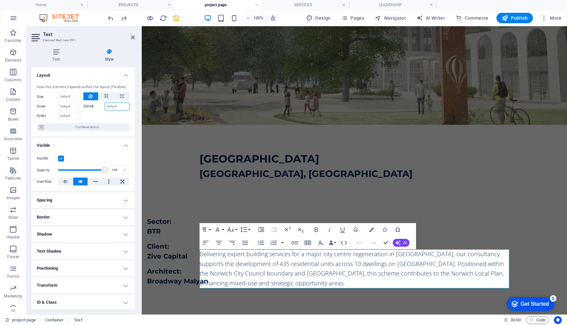
drag, startPoint x: 121, startPoint y: 221, endPoint x: 113, endPoint y: 108, distance: 113.4
click at [113, 108] on input "Shrink" at bounding box center [117, 107] width 25 height 8
click at [105, 97] on icon at bounding box center [106, 96] width 5 height 8
click at [121, 94] on icon at bounding box center [122, 96] width 4 height 8
type input "100"
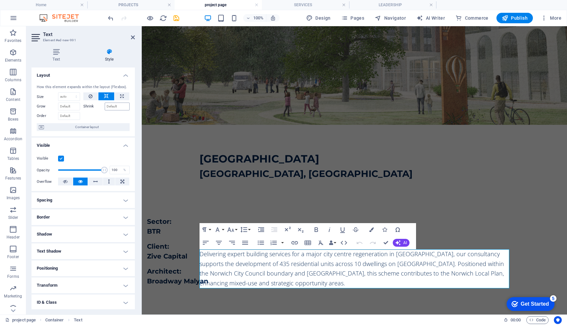
select select "%"
click at [90, 96] on icon at bounding box center [91, 96] width 4 height 8
select select "DISABLED_OPTION_VALUE"
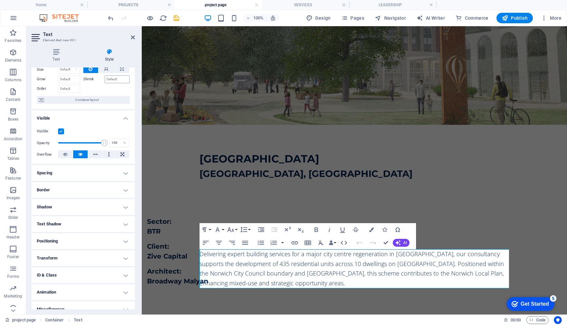
scroll to position [28, 0]
click at [93, 102] on span "Container layout" at bounding box center [87, 99] width 82 height 8
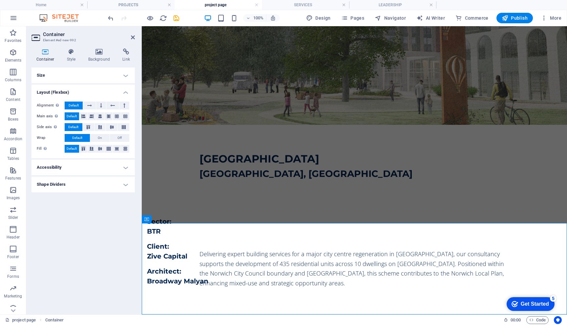
click at [83, 149] on icon at bounding box center [83, 149] width 8 height 4
click at [72, 55] on h4 "Style" at bounding box center [72, 56] width 21 height 14
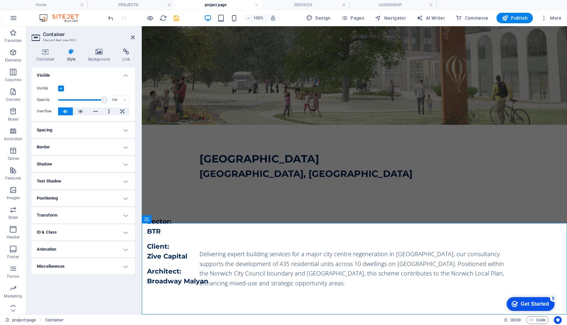
click at [98, 49] on icon at bounding box center [99, 52] width 32 height 7
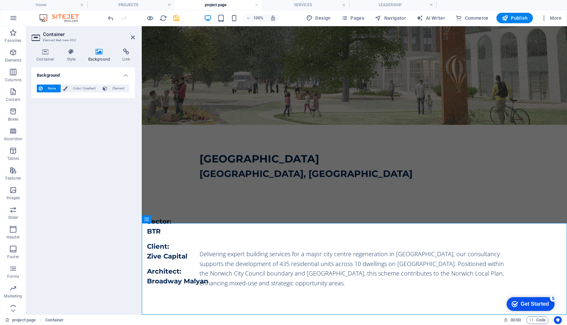
click at [133, 35] on icon at bounding box center [133, 37] width 4 height 5
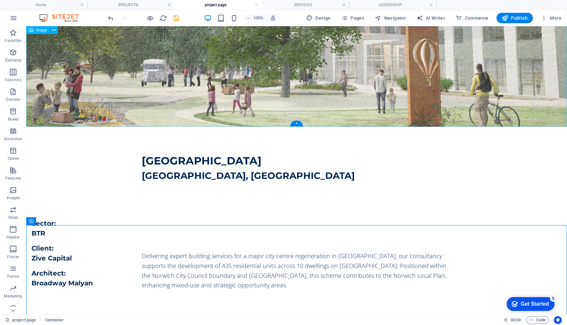
scroll to position [221, 0]
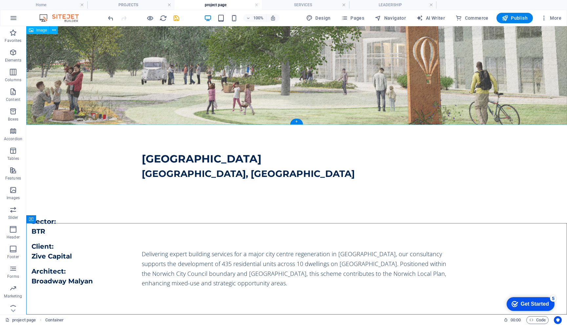
click at [34, 220] on div "Container" at bounding box center [31, 219] width 10 height 8
click at [34, 220] on div "Container" at bounding box center [41, 219] width 30 height 8
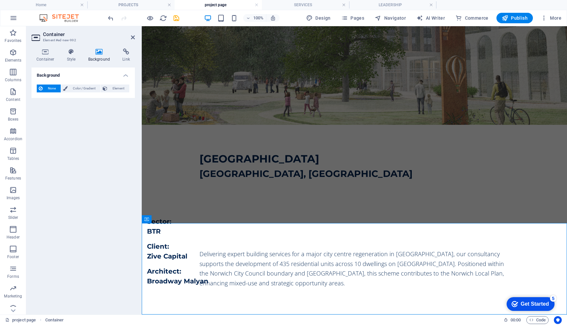
click at [50, 56] on h4 "Container" at bounding box center [46, 56] width 31 height 14
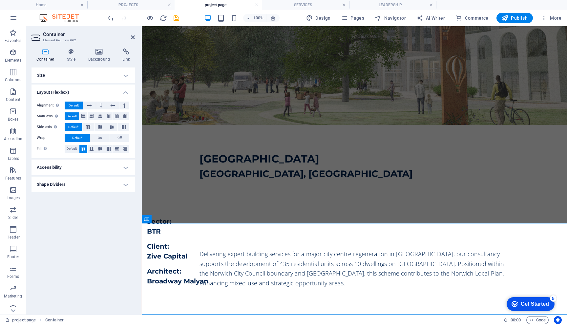
drag, startPoint x: 113, startPoint y: 108, endPoint x: 73, endPoint y: 47, distance: 73.3
click at [73, 47] on div "Container Style Background Link Size Height Default px rem % vh vw Min. height …" at bounding box center [83, 179] width 114 height 272
click at [72, 49] on icon at bounding box center [71, 52] width 19 height 7
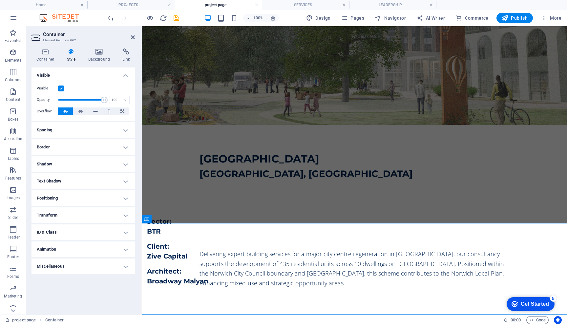
drag, startPoint x: 73, startPoint y: 47, endPoint x: 100, endPoint y: 47, distance: 26.9
click at [100, 47] on div "Container Style Background Link Size Height Default px rem % vh vw Min. height …" at bounding box center [83, 179] width 114 height 272
drag, startPoint x: 100, startPoint y: 47, endPoint x: 99, endPoint y: 55, distance: 8.2
click at [99, 55] on h4 "Background" at bounding box center [100, 56] width 34 height 14
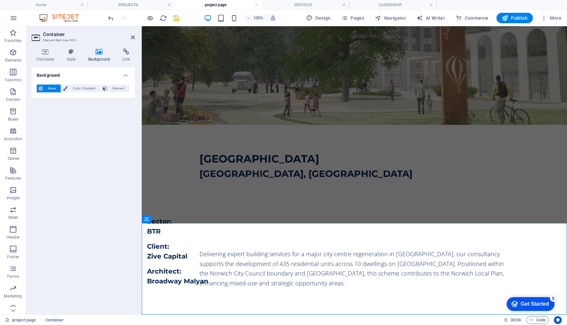
click at [125, 39] on header "Container Element #ed-new-992" at bounding box center [82, 34] width 103 height 17
click at [131, 38] on icon at bounding box center [133, 37] width 4 height 5
